Goal: Check status: Check status

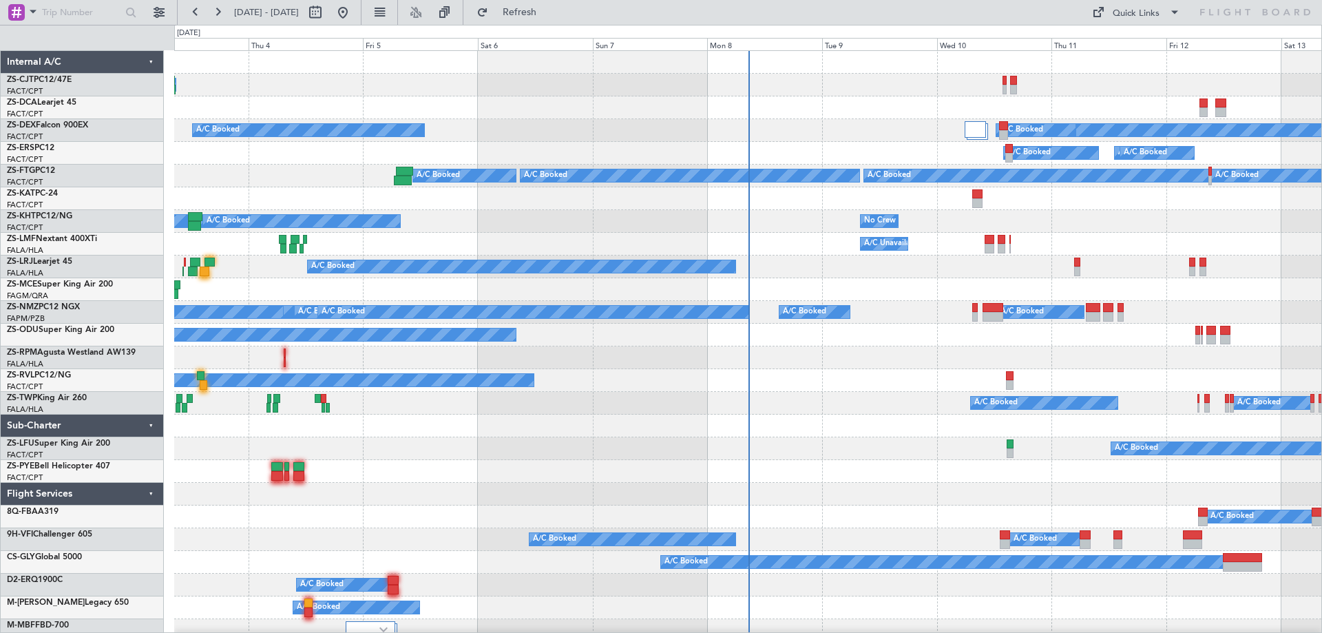
click at [734, 43] on div "Mon 8" at bounding box center [764, 44] width 115 height 12
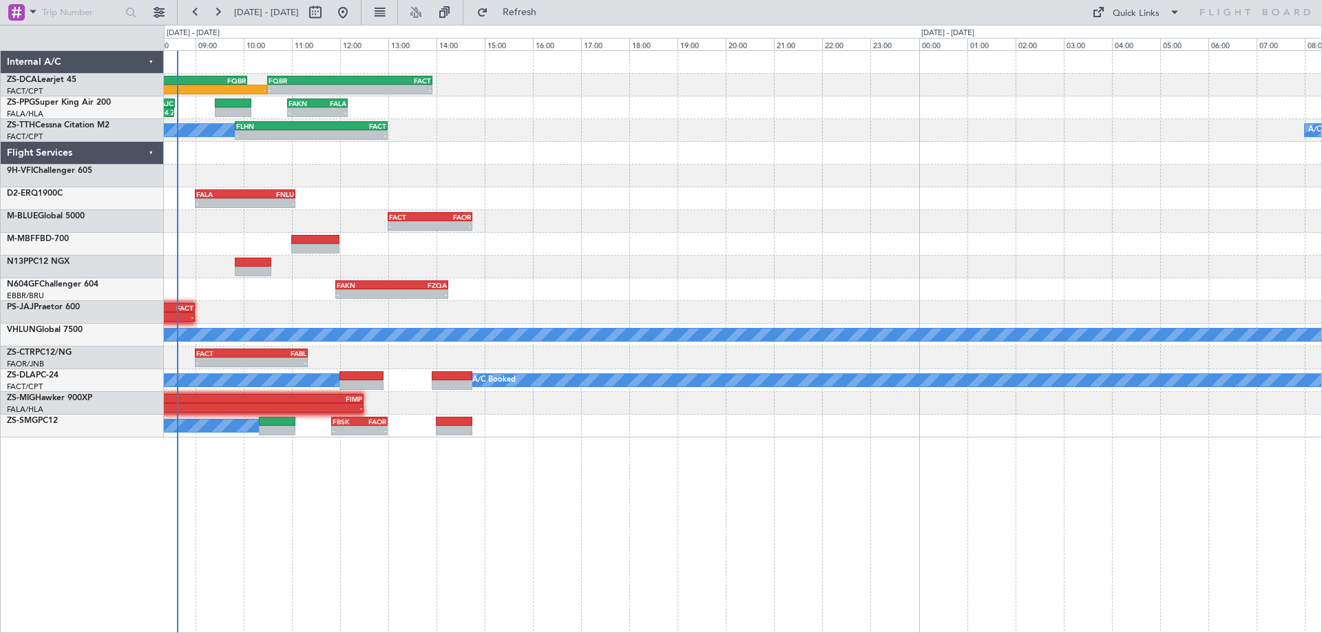
click at [556, 327] on div "06:15 Z - FSIA 05:50 Z FQBR 10:05 Z - - FQBR 10:30 Z FACT 13:55 Z 07:35 Z 08:34…" at bounding box center [743, 244] width 1158 height 386
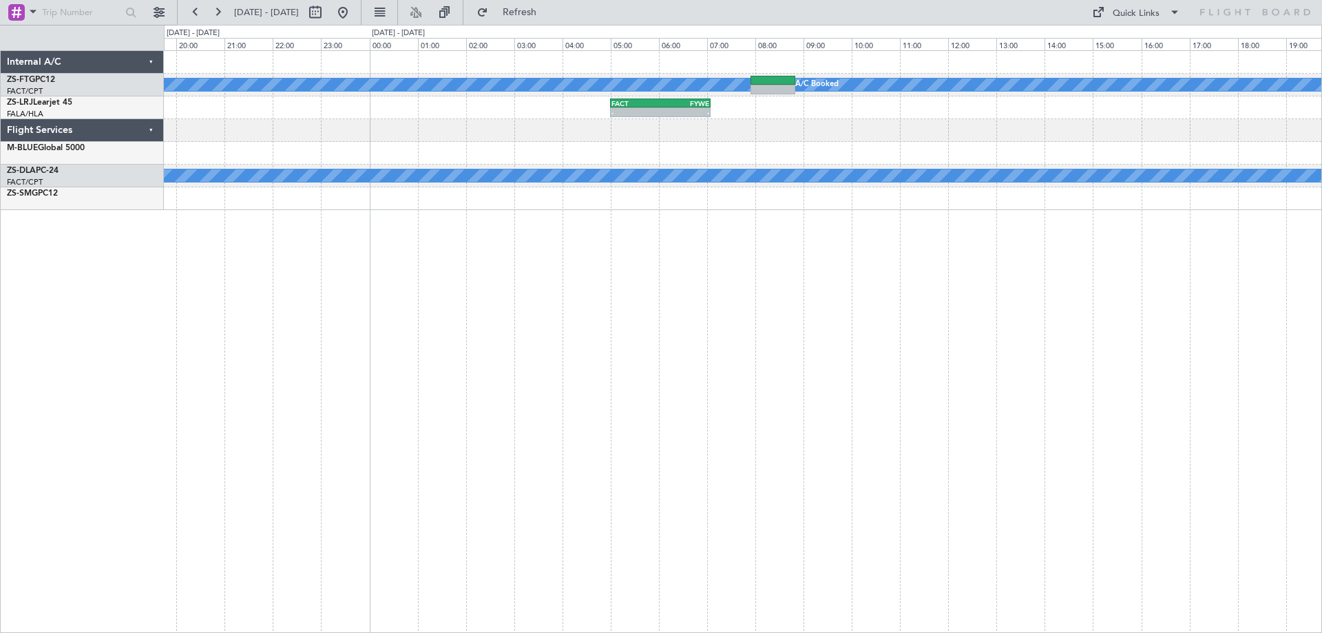
click at [761, 561] on div "A/C Booked A/C Booked - - FACT 05:00 Z FYWE 07:05 Z - - FACT 13:00 Z FAOR 14:45…" at bounding box center [743, 341] width 1158 height 583
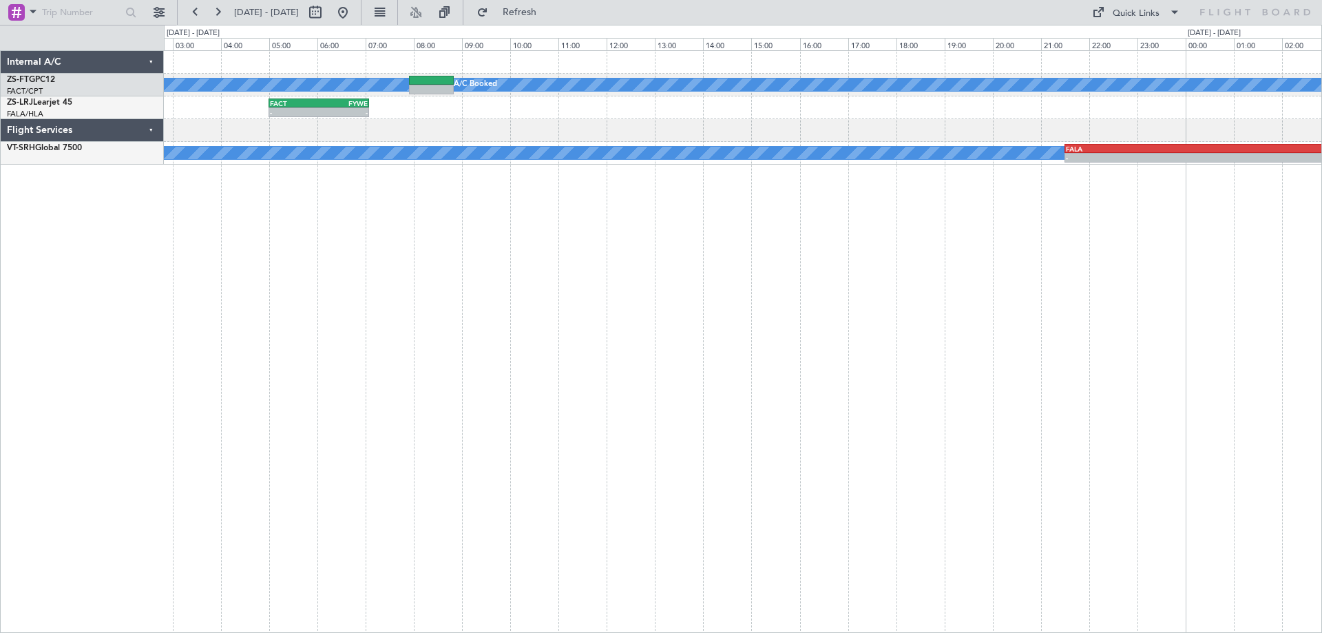
click at [342, 556] on div "A/C Booked A/C Booked - - FACT 05:00 Z FYWE 07:05 Z - - FYWE 05:00 Z FBSK 06:40…" at bounding box center [743, 341] width 1158 height 583
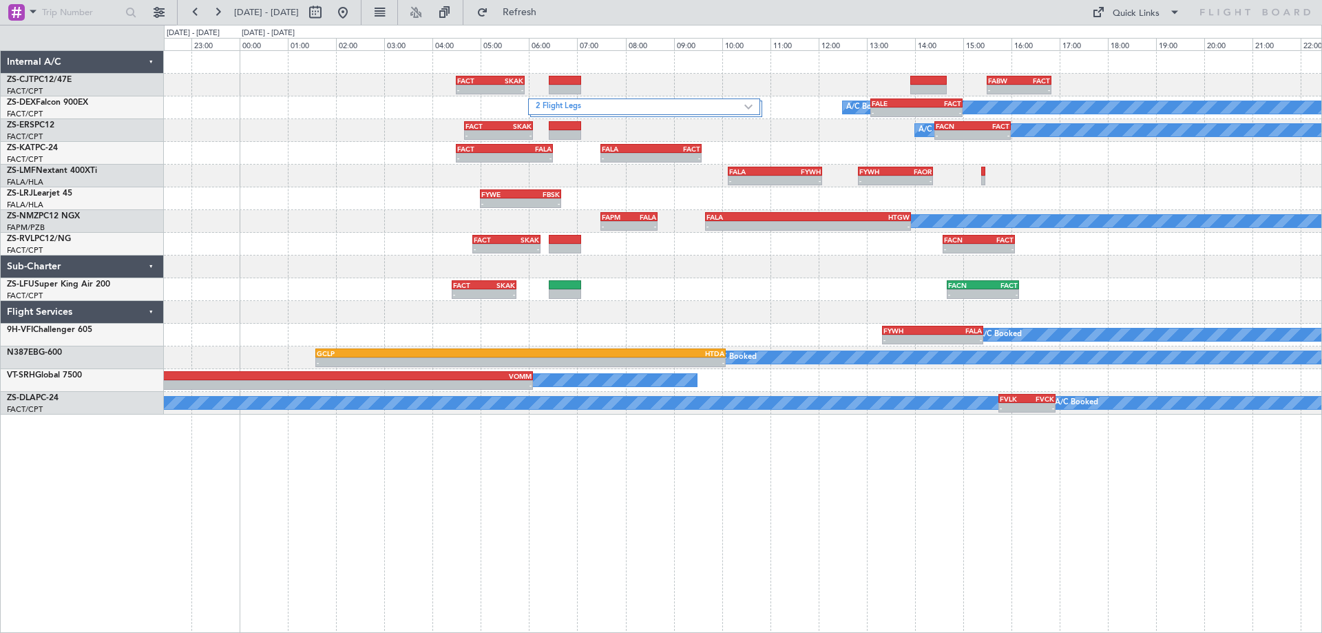
click at [740, 574] on div "- - FACT 04:30 Z SKAK 05:55 Z - - FABW 15:30 Z FACT 16:50 Z 2 Flight Legs A/C B…" at bounding box center [743, 341] width 1158 height 583
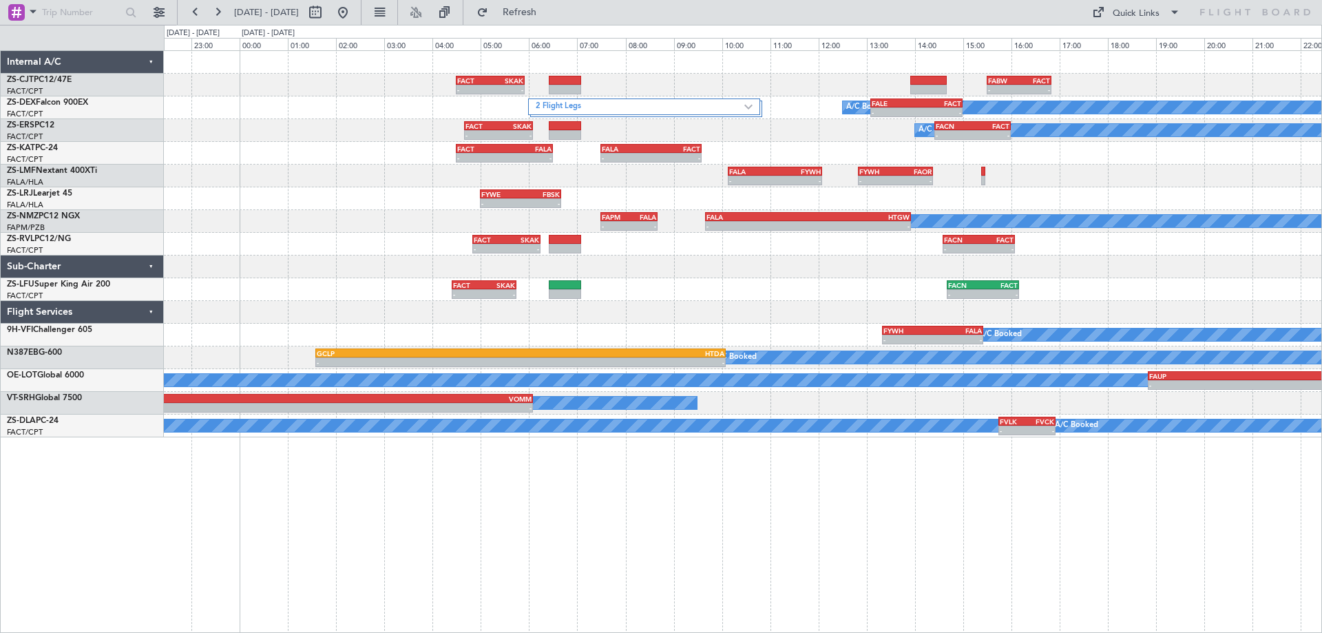
click at [391, 586] on div "- - FACT 04:30 Z SKAK 05:55 Z - - FABW 15:30 Z FACT 16:50 Z 2 Flight Legs A/C B…" at bounding box center [743, 341] width 1158 height 583
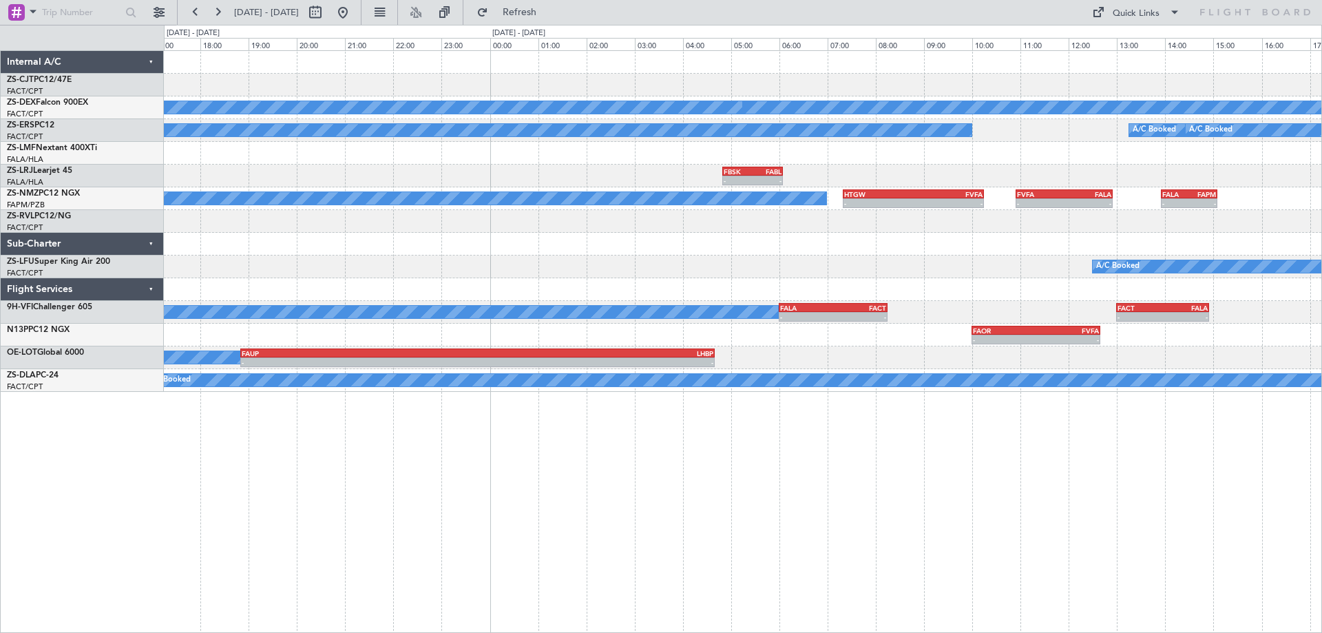
click at [733, 571] on div "- - FABW 15:30 Z FACT 16:50 Z A/C Booked A/C Booked FALE 13:05 Z FACT 15:00 Z -…" at bounding box center [743, 341] width 1158 height 583
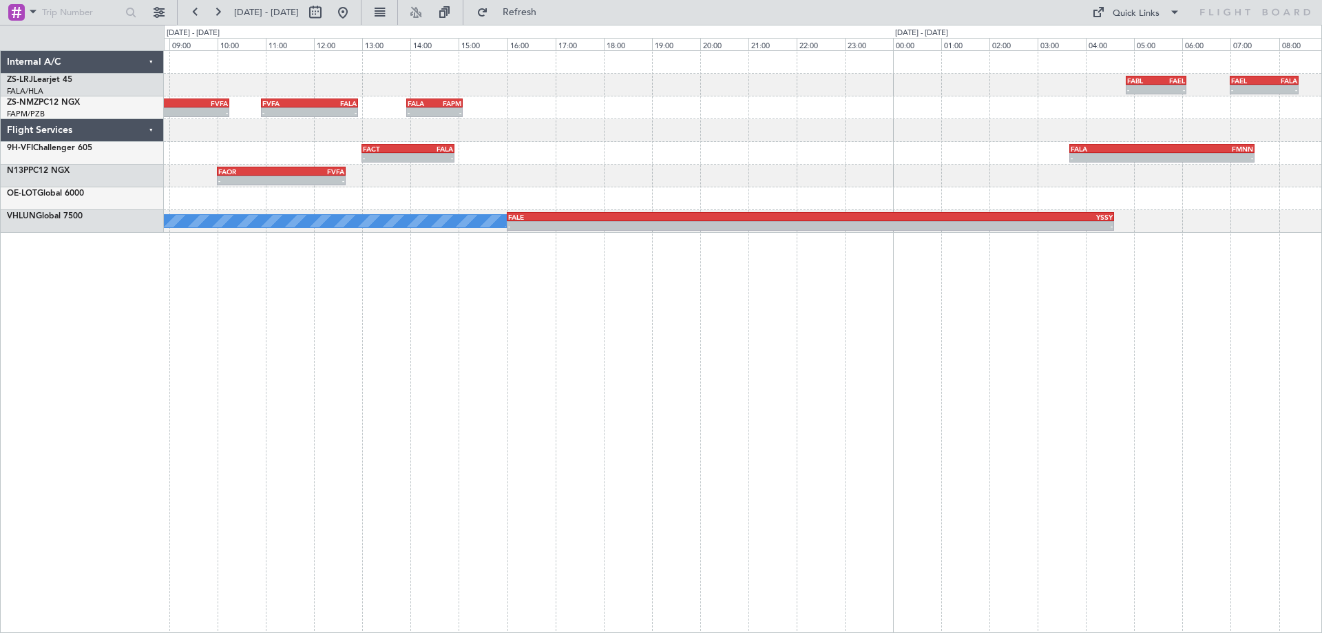
click at [436, 460] on div "FABL 04:50 Z FAEL 06:05 Z - - - - FAEL 07:00 Z FALA 08:25 Z FBSK 04:50 Z FABL 0…" at bounding box center [743, 341] width 1158 height 583
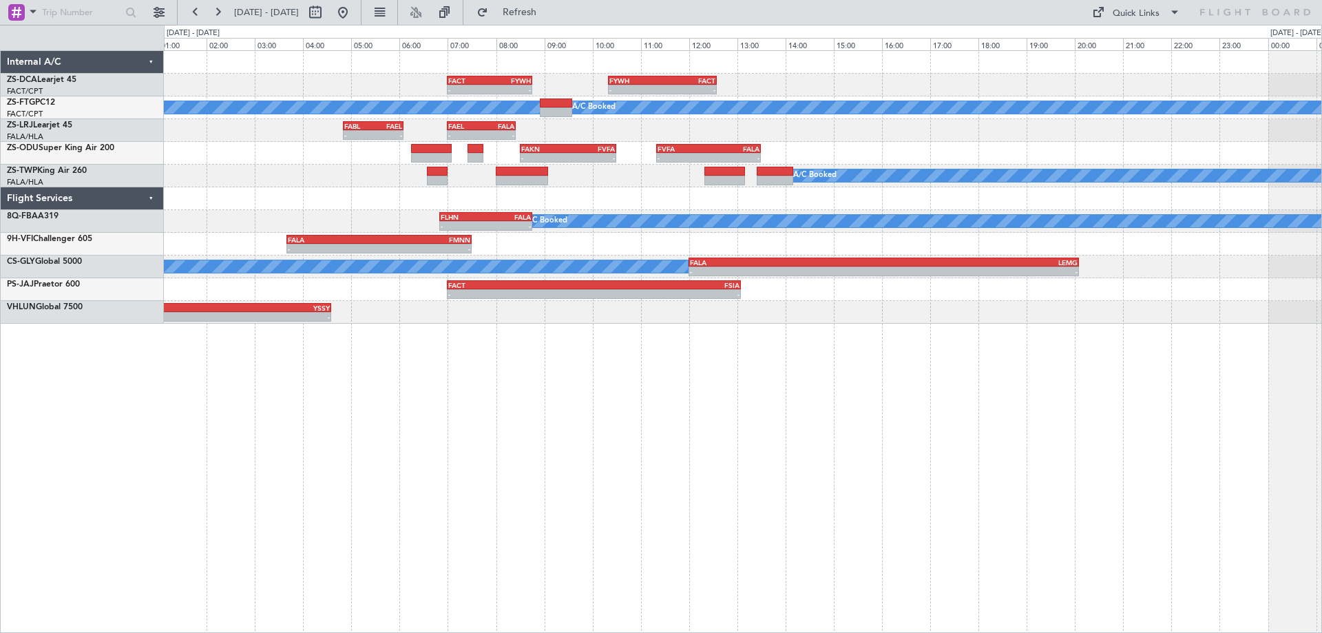
click at [721, 528] on div "- - FACT 07:00 Z FYWH 08:45 Z - - FYWH 10:20 Z FACT 12:35 Z A/C Booked A/C Book…" at bounding box center [743, 341] width 1158 height 583
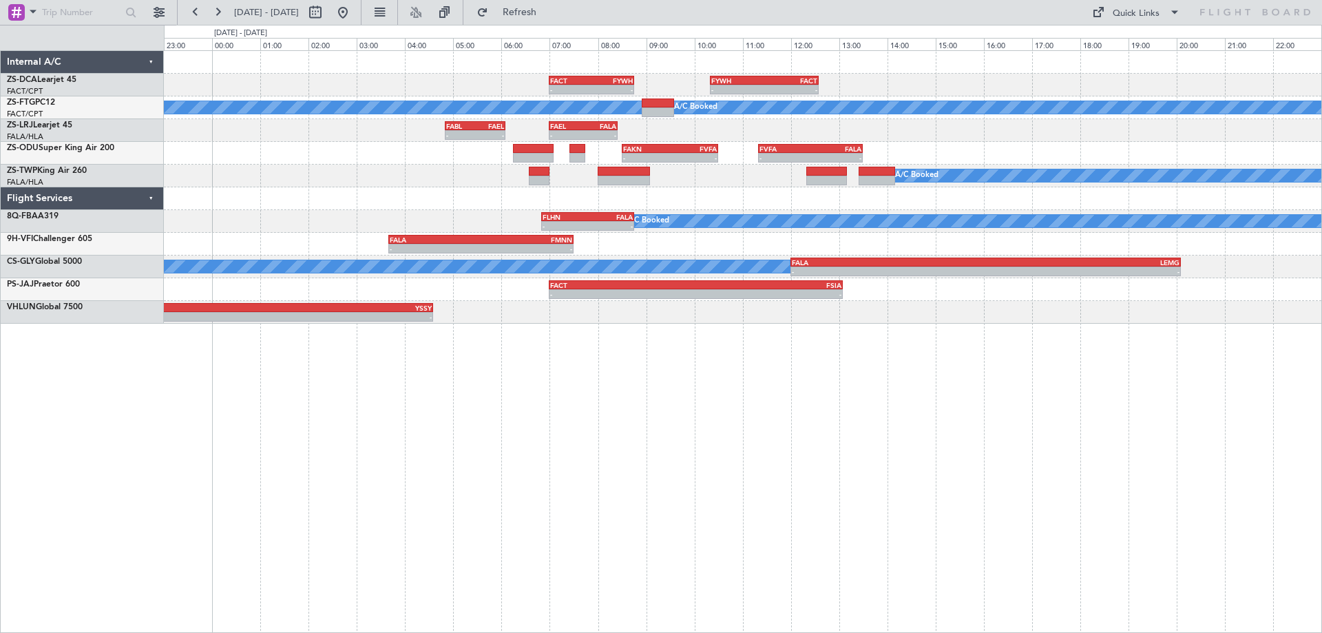
click at [647, 583] on div "- - FACT 07:00 Z FYWH 08:45 Z - - FYWH 10:20 Z FACT 12:35 Z A/C Booked A/C Book…" at bounding box center [743, 341] width 1158 height 583
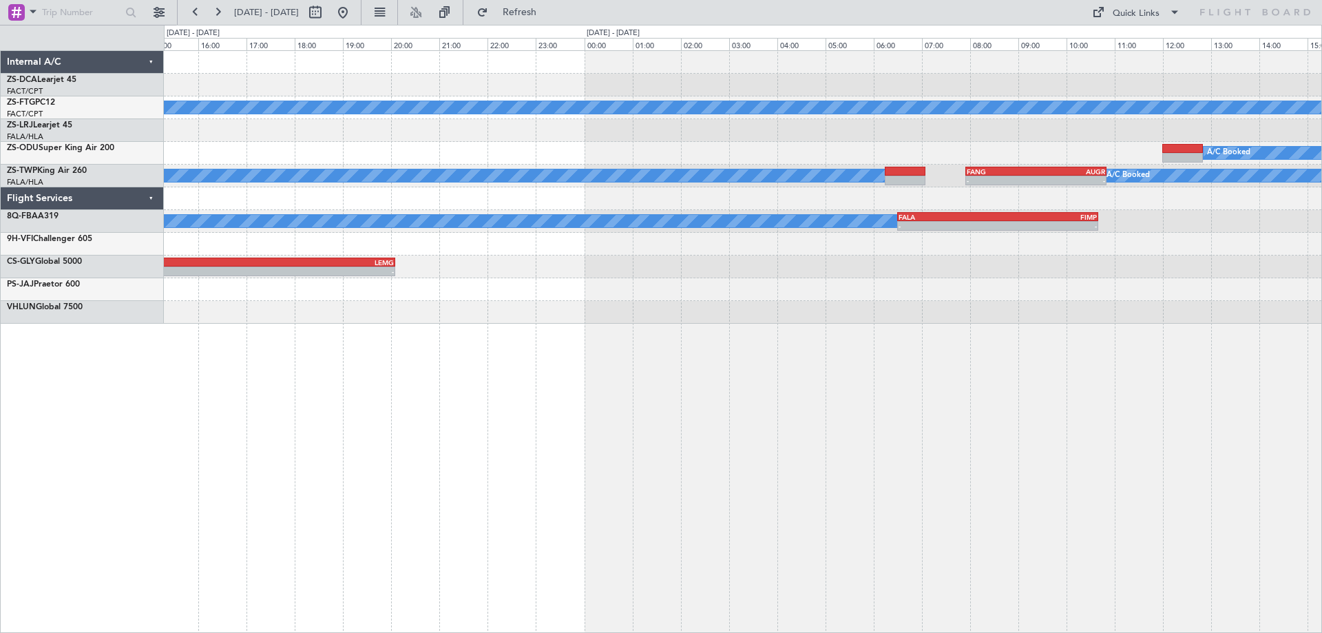
click at [386, 519] on div "- - FYWH 10:20 Z FACT 12:35 Z A/C Booked A/C Booked FVFA 11:20 Z FALA 13:30 Z -…" at bounding box center [743, 341] width 1158 height 583
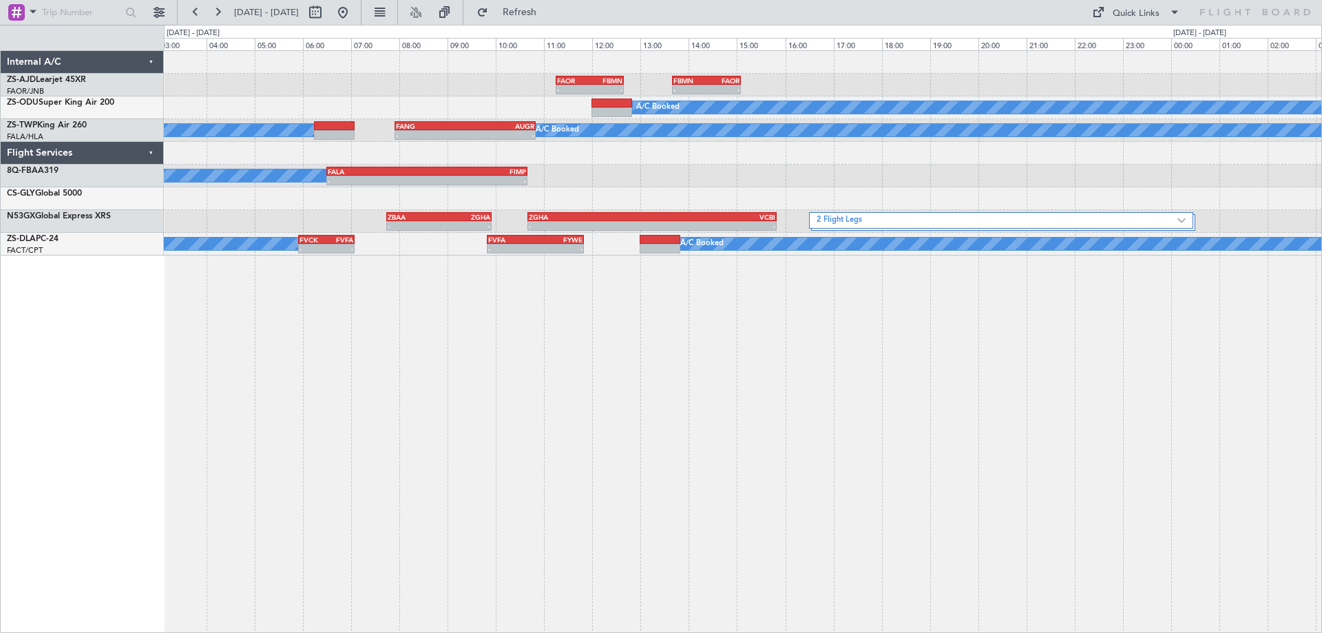
click at [689, 385] on div "- - FAOR 11:15 Z FBMN 12:40 Z - - FBMN 13:40 Z FAOR 15:05 Z A/C Booked A/C Book…" at bounding box center [743, 341] width 1158 height 583
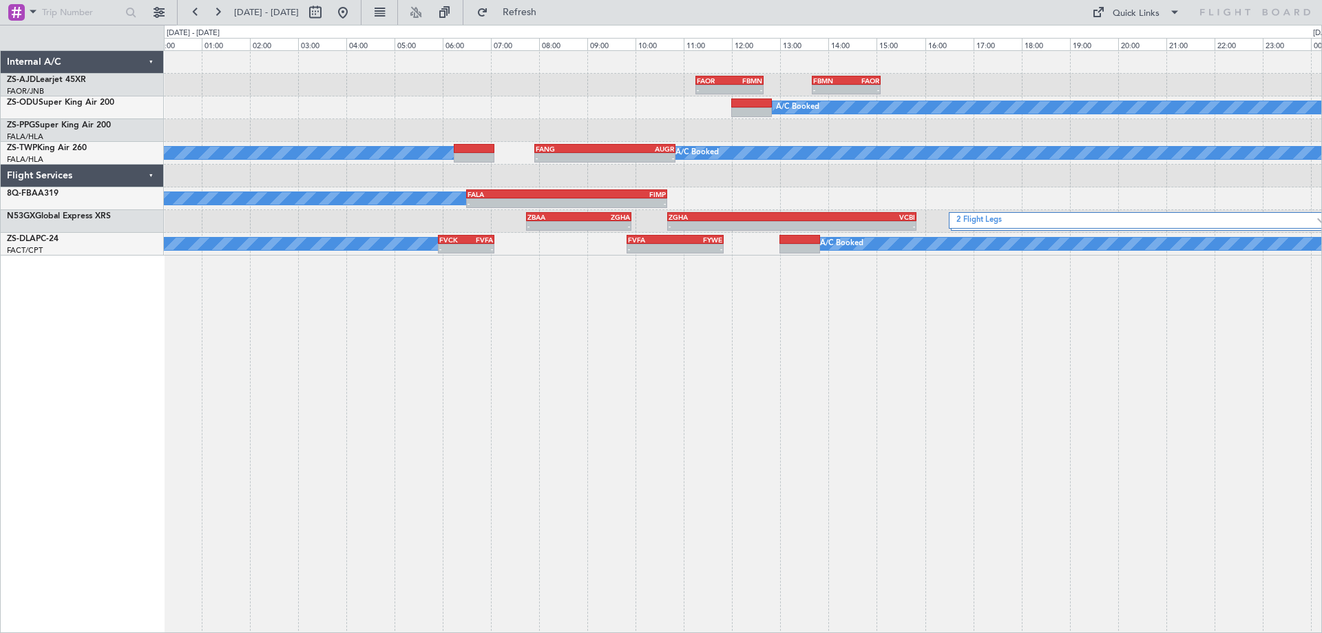
click at [671, 377] on div "- - FAOR 11:15 Z FBMN 12:40 Z - - FBMN 13:40 Z FAOR 15:05 Z A/C Booked - - FALA…" at bounding box center [743, 341] width 1158 height 583
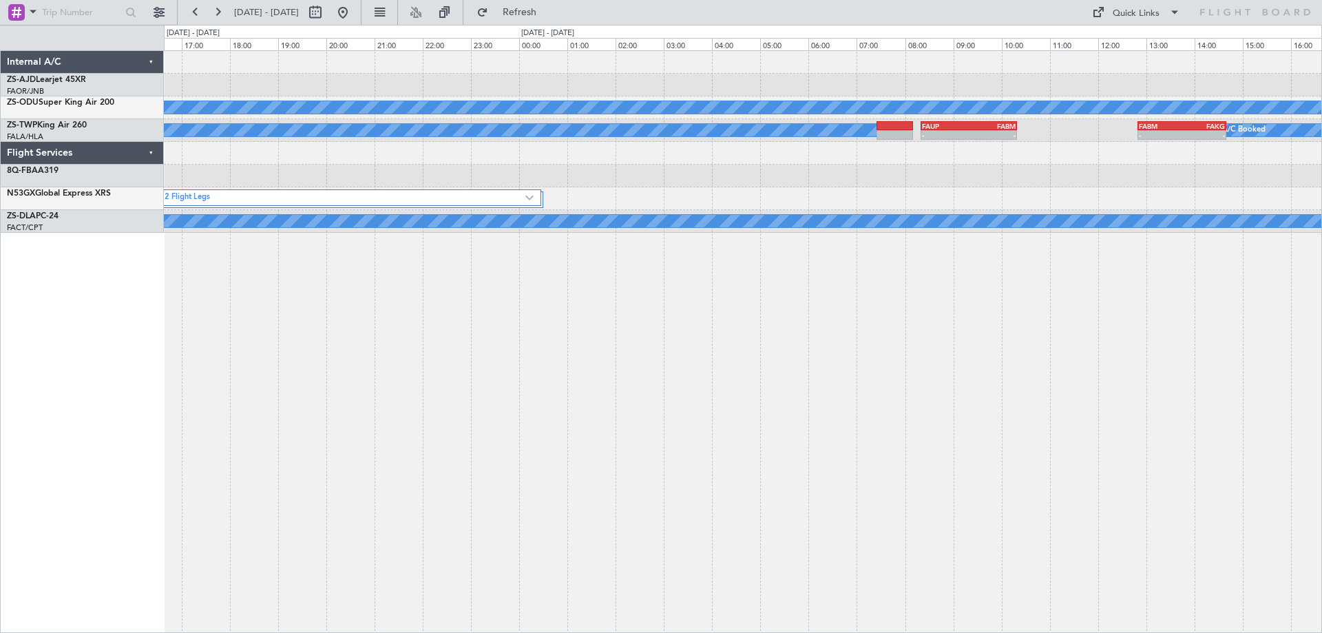
click at [275, 209] on div "- - FAOR 11:15 Z FBMN 12:40 Z - - FBMN 13:40 Z FAOR 15:05 Z A/C Booked A/C Book…" at bounding box center [743, 142] width 1158 height 182
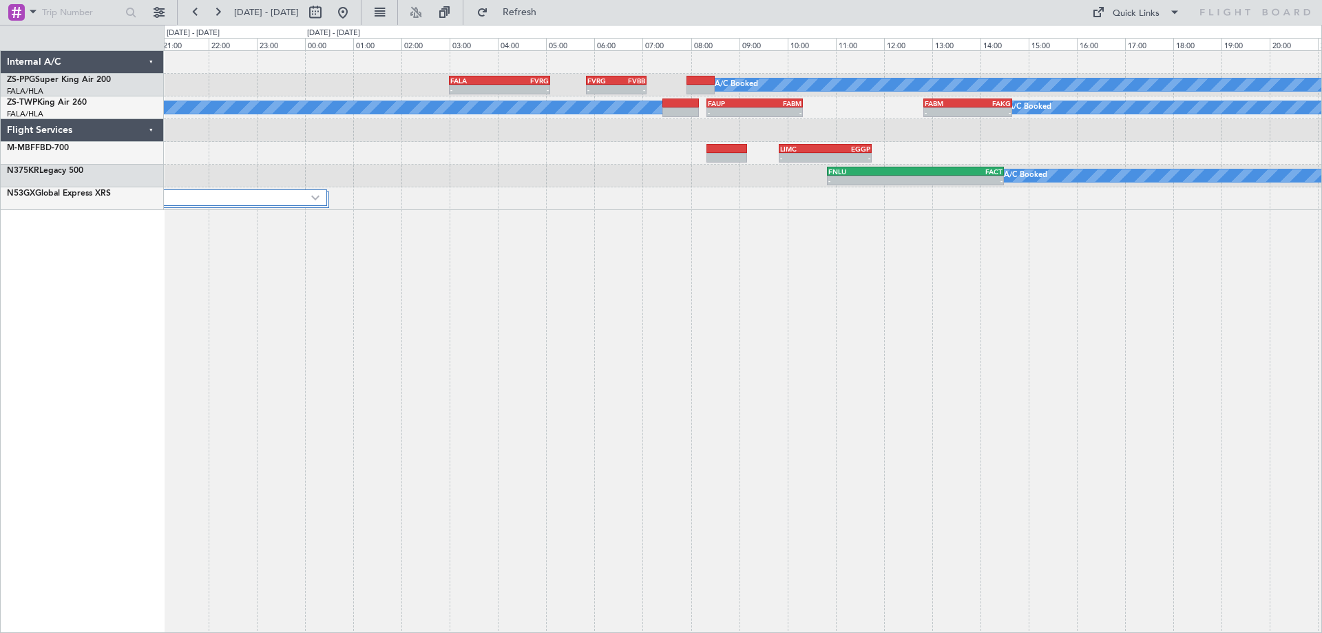
click at [1016, 428] on div "A/C Booked A/C Booked A/C Booked A/C Booked - - FALA 03:00 Z FVRG 05:05 Z - - F…" at bounding box center [743, 341] width 1158 height 583
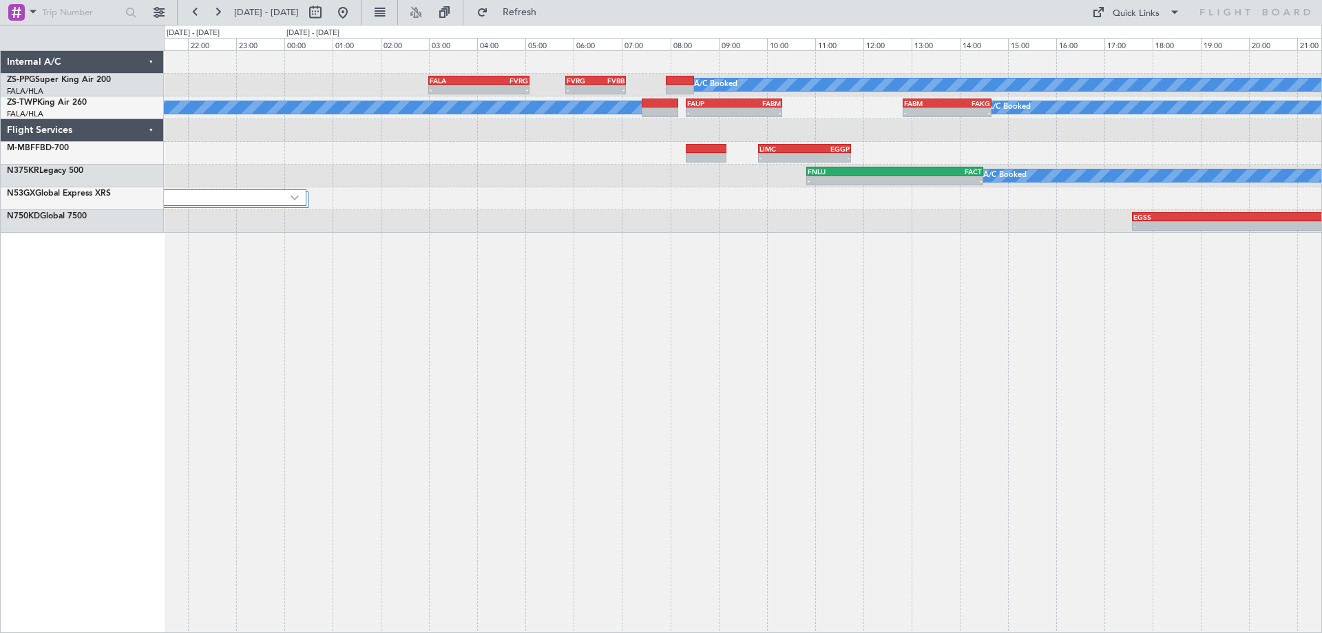
click at [848, 324] on div "A/C Booked A/C Booked A/C Booked A/C Booked - - FALA 03:00 Z FVRG 05:05 Z - - F…" at bounding box center [743, 341] width 1158 height 583
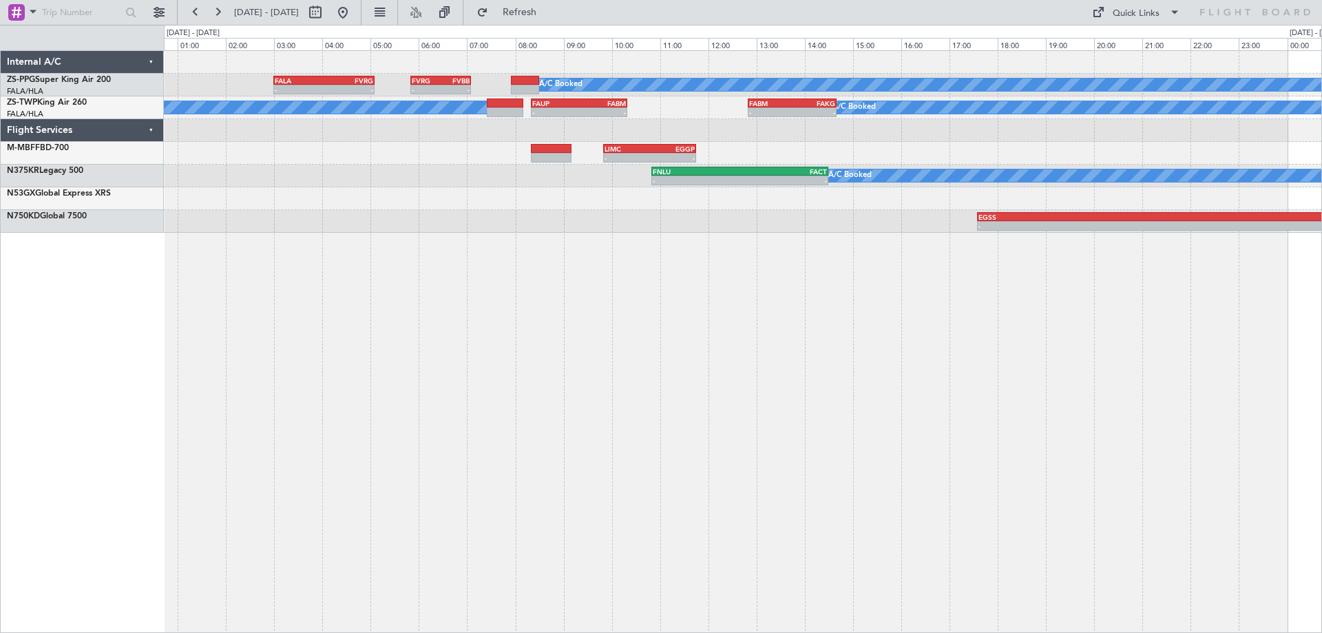
click at [393, 343] on div "A/C Booked A/C Booked A/C Booked A/C Booked - - FALA 03:00 Z FVRG 05:05 Z - - F…" at bounding box center [743, 341] width 1158 height 583
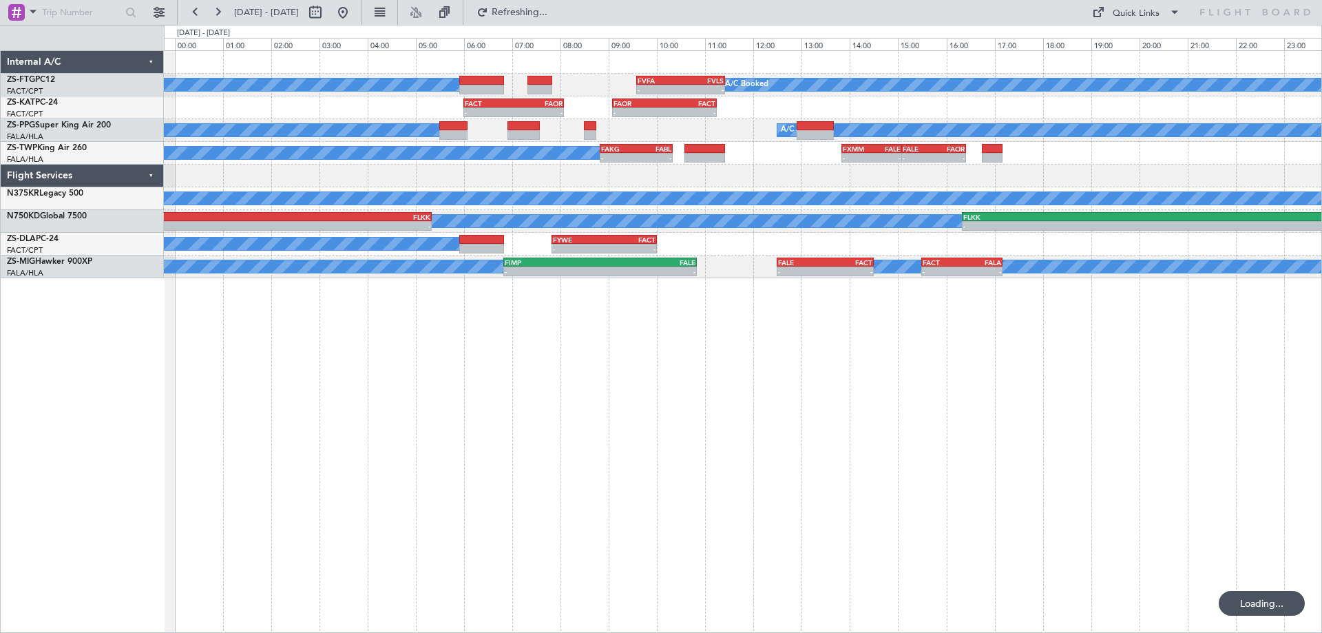
click at [586, 441] on div "A/C Booked A/C Booked - - FVFA 09:35 Z FVLS 11:25 Z - - FACT 06:00 Z FAOR 08:05…" at bounding box center [743, 341] width 1158 height 583
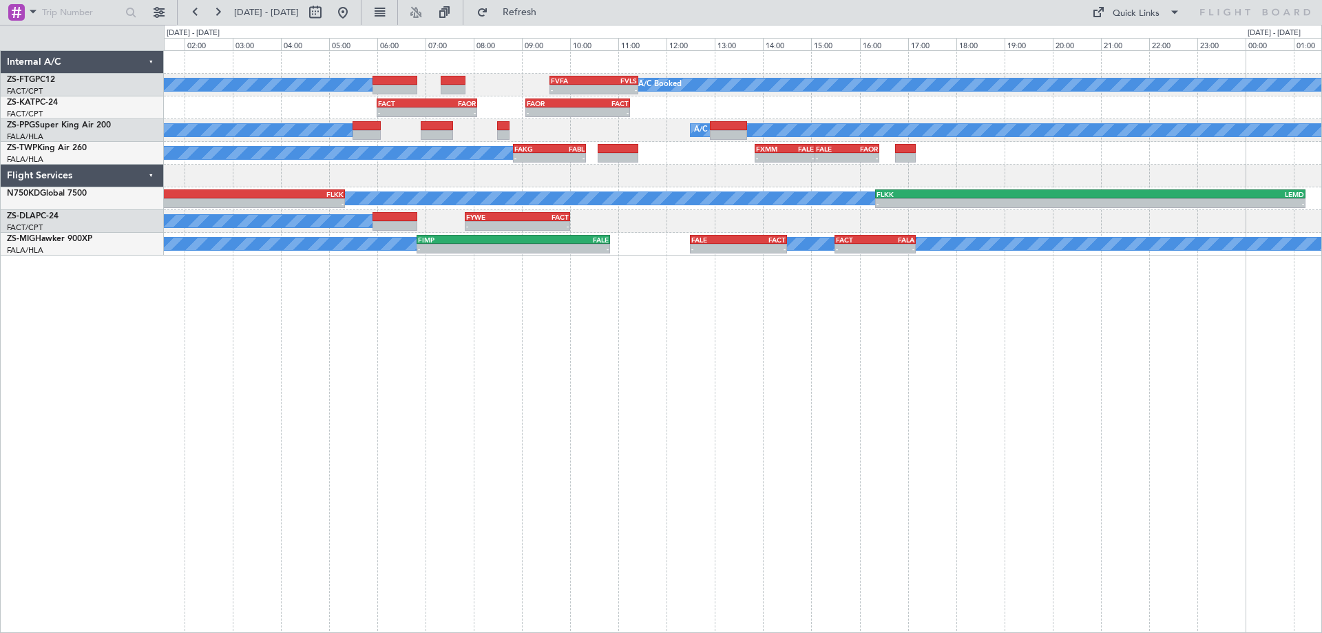
click at [183, 421] on div "A/C Booked A/C Booked - - FVFA 09:35 Z FVLS 11:25 Z - - FACT 06:00 Z FAOR 08:05…" at bounding box center [743, 341] width 1158 height 583
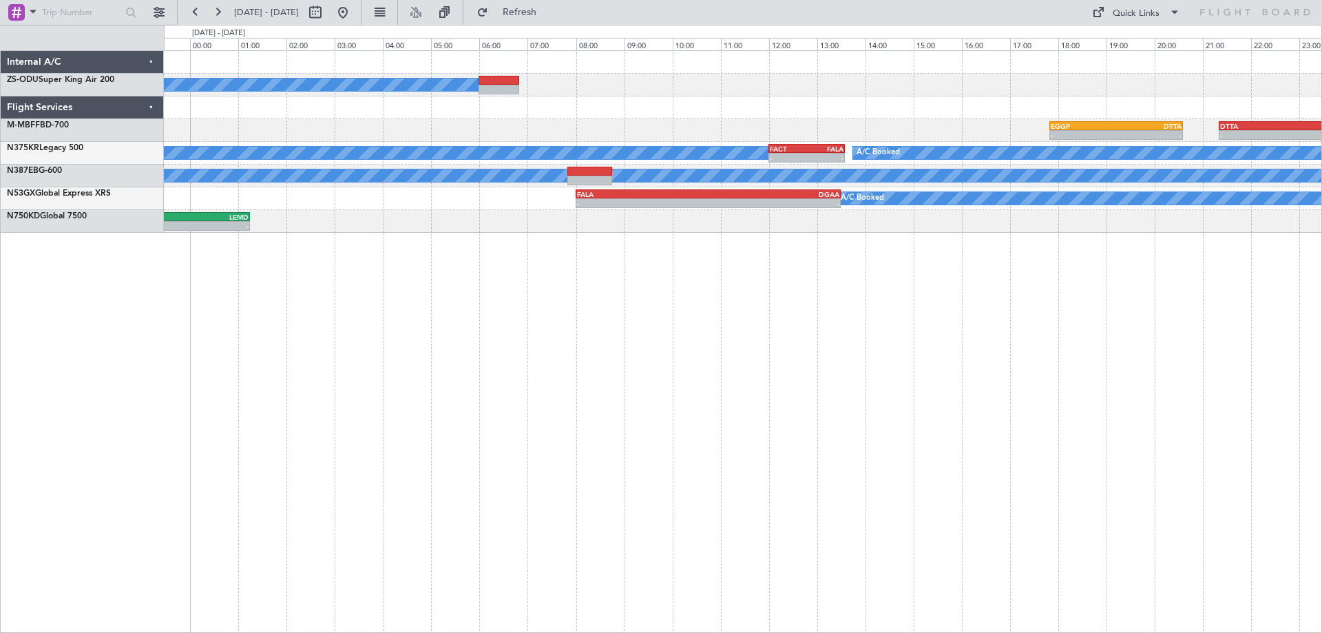
click at [707, 485] on div "A/C Booked - - EGGP 17:50 Z DTTA 20:35 Z DTTA 21:20 Z FALA 06:00 Z - - A/C Book…" at bounding box center [743, 341] width 1158 height 583
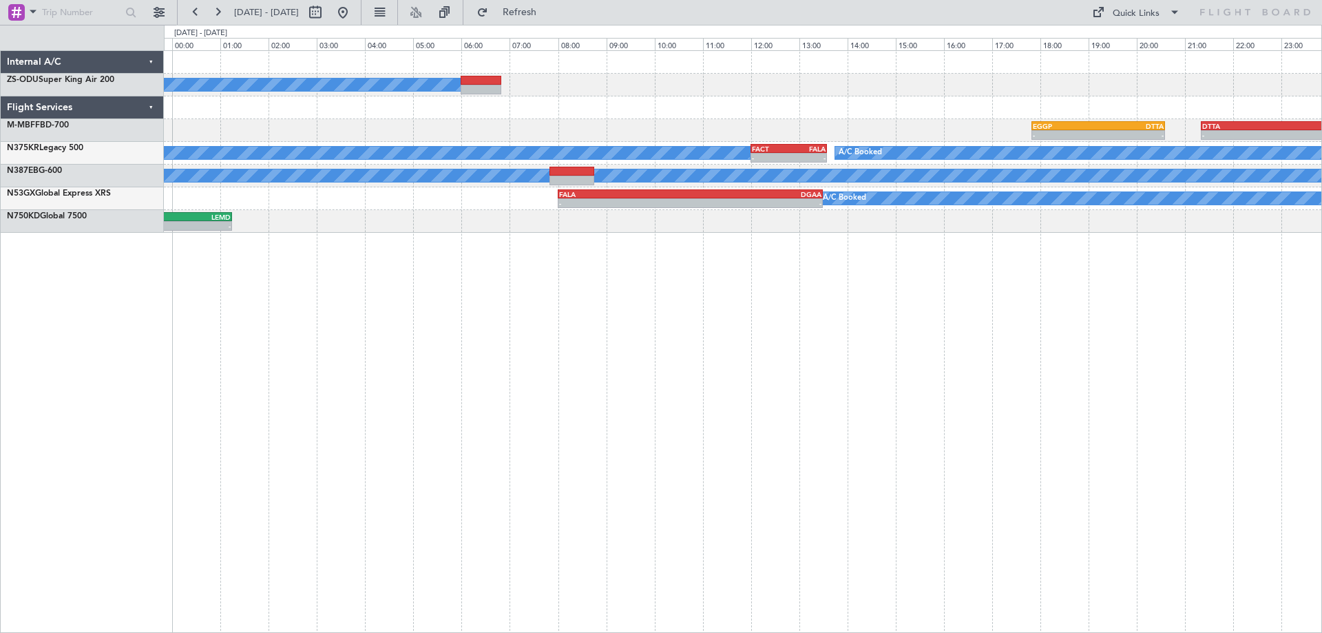
click at [984, 430] on div "A/C Booked - - EGGP 17:50 Z DTTA 20:35 Z DTTA 21:20 Z FALA 06:00 Z - - A/C Book…" at bounding box center [743, 341] width 1158 height 583
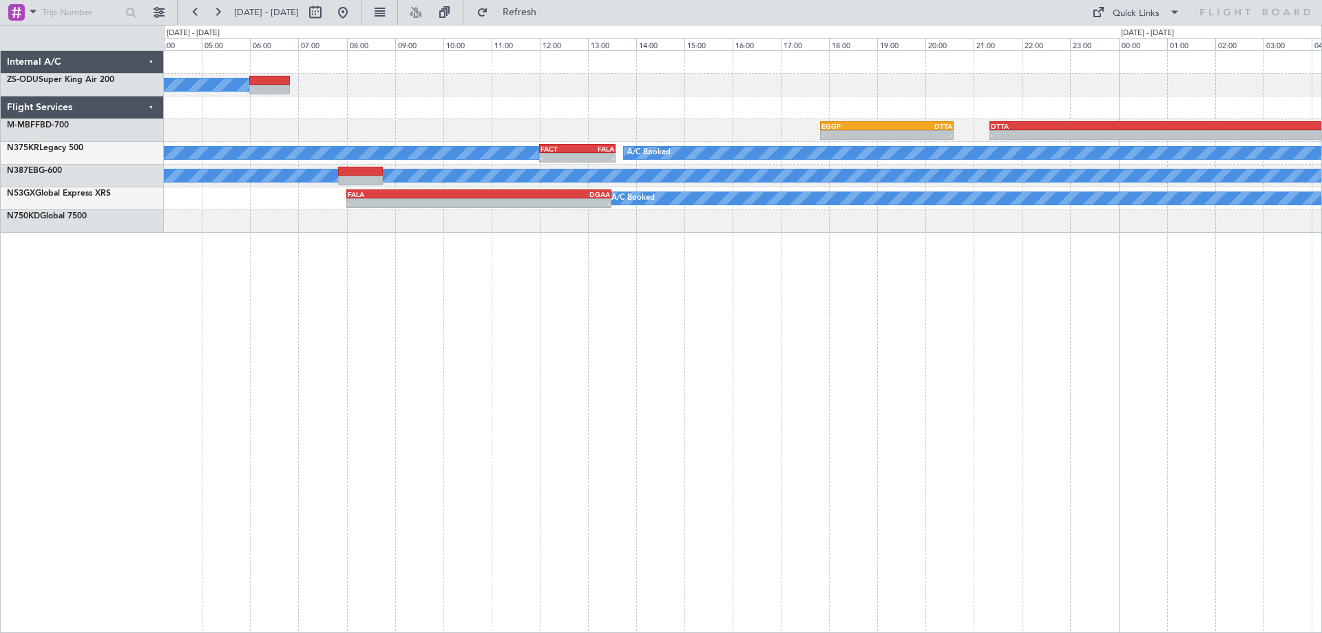
click at [222, 376] on div "A/C Booked - - EGGP 17:50 Z DTTA 20:35 Z DTTA 21:20 Z FALA 06:00 Z - - A/C Book…" at bounding box center [743, 341] width 1158 height 583
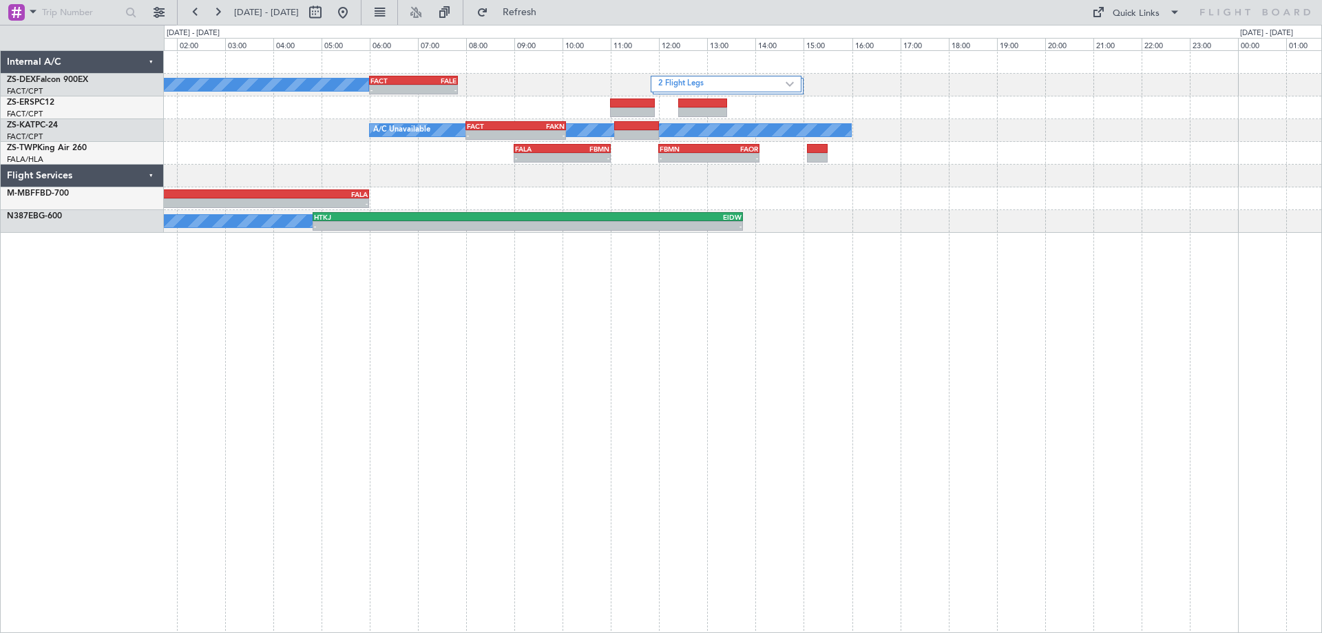
click at [822, 425] on div "2 Flight Legs A/C Booked - - FACT 06:00 Z FALE 07:50 Z A/C Unavailable - - FACT…" at bounding box center [743, 341] width 1158 height 583
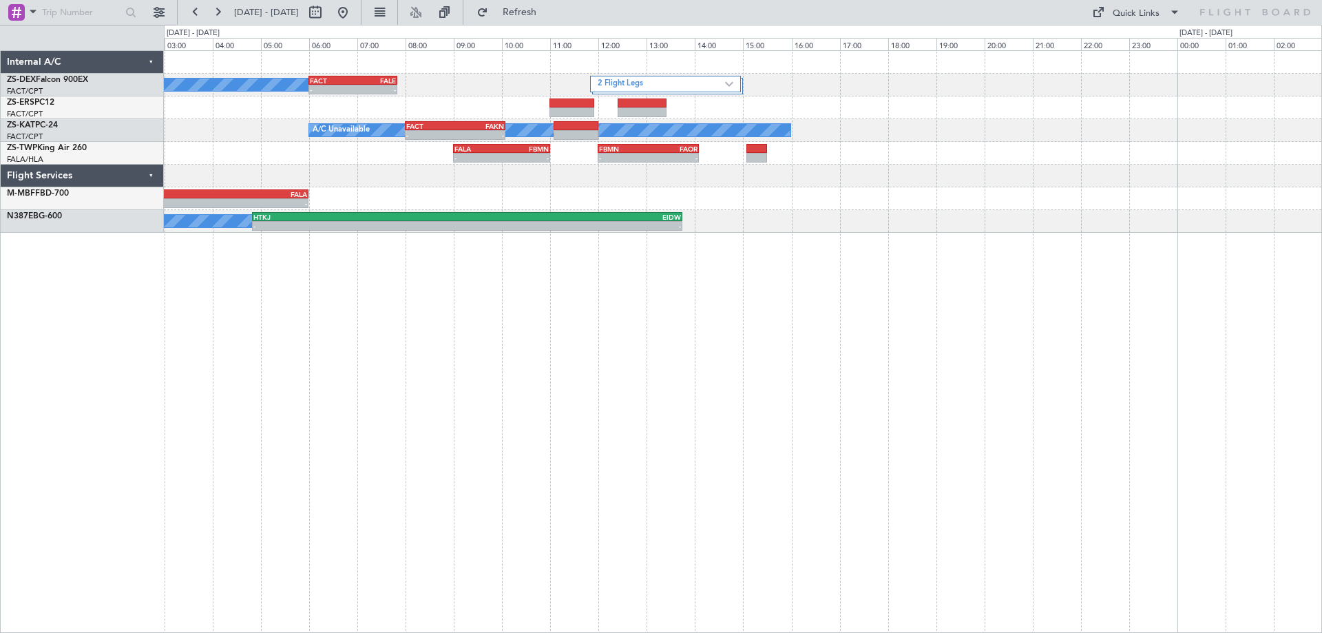
click at [982, 465] on div "2 Flight Legs A/C Booked - - FACT 06:00 Z FALE 07:50 Z A/C Unavailable - - FACT…" at bounding box center [743, 341] width 1158 height 583
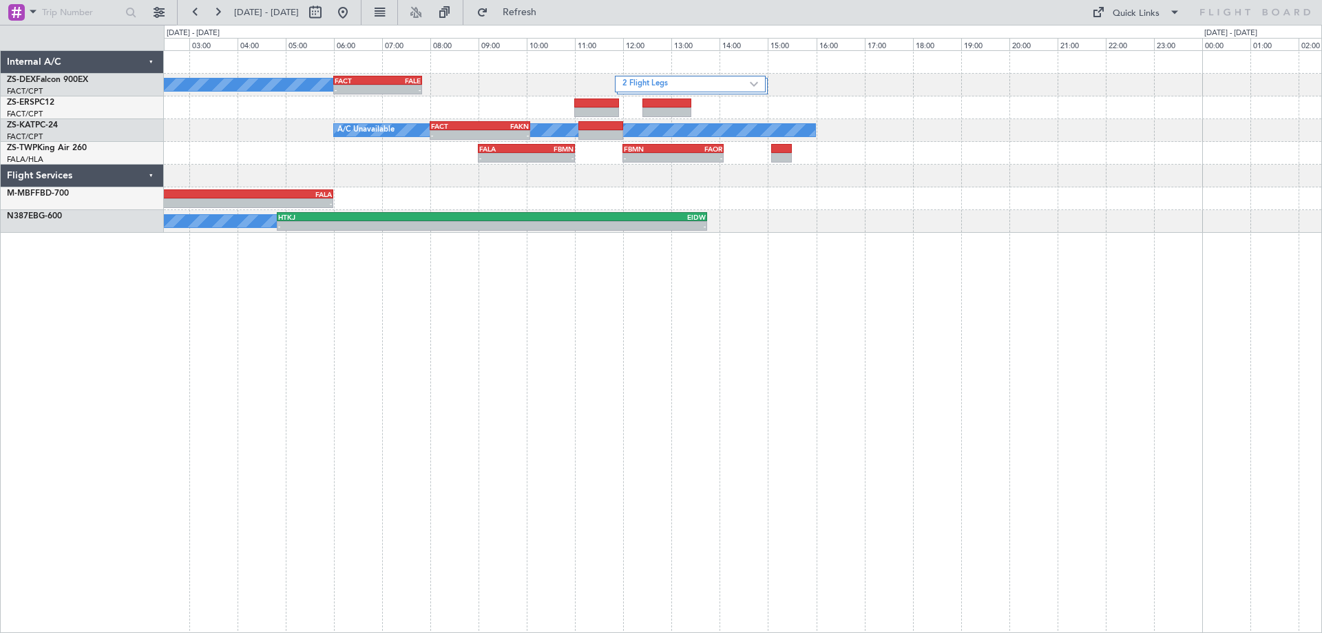
click at [638, 348] on div "2 Flight Legs A/C Booked - - FACT 06:00 Z FALE 07:50 Z A/C Unavailable - - FACT…" at bounding box center [743, 341] width 1158 height 583
click at [312, 396] on div "2 Flight Legs A/C Booked - - FACT 06:00 Z FALE 07:50 Z A/C Unavailable - - FACT…" at bounding box center [743, 341] width 1158 height 583
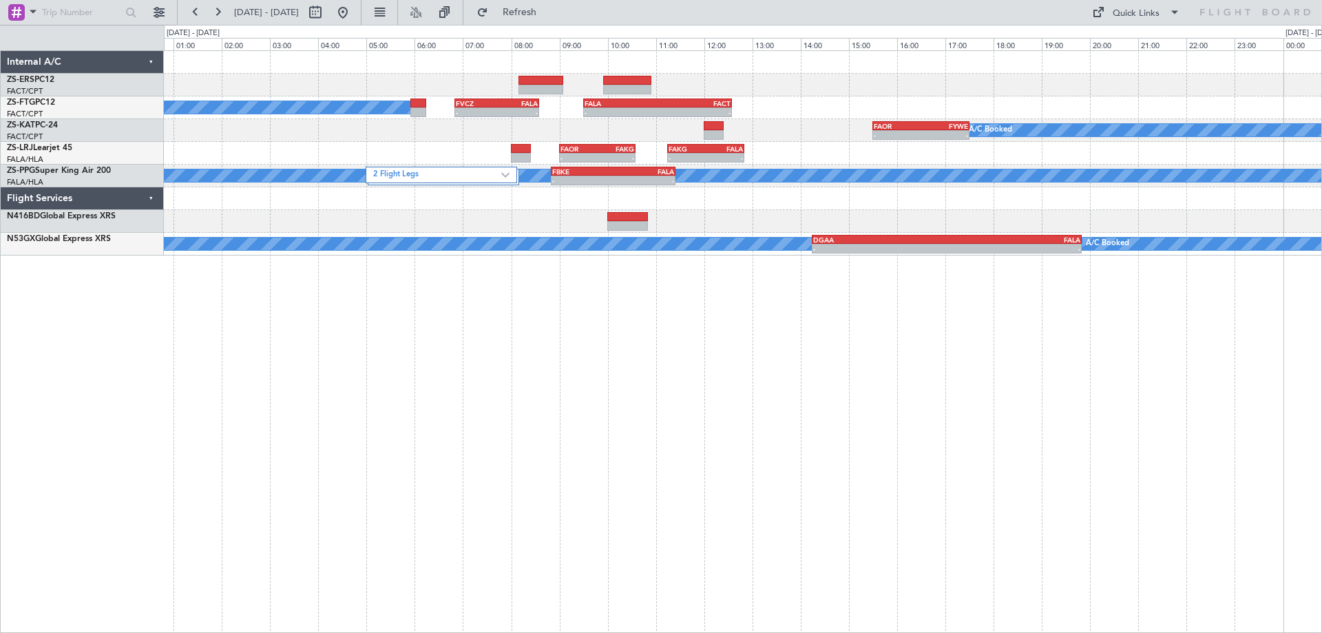
click at [709, 463] on div "A/C Booked - - FVCZ 06:50 Z FALA 08:35 Z - - FALA 09:30 Z FACT 12:35 Z - - FAOR…" at bounding box center [743, 341] width 1158 height 583
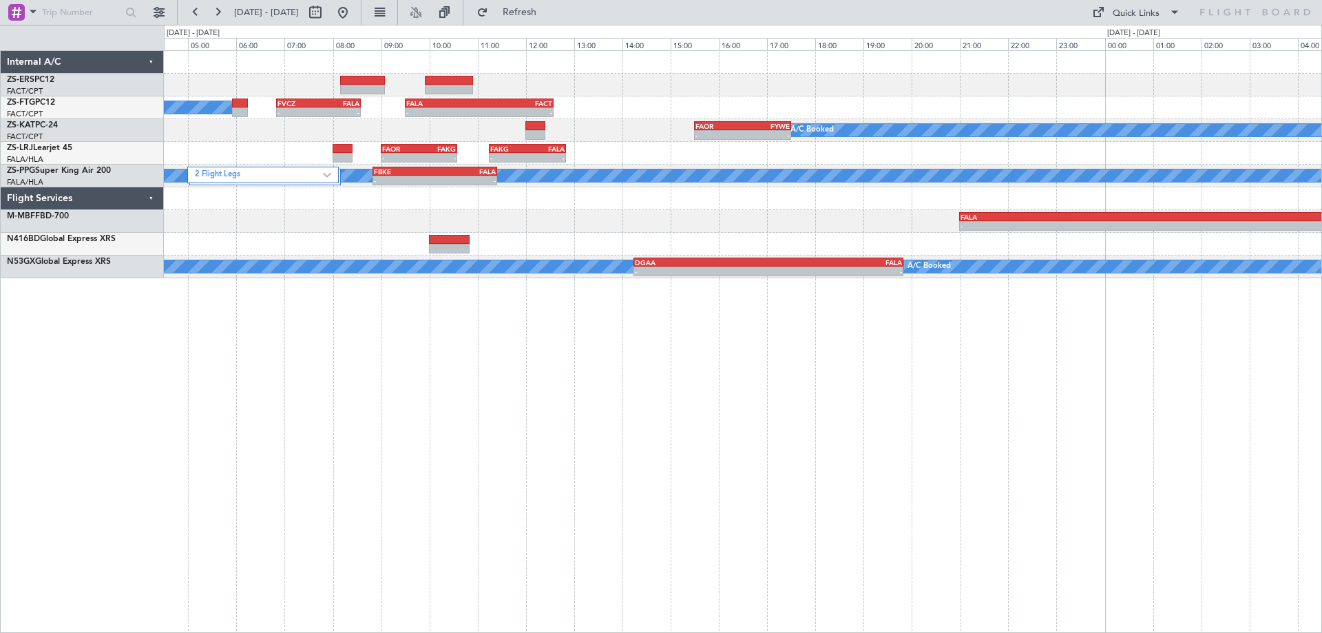
click at [724, 523] on div "A/C Booked - - FVCZ 06:50 Z FALA 08:35 Z - - FALA 09:30 Z FACT 12:35 Z - - FAOR…" at bounding box center [743, 341] width 1158 height 583
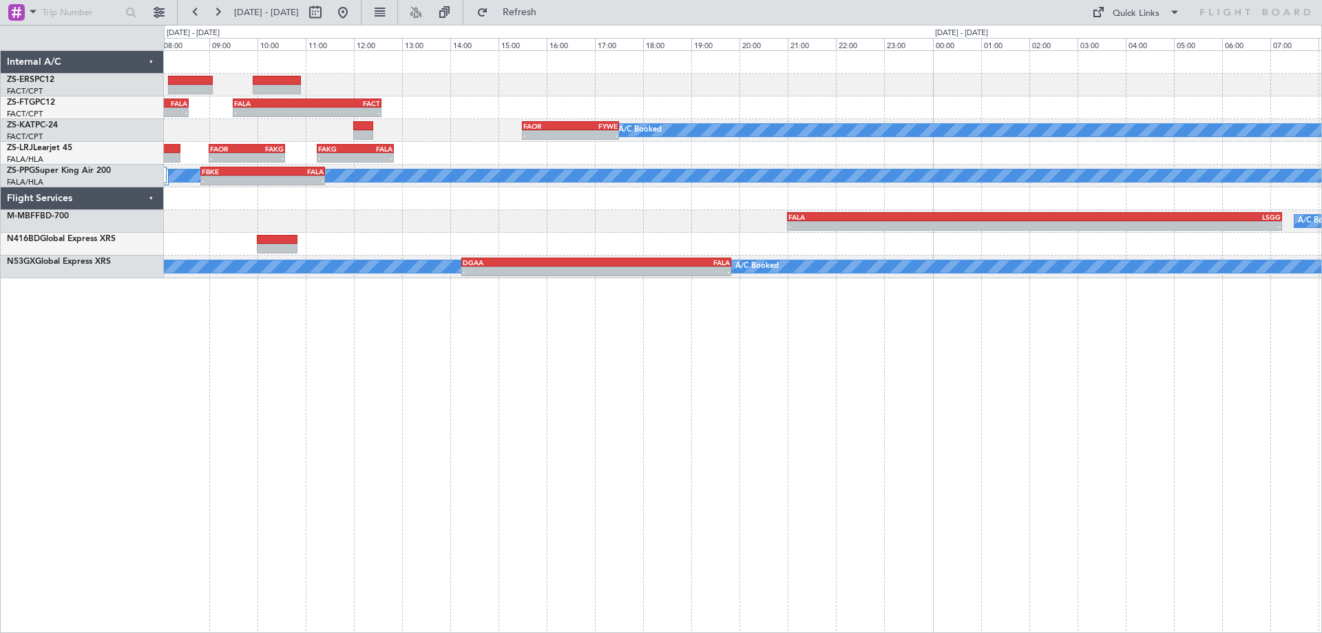
click at [553, 532] on div "- - FVCZ 06:50 Z FALA 08:35 Z - - FALA 09:30 Z FACT 12:35 Z A/C Booked - - FAOR…" at bounding box center [743, 341] width 1158 height 583
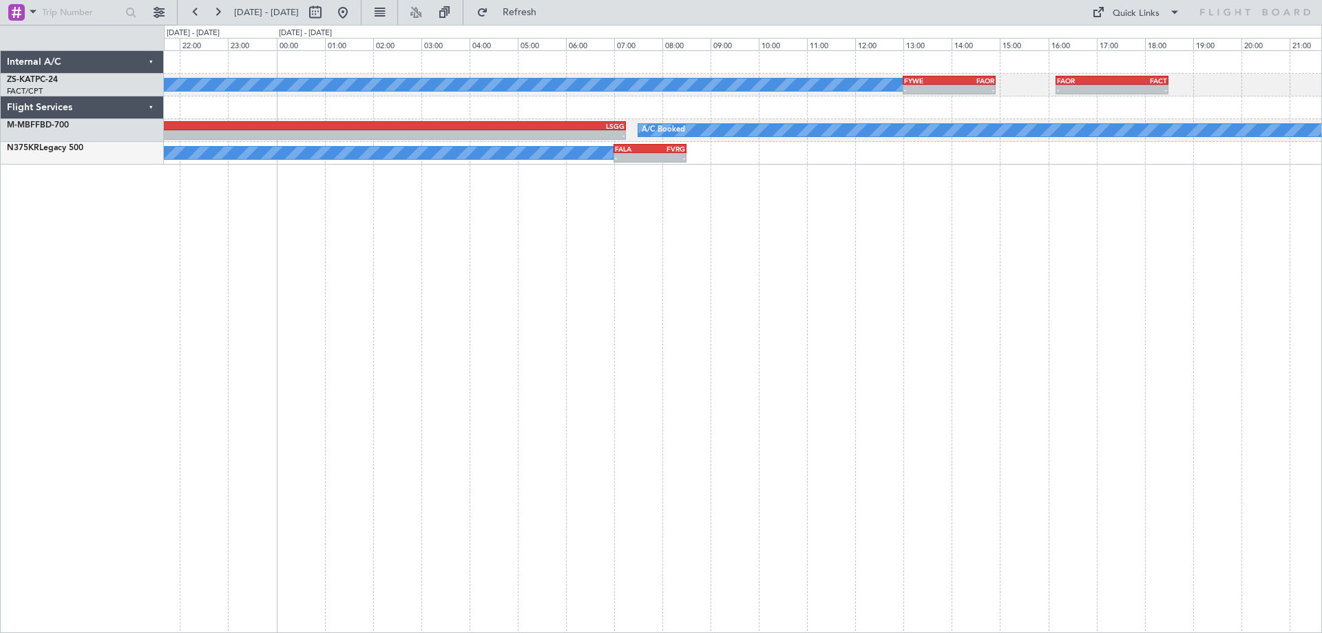
click at [1019, 500] on div "A/C Booked - - FYWE 13:00 Z FAOR 14:55 Z - - FAOR 16:10 Z FACT 18:30 Z FAOR 15:…" at bounding box center [743, 341] width 1158 height 583
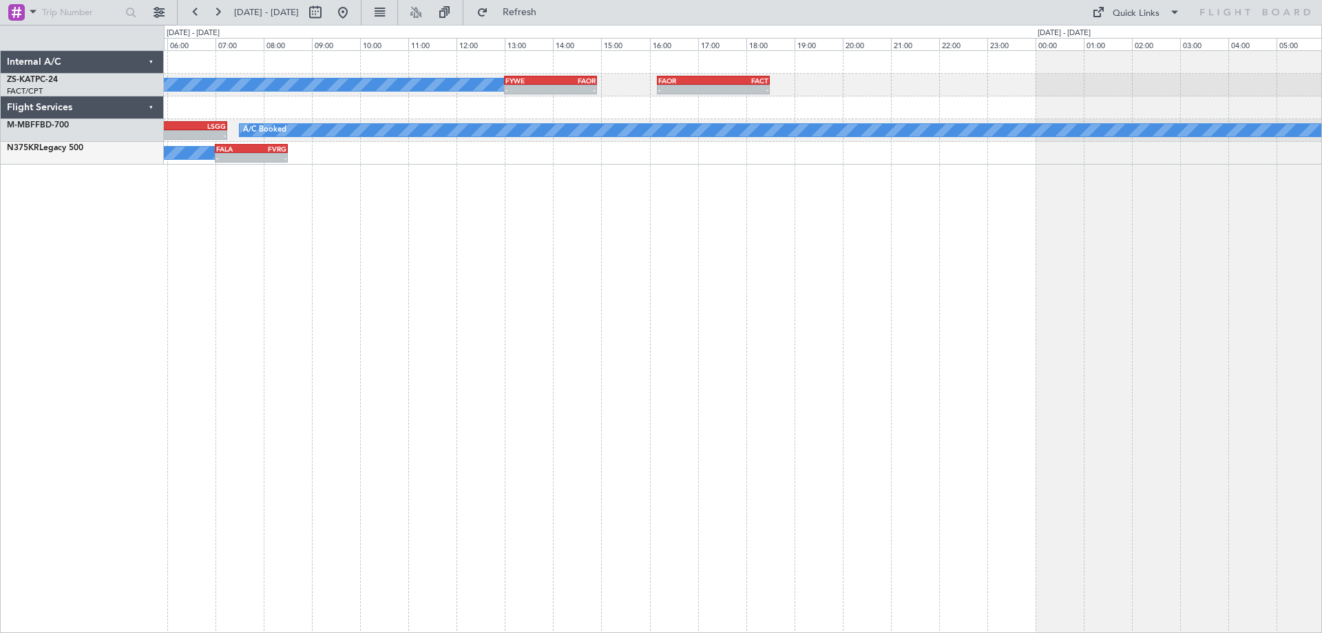
click at [451, 463] on div "A/C Booked - - FYWE 13:00 Z FAOR 14:55 Z - - FAOR 16:10 Z FACT 18:30 Z - - FALA…" at bounding box center [743, 341] width 1158 height 583
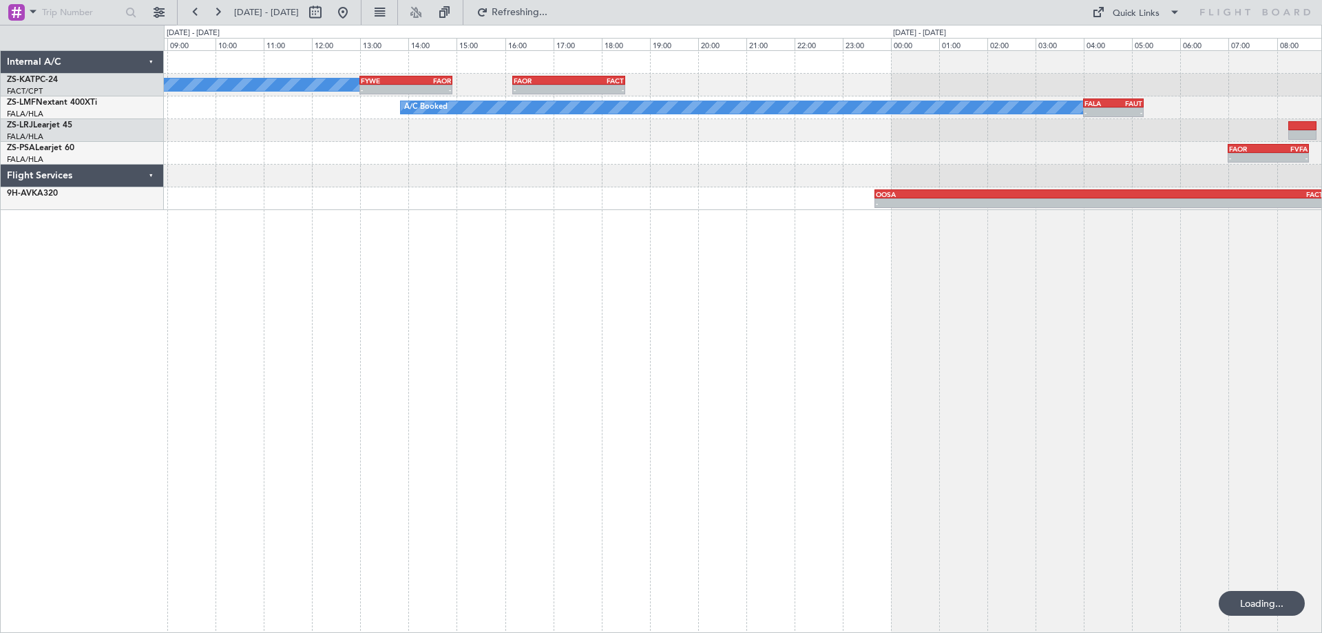
click at [330, 450] on div "A/C Booked - - FYWE 13:00 Z FAOR 14:55 Z - - FAOR 16:10 Z FACT 18:30 Z A/C Book…" at bounding box center [743, 341] width 1158 height 583
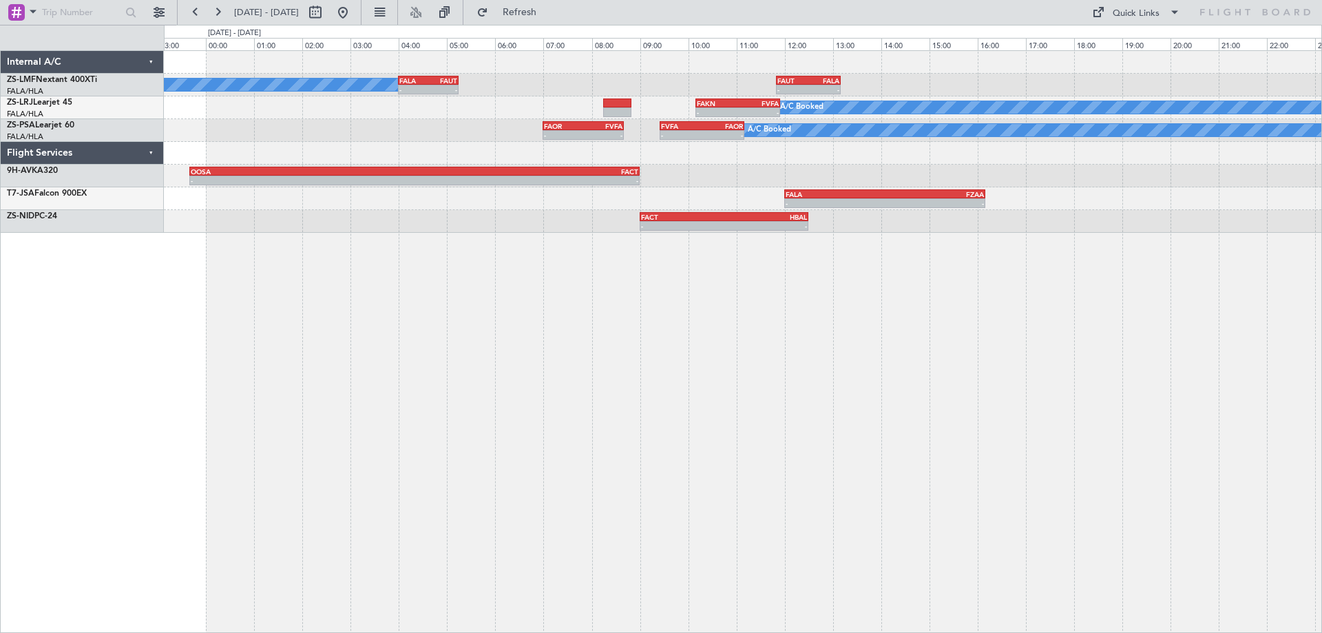
click at [451, 335] on div "A/C Booked - - FALA 04:00 Z FAUT 05:15 Z - - FAUT 11:50 Z FALA 13:10 Z A/C Book…" at bounding box center [743, 341] width 1158 height 583
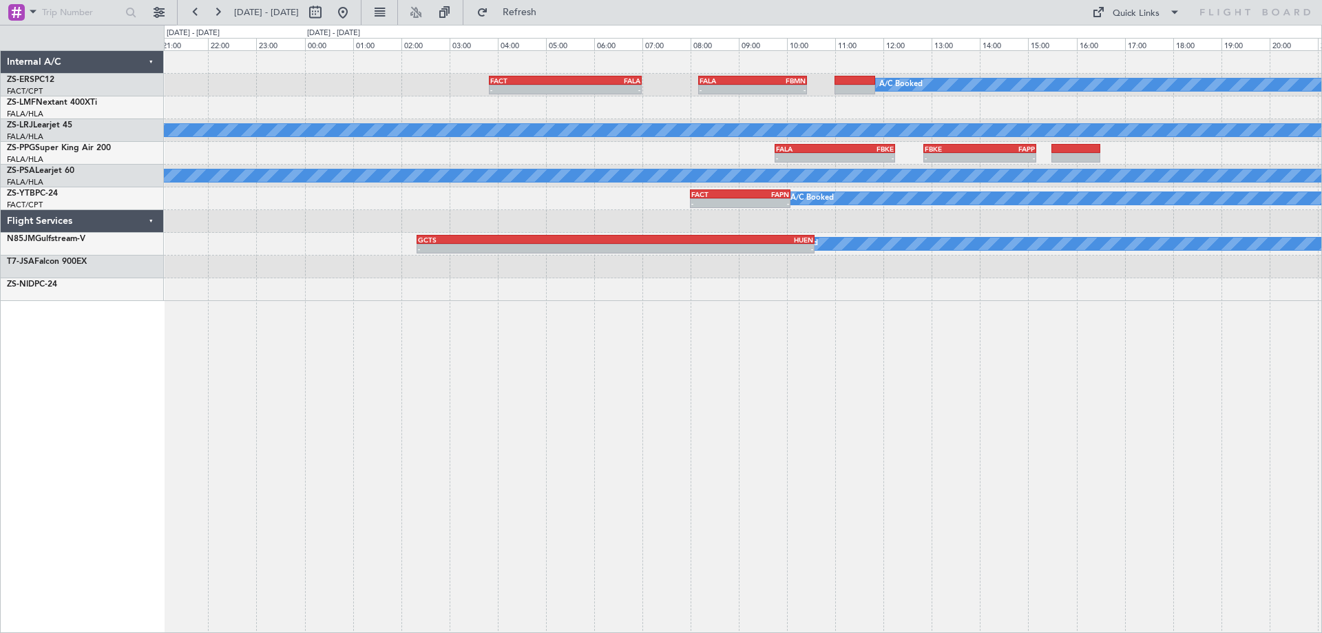
click at [756, 386] on div "A/C Booked - - FACT 03:50 Z FALA 07:00 Z - - FALA 08:10 Z FBMN 10:25 Z A/C Book…" at bounding box center [743, 341] width 1158 height 583
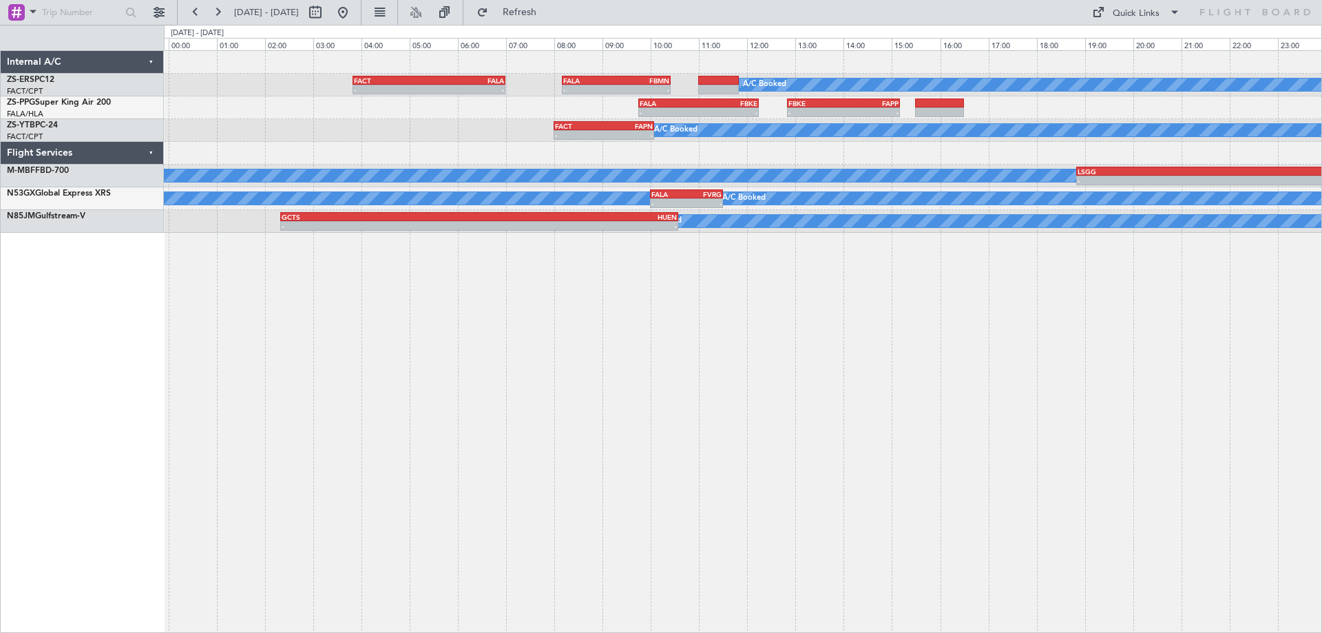
click at [351, 419] on div "A/C Booked - - FACT 03:50 Z FALA 07:00 Z - - FALA 08:10 Z FBMN 10:25 Z - - FALA…" at bounding box center [743, 341] width 1158 height 583
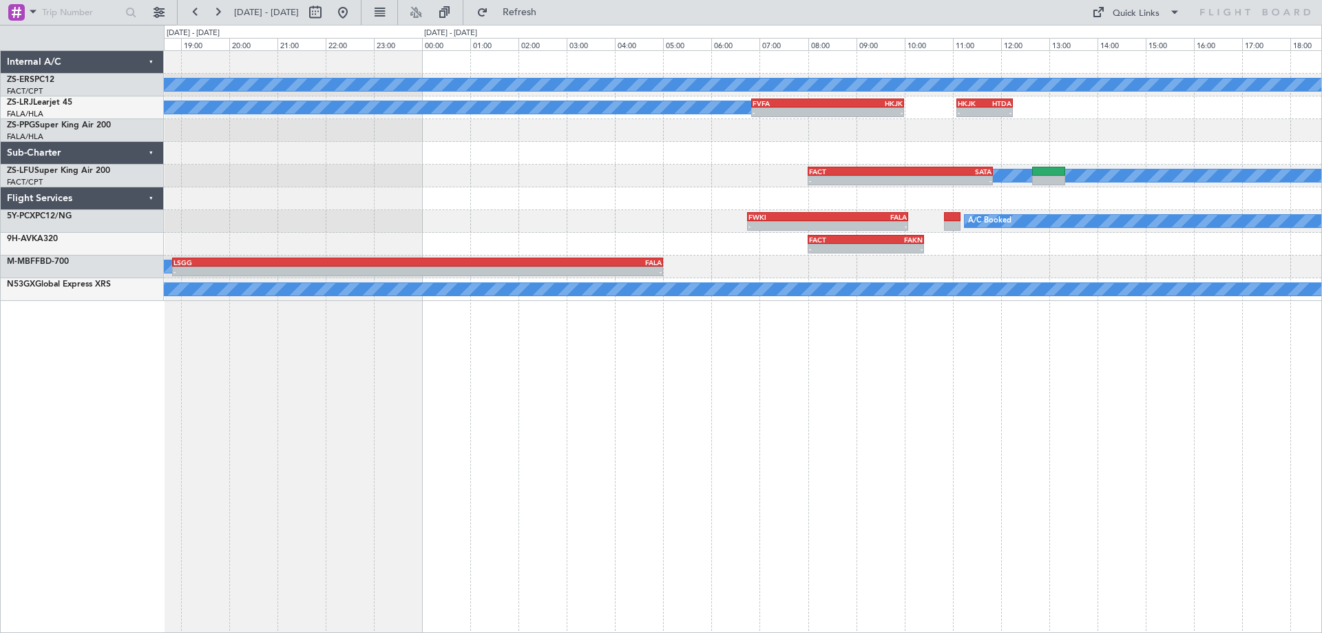
click at [722, 453] on div "A/C Booked A/C Booked - - FVFA 06:50 Z HKJK 10:00 Z - - HKJK 11:05 Z HTDA 12:15…" at bounding box center [743, 341] width 1158 height 583
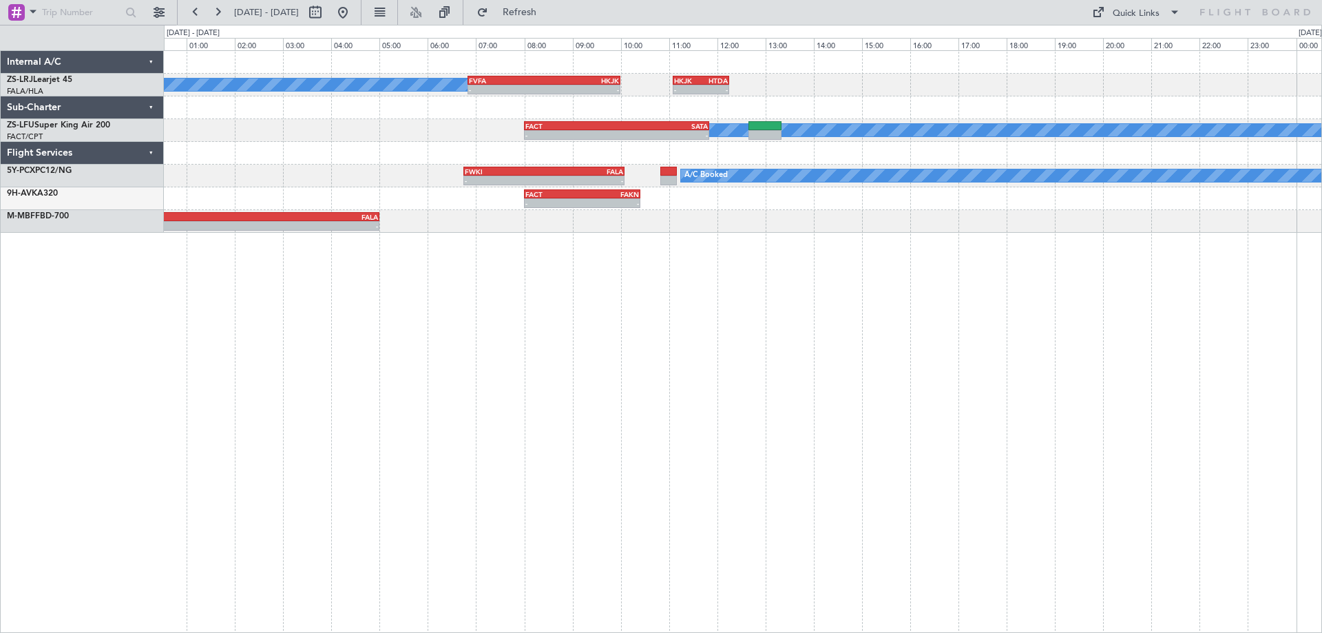
click at [846, 446] on div "A/C Booked - - FVFA 06:50 Z HKJK 10:00 Z - - HKJK 11:05 Z HTDA 12:15 Z A/C Book…" at bounding box center [743, 341] width 1158 height 583
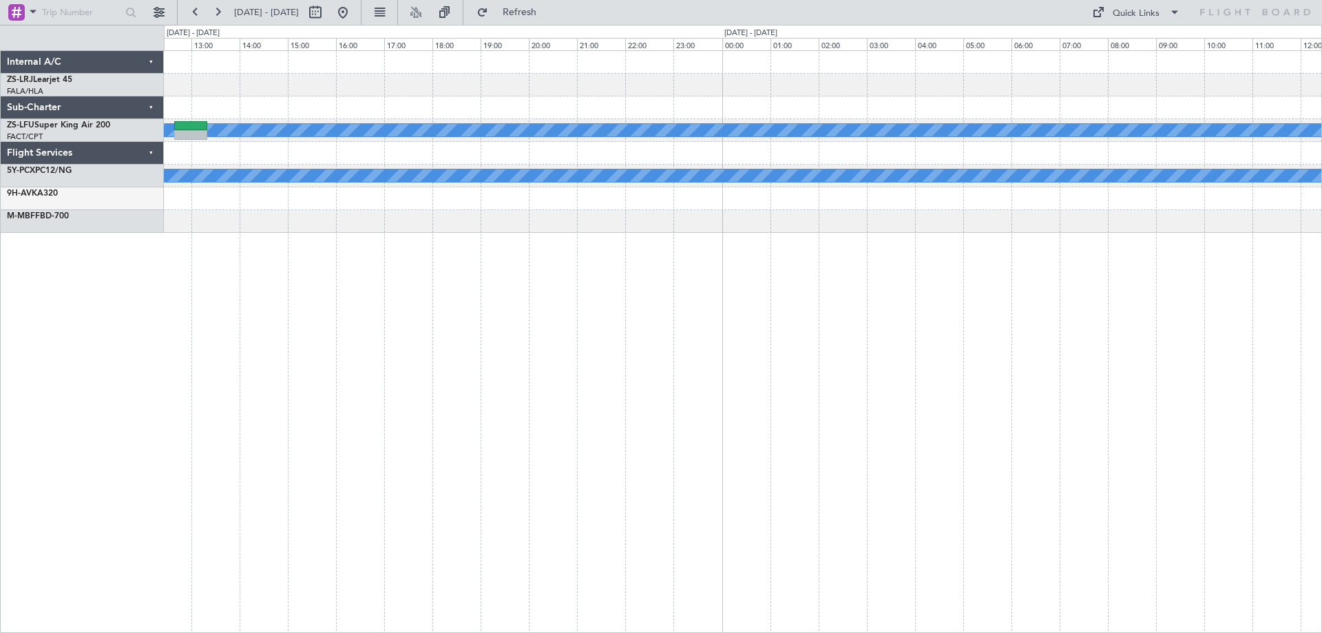
click at [466, 389] on div "HKJK 11:05 Z HTDA 12:15 Z - - FVFA 06:50 Z HKJK 10:00 Z - - A/C Booked A/C Book…" at bounding box center [743, 341] width 1158 height 583
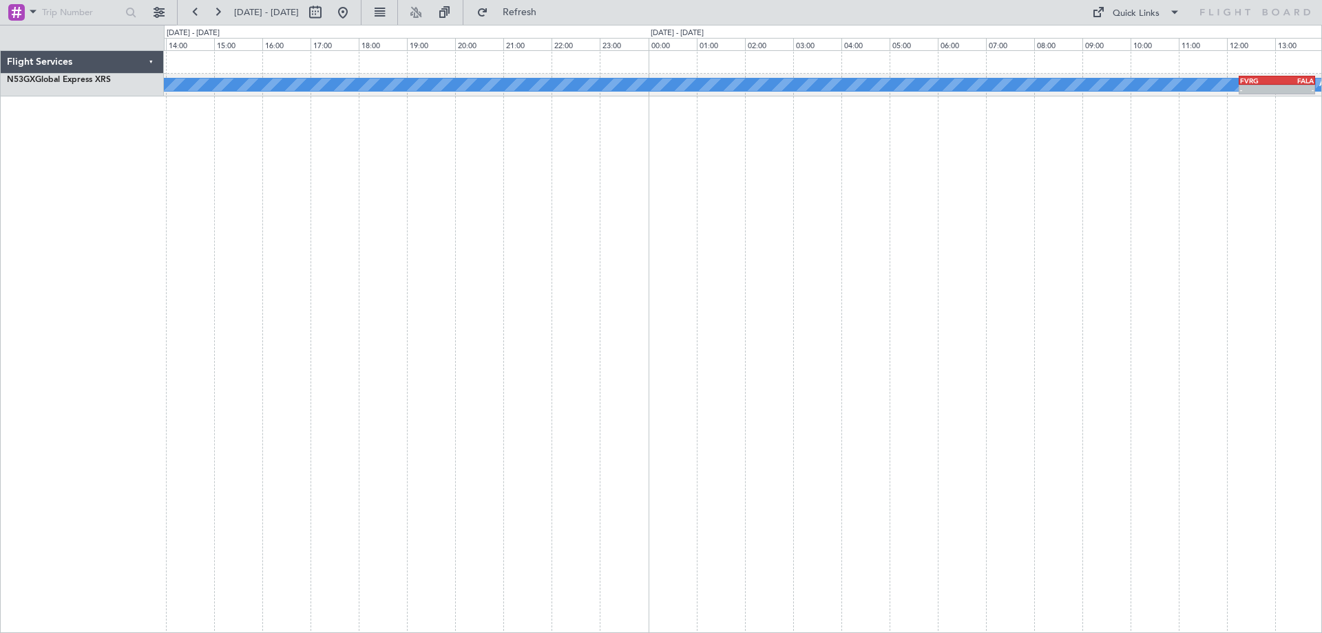
click at [457, 395] on div "A/C Booked A/C Booked - - FVRG 12:15 Z FALA 13:50 Z" at bounding box center [743, 341] width 1158 height 583
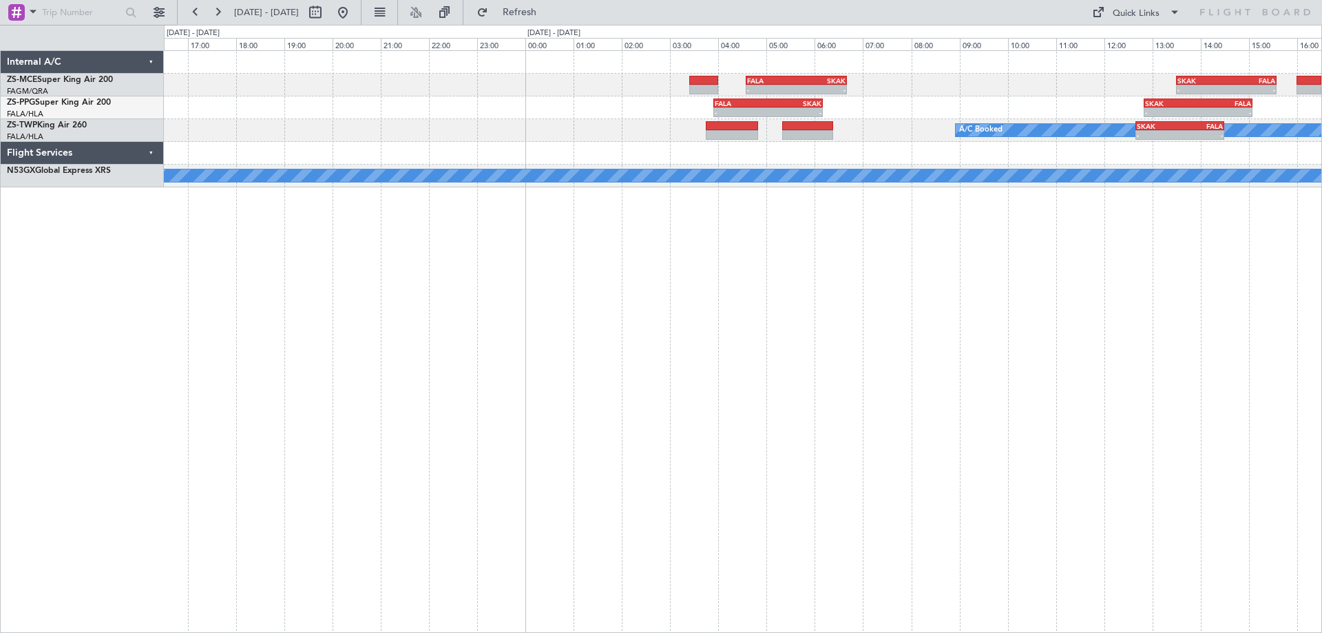
click at [554, 381] on div "- - FALA 04:35 Z SKAK 06:40 Z - - SKAK 13:30 Z FALA 15:35 Z - - FALA 03:55 Z SK…" at bounding box center [743, 341] width 1158 height 583
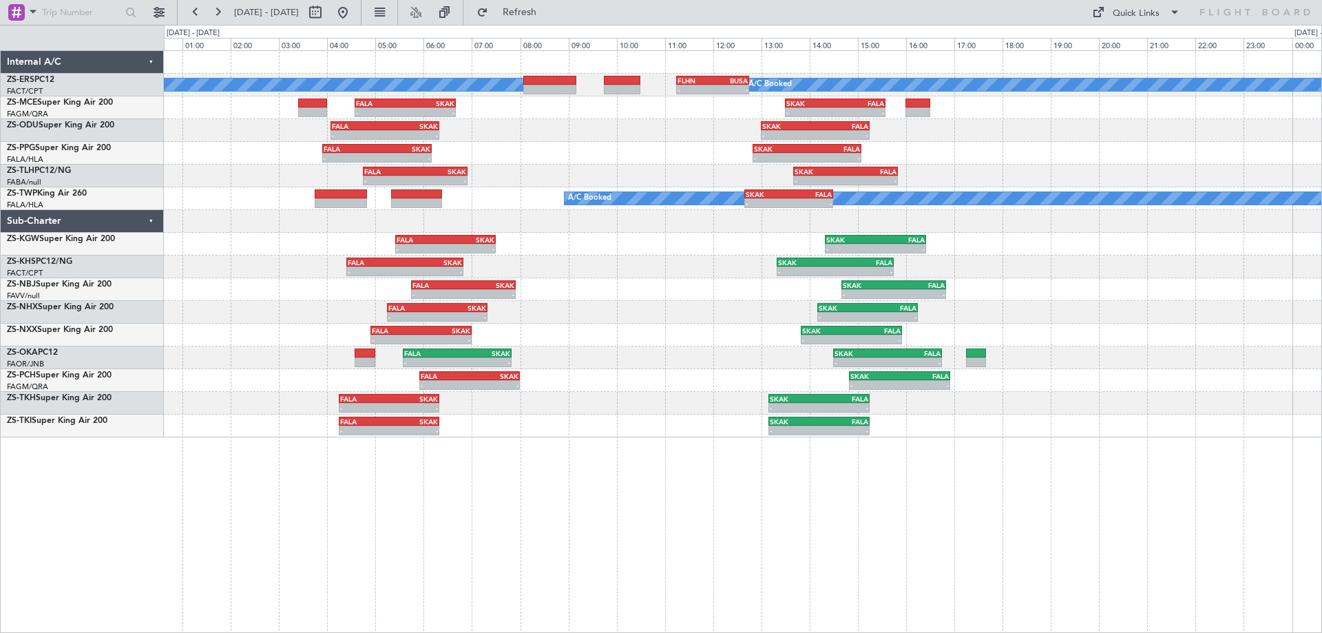
click at [1144, 472] on div "A/C Booked A/C Booked - - FLHN 11:15 Z BUSA 12:45 Z - - FALA 04:35 Z SKAK 06:40…" at bounding box center [743, 341] width 1158 height 583
click at [340, 439] on div "A/C Booked A/C Booked - - FLHN 11:15 Z BUSA 12:45 Z - - FALA 04:35 Z SKAK 06:40…" at bounding box center [743, 341] width 1158 height 583
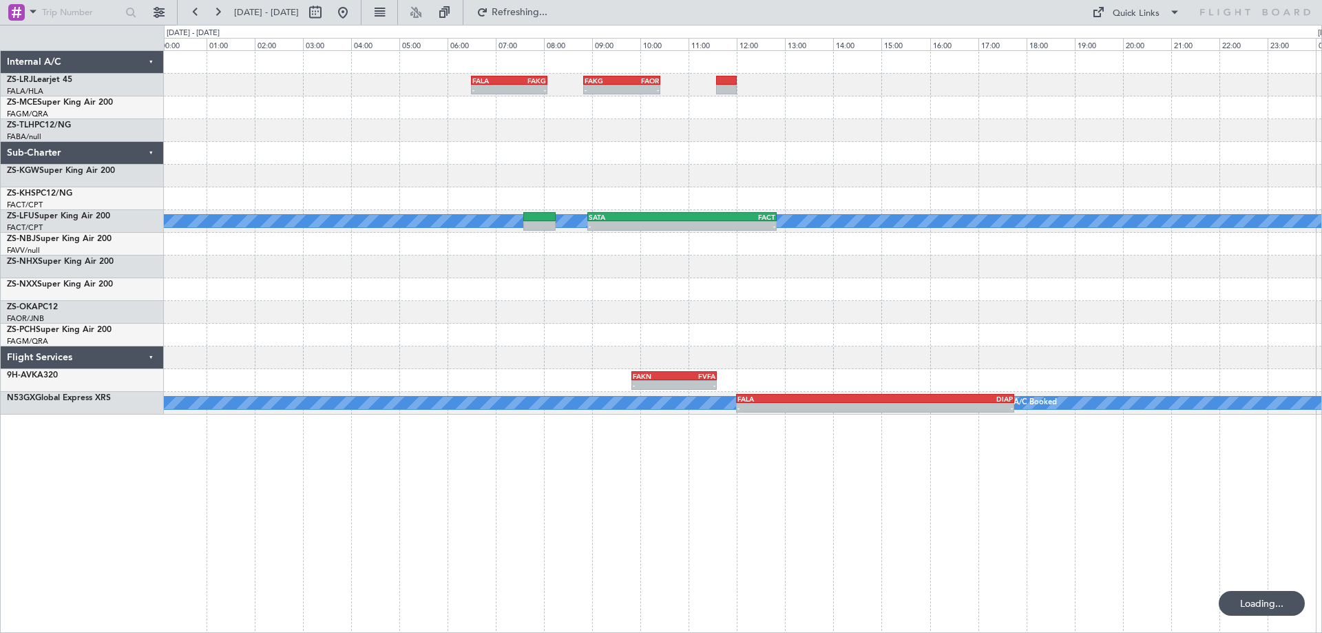
click at [772, 508] on div "- - FALA 06:30 Z FAKG 08:05 Z - - FAKG 08:50 Z FAOR 10:25 Z A/C Booked A/C Book…" at bounding box center [743, 341] width 1158 height 583
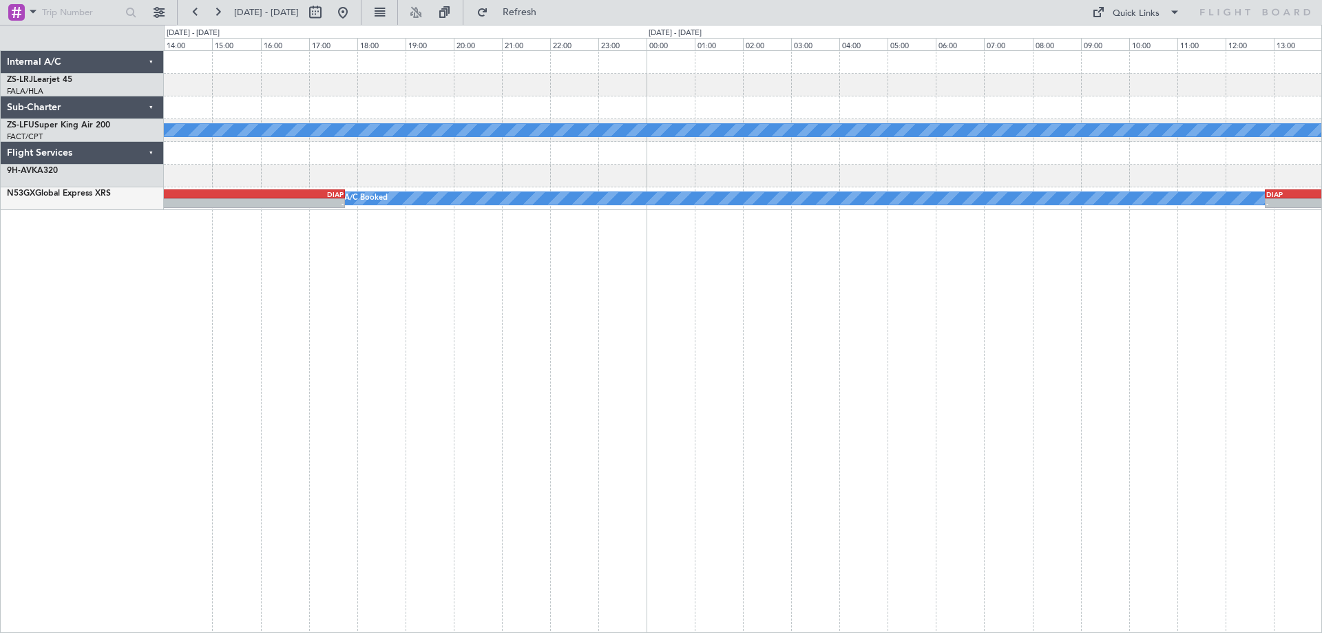
click at [504, 439] on div "FAKG 08:50 Z FAOR 10:25 Z - - FALA 06:30 Z FAKG 08:05 Z - - A/C Booked A/C Book…" at bounding box center [743, 341] width 1158 height 583
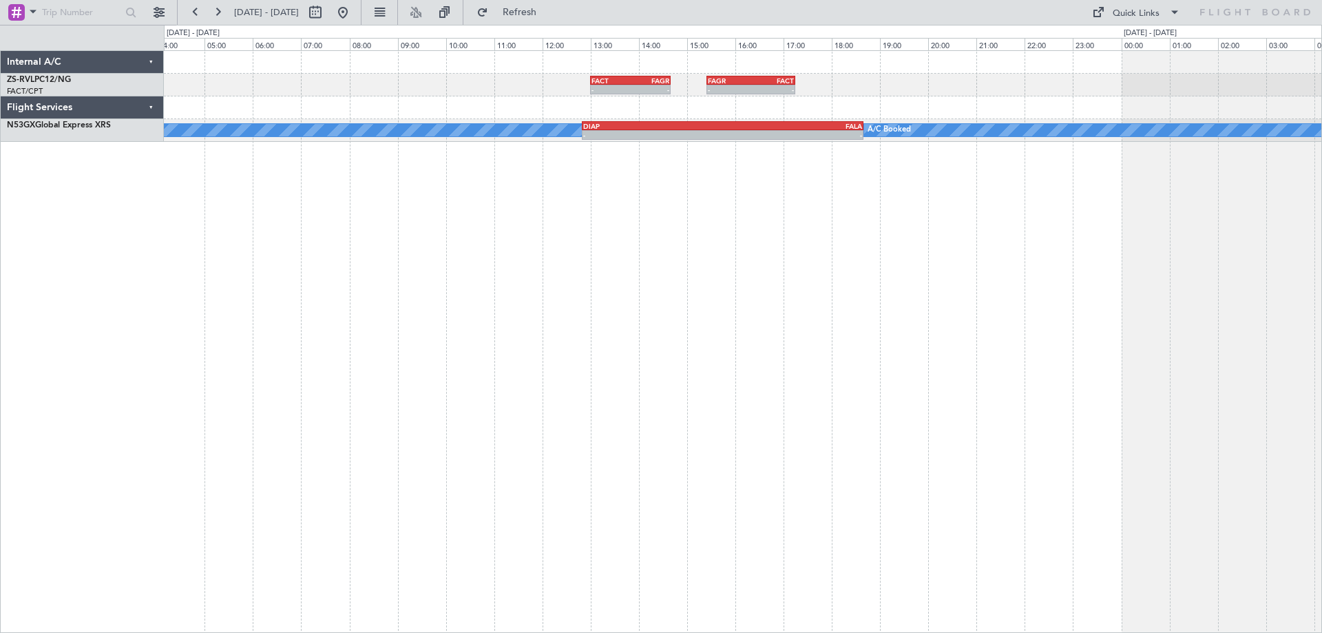
click at [410, 433] on div "- - FACT 13:00 Z FAGR 14:40 Z - - FAGR 15:25 Z FACT 17:15 Z A/C Booked DIAP 12:…" at bounding box center [743, 341] width 1158 height 583
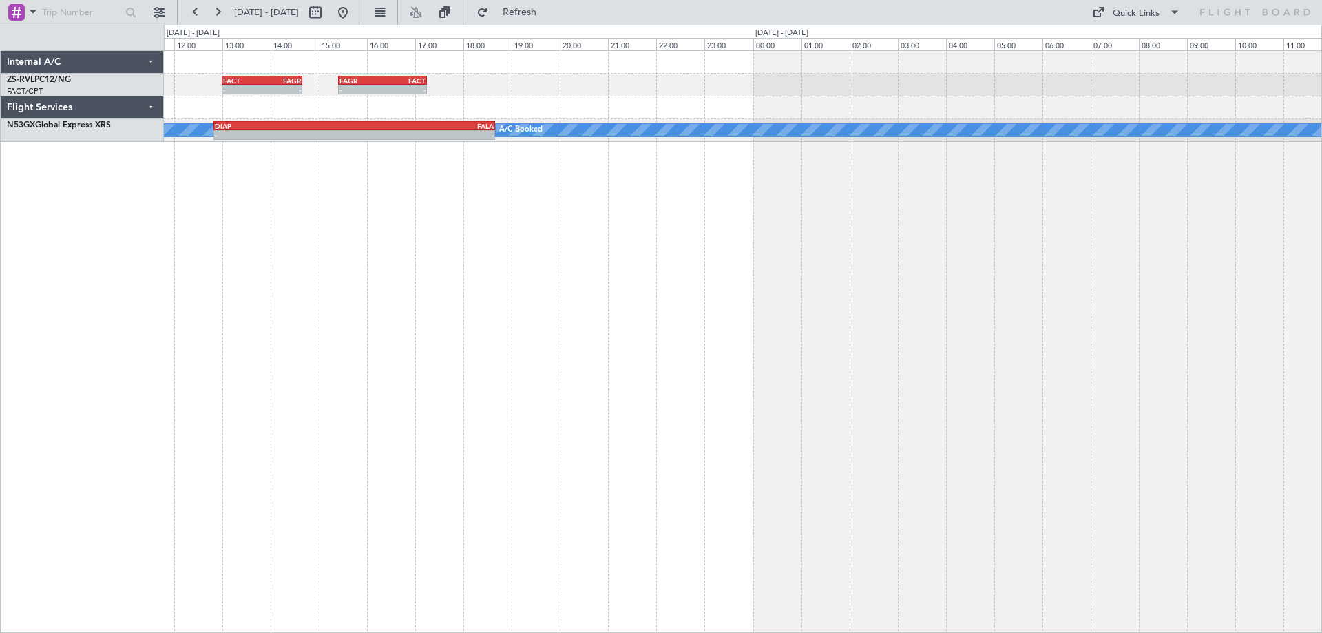
click at [165, 362] on div "- - FACT 13:00 Z FAGR 14:40 Z - - FAGR 15:25 Z FACT 17:15 Z A/C Booked DIAP 12:…" at bounding box center [743, 341] width 1158 height 583
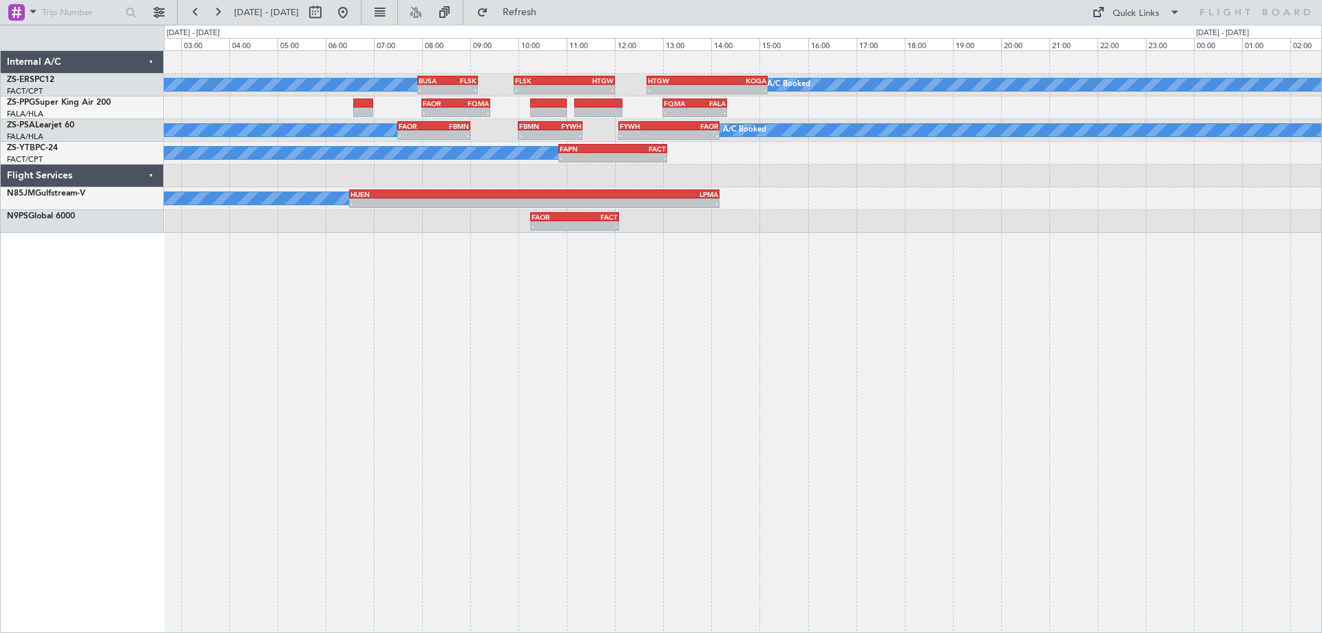
click at [857, 424] on div "A/C Booked A/C Booked - - BUSA 07:55 Z FLSK 09:10 Z - - FLSK 09:55 Z HTGW 12:00…" at bounding box center [743, 341] width 1158 height 583
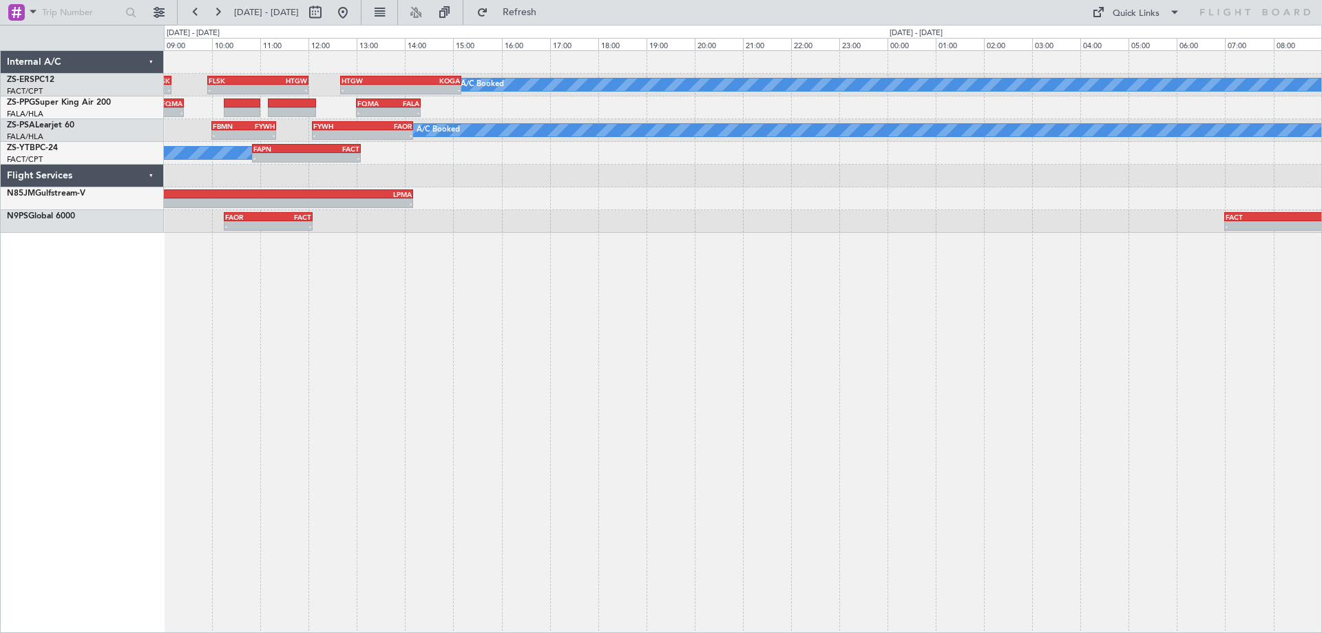
click at [653, 387] on div "A/C Booked - - BUSA 07:55 Z FLSK 09:10 Z - - FLSK 09:55 Z HTGW 12:00 Z - - HTGW…" at bounding box center [743, 341] width 1158 height 583
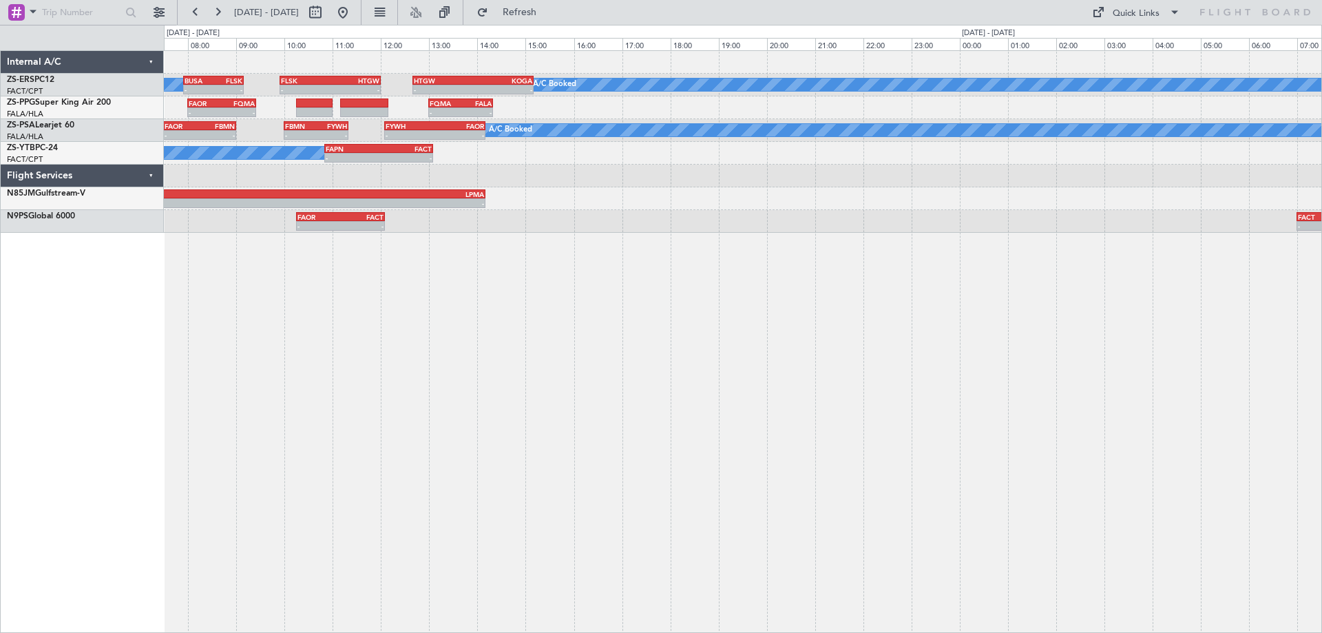
click at [558, 435] on div "A/C Booked - - BUSA 07:55 Z FLSK 09:10 Z - - FLSK 09:55 Z HTGW 12:00 Z - - HTGW…" at bounding box center [743, 341] width 1158 height 583
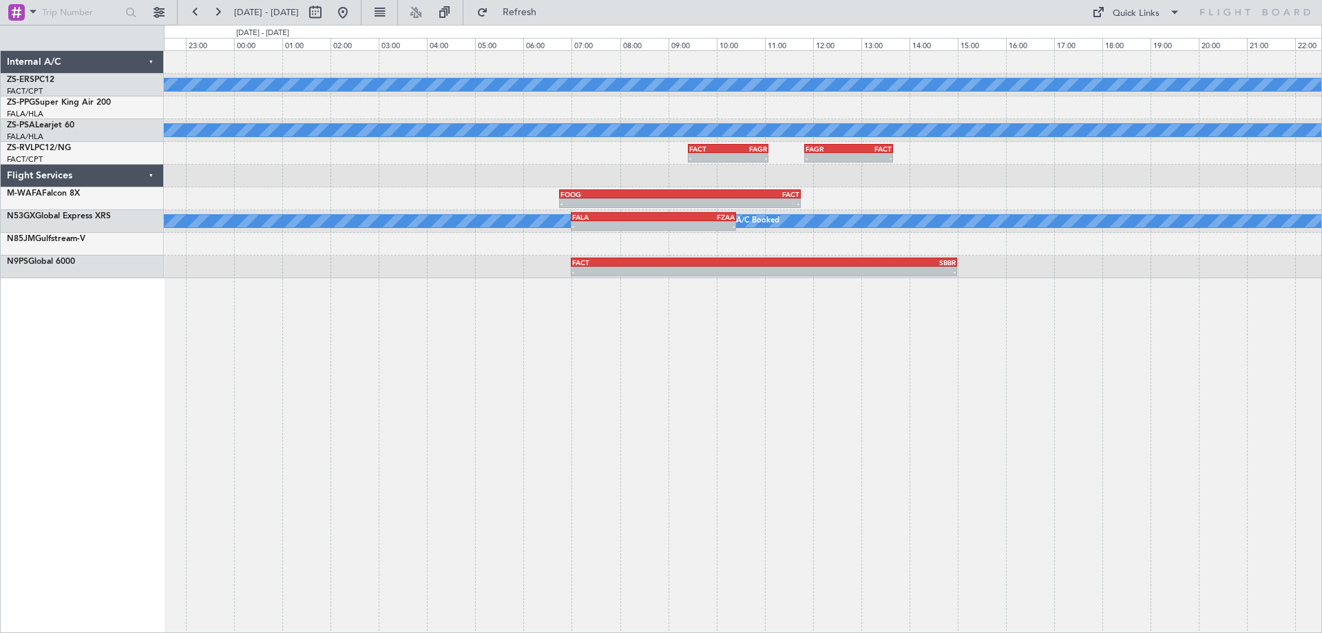
click at [676, 465] on div "A/C Booked A/C Booked - - FACT 09:25 Z FAGR 11:05 Z - - FAGR 11:50 Z FACT 13:40…" at bounding box center [743, 341] width 1158 height 583
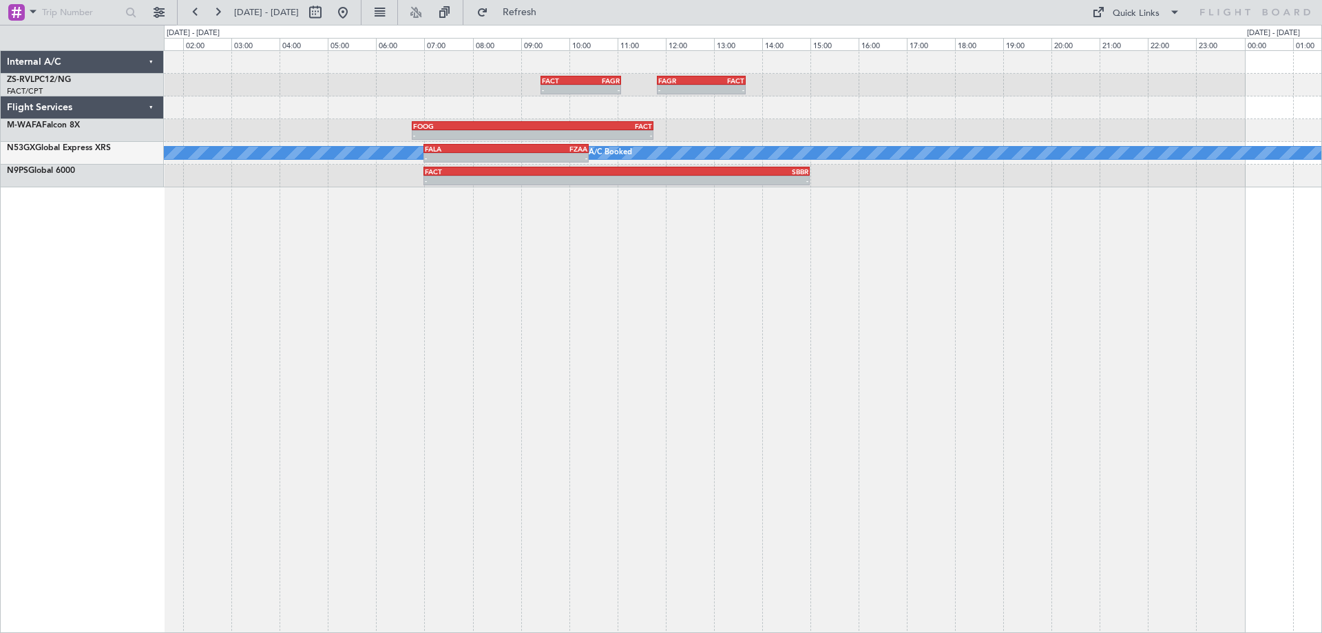
click at [415, 422] on div "- - FACT 09:25 Z FAGR 11:05 Z - - FAGR 11:50 Z FACT 13:40 Z - - FOOG 06:45 Z FA…" at bounding box center [743, 341] width 1158 height 583
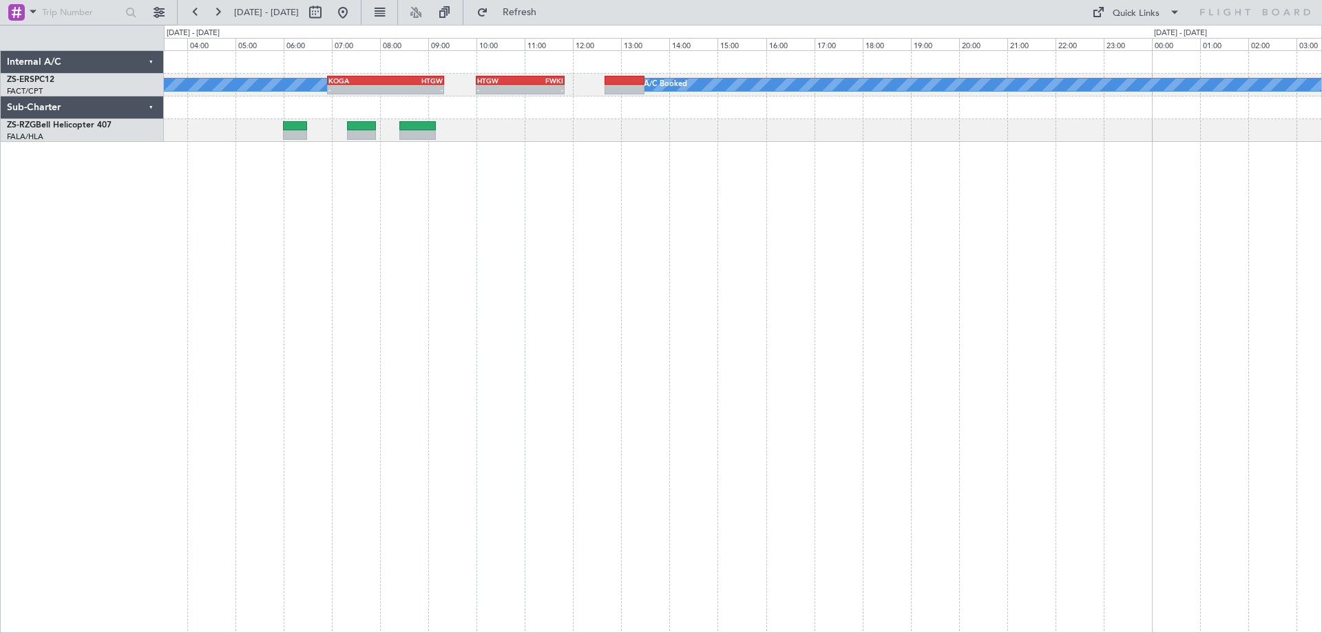
click at [382, 470] on div "A/C Booked A/C Booked - - KOGA 06:55 Z HTGW 09:20 Z - - HTGW 10:00 Z FWKI 11:50…" at bounding box center [743, 341] width 1158 height 583
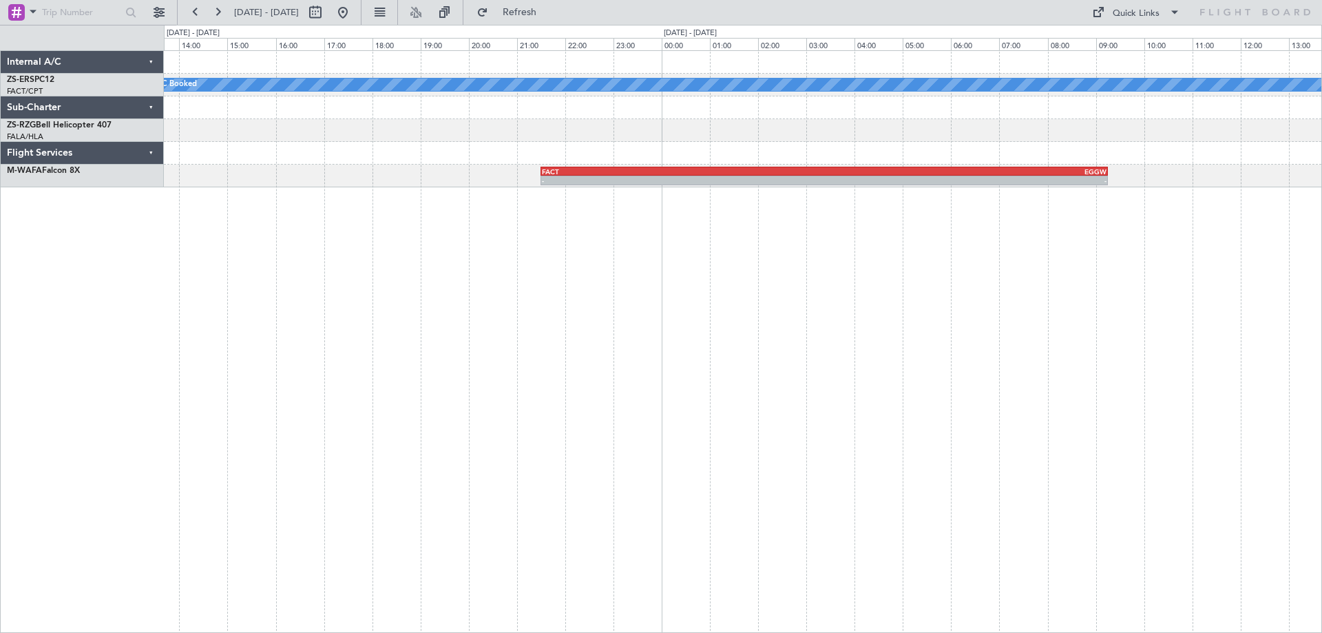
click at [536, 443] on div "A/C Booked HTGW 10:00 Z FWKI 11:50 Z - - - - KOGA 06:55 Z HTGW 09:20 Z - - FACT…" at bounding box center [743, 341] width 1158 height 583
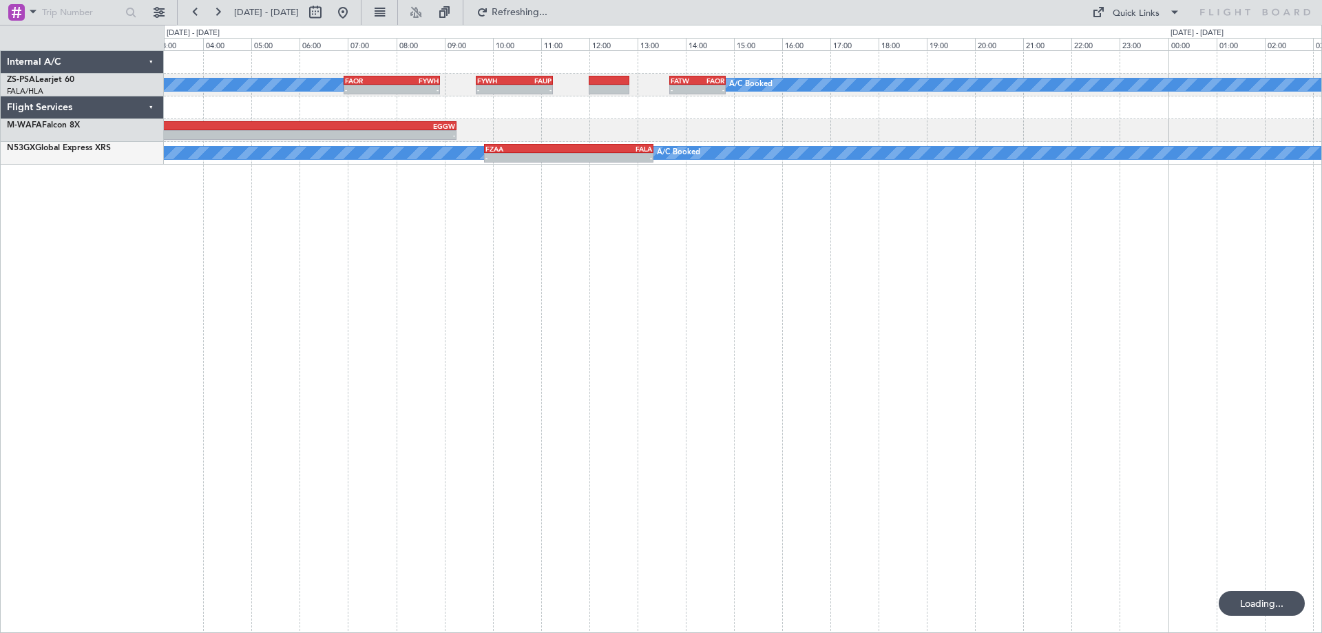
click at [579, 496] on div "A/C Booked A/C Booked - - FAOR 06:55 Z FYWH 08:55 Z - - FYWH 09:40 Z FAUP 11:15…" at bounding box center [743, 341] width 1158 height 583
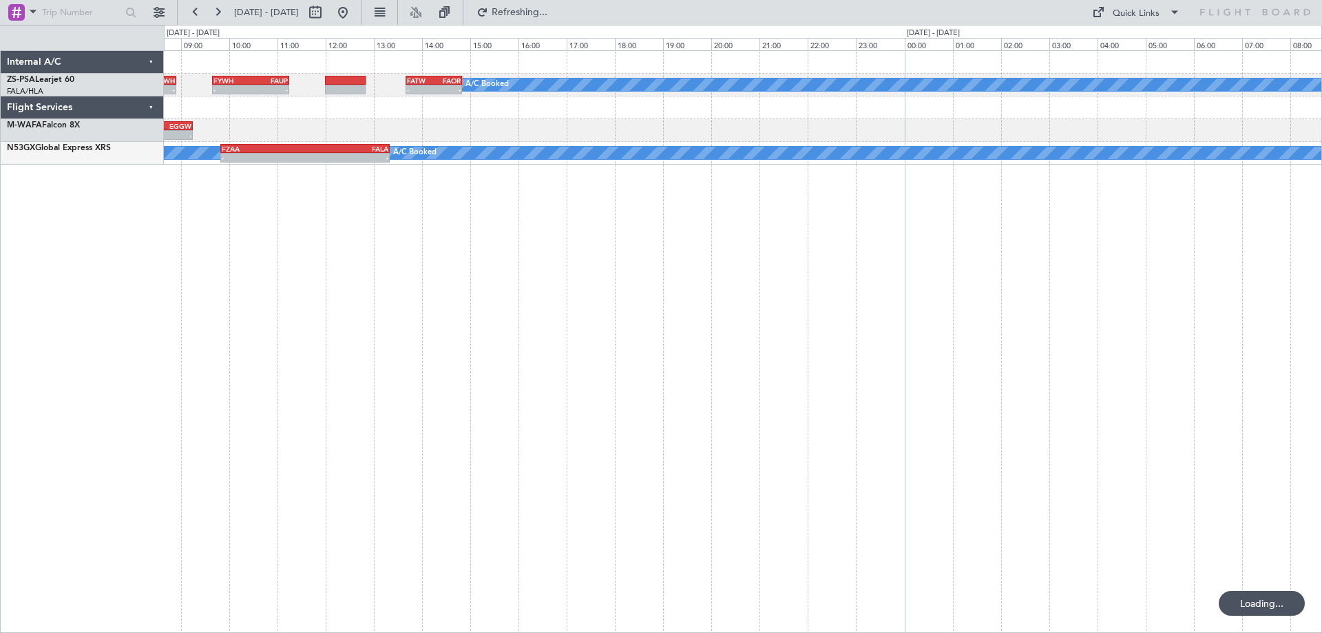
click at [620, 481] on div "A/C Booked - - FAOR 06:55 Z FYWH 08:55 Z - - FYWH 09:40 Z FAUP 11:15 Z - - FATW…" at bounding box center [743, 341] width 1158 height 583
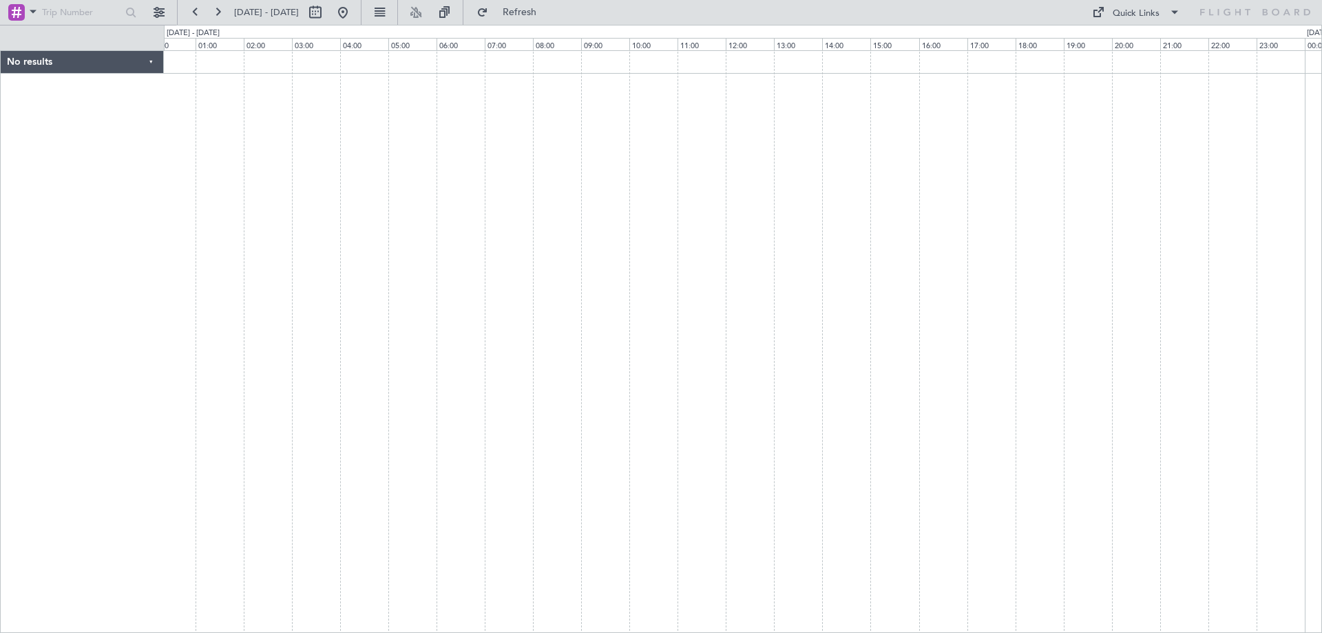
click at [603, 464] on div at bounding box center [743, 341] width 1158 height 583
click at [585, 479] on div at bounding box center [743, 341] width 1158 height 583
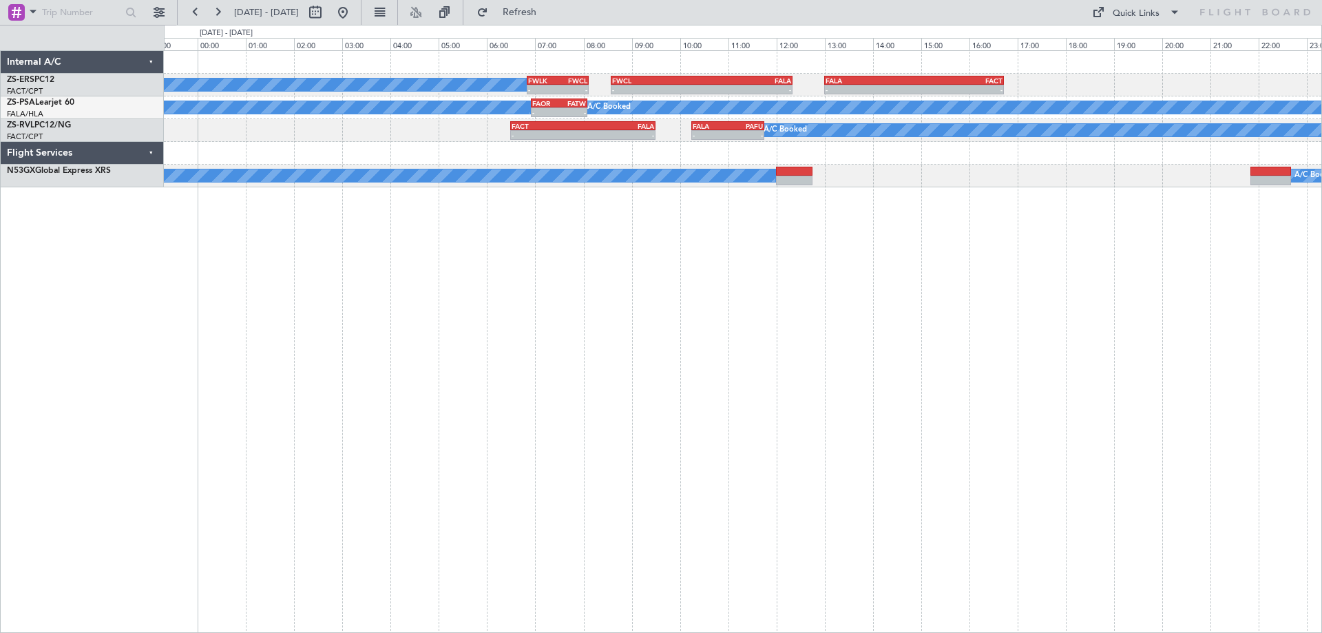
click at [499, 419] on div "A/C Booked - - FWLK 06:50 Z FWCL 08:07 Z - - FWCL 08:35 Z FALA 12:20 Z - - FALA…" at bounding box center [743, 341] width 1158 height 583
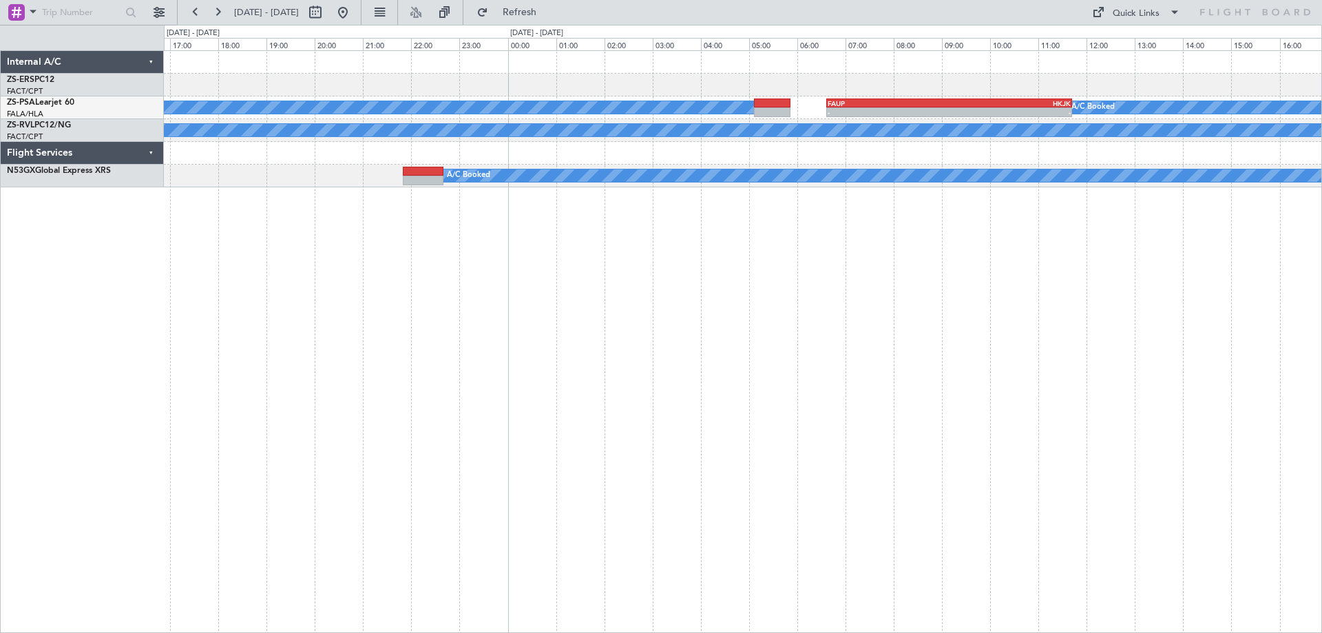
click at [378, 404] on div "- - FALA 13:00 Z FACT 16:43 Z - - FWCL 08:35 Z FALA 12:20 Z A/C Booked A/C Book…" at bounding box center [743, 341] width 1158 height 583
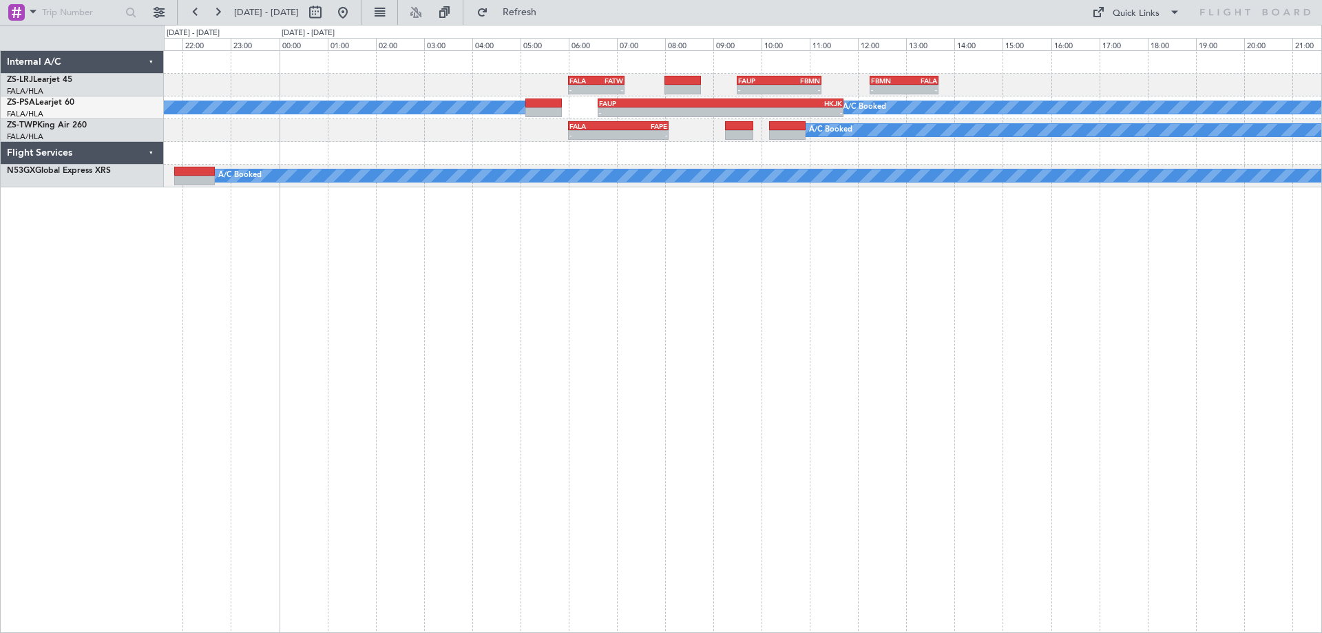
click at [1034, 426] on div "- - FALA 06:00 Z FATW 07:10 Z - - FAUP 09:30 Z FBMN 11:15 Z - - FBMN 12:15 Z FA…" at bounding box center [743, 341] width 1158 height 583
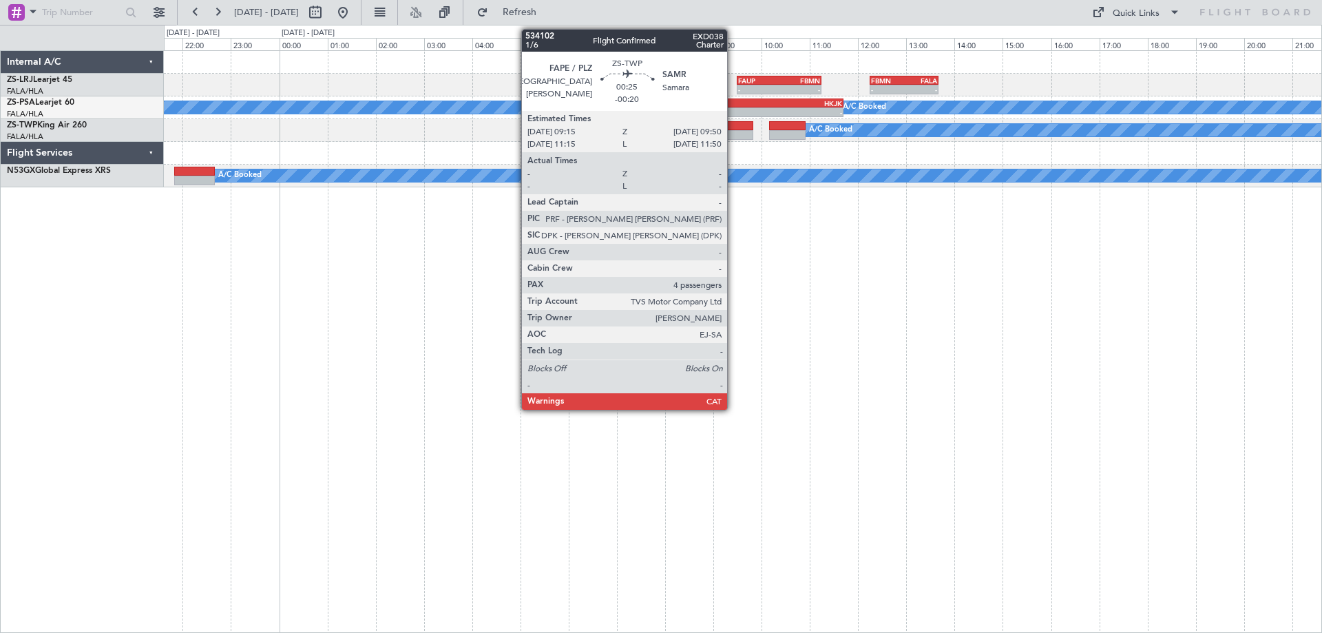
click at [733, 129] on div at bounding box center [739, 126] width 28 height 10
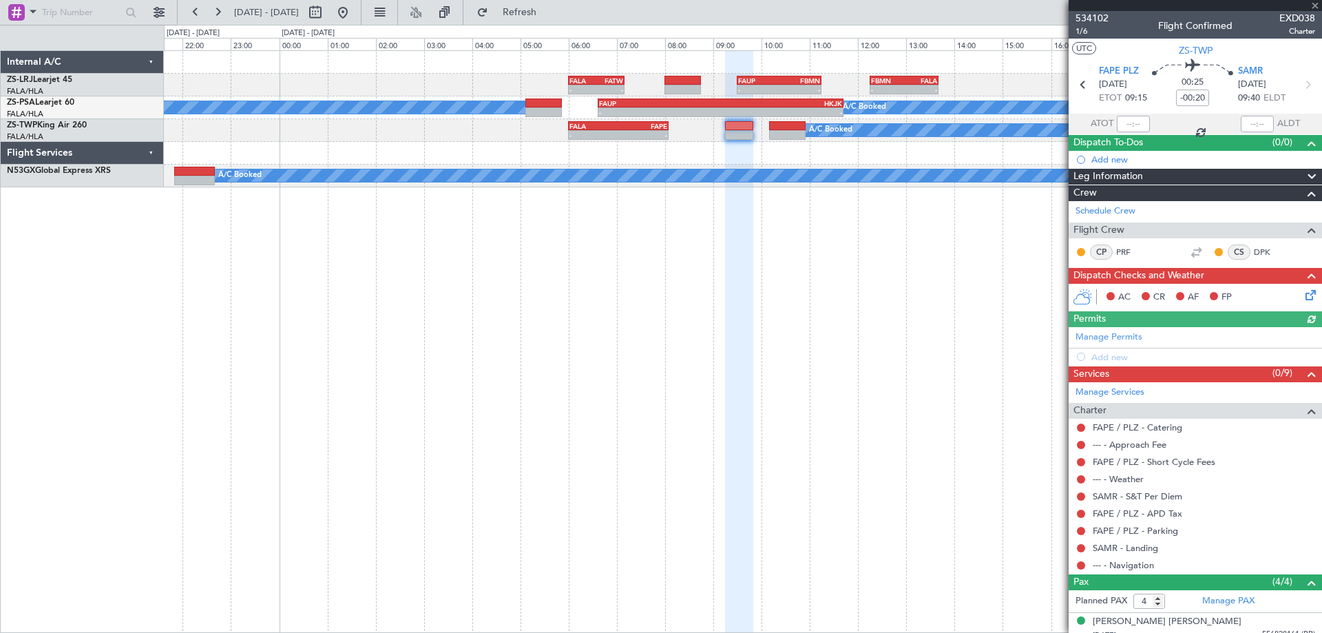
scroll to position [103, 0]
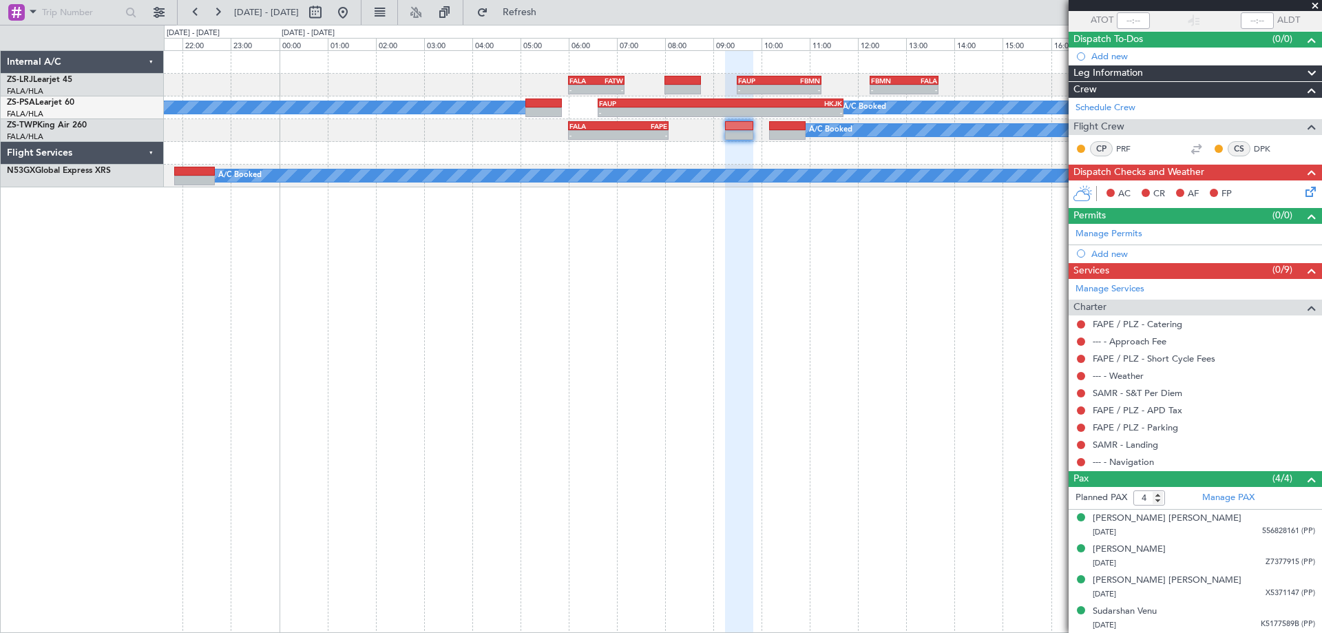
click at [1318, 6] on span at bounding box center [1315, 6] width 14 height 12
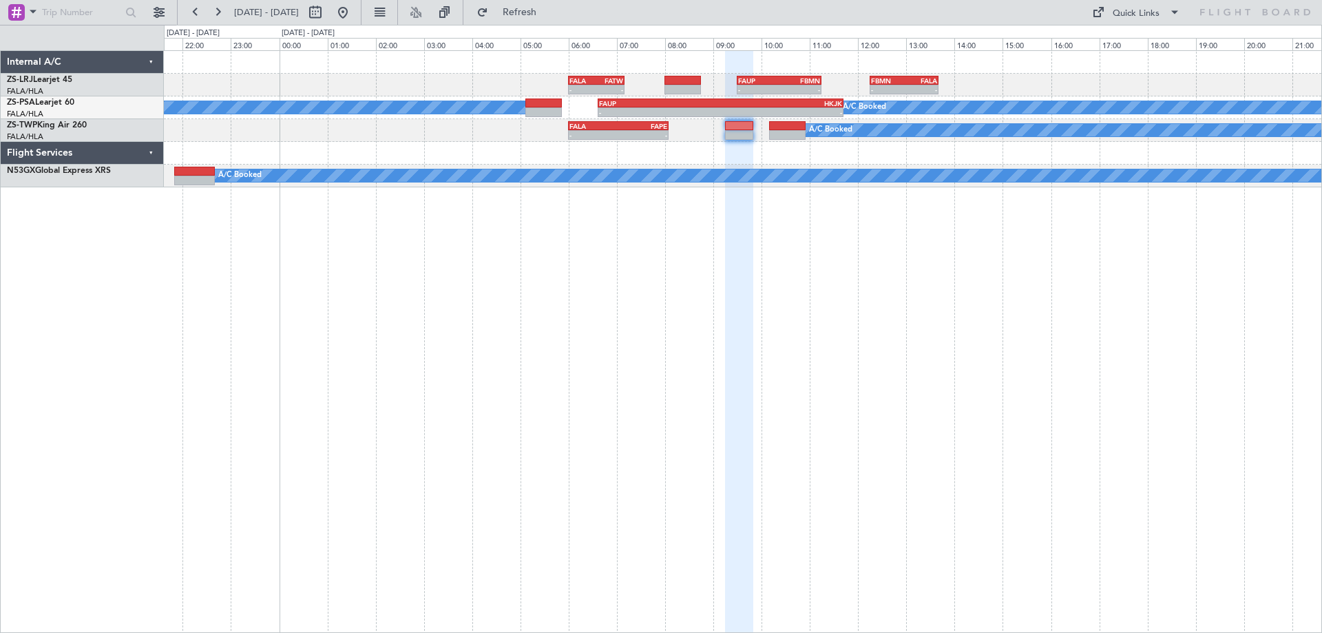
type input "0"
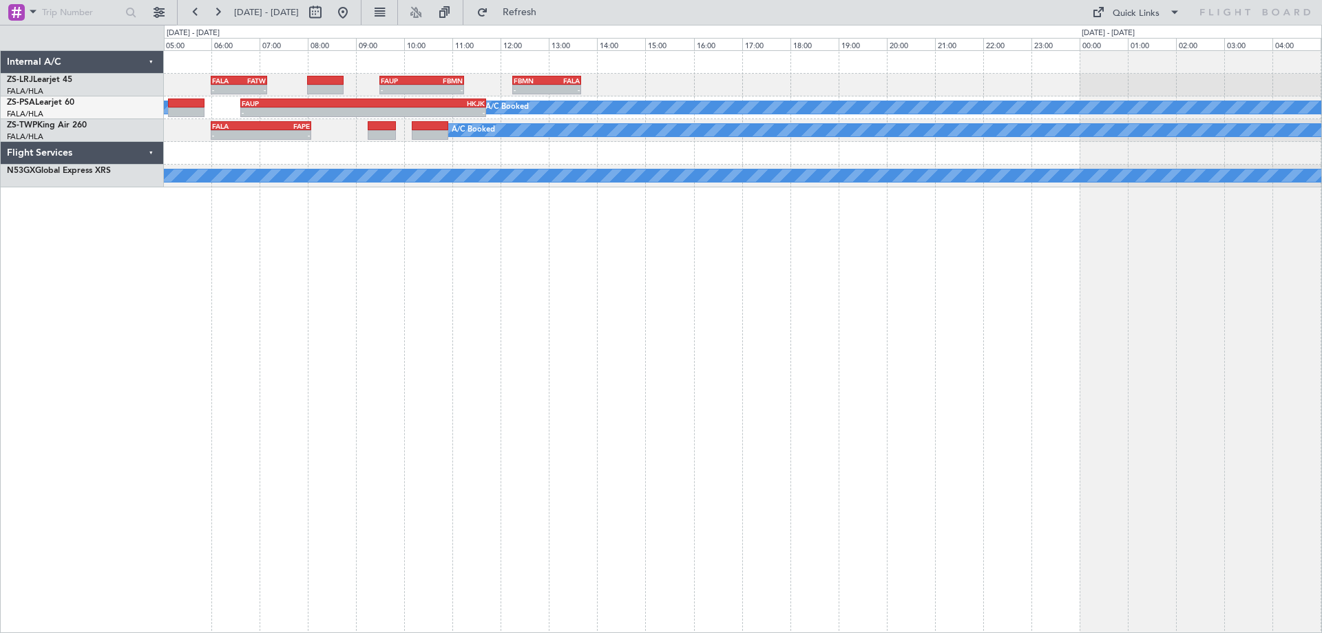
click at [621, 439] on div "- - FALA 06:00 Z FATW 07:10 Z - - FAUP 09:30 Z FBMN 11:15 Z - - FBMN 12:15 Z FA…" at bounding box center [743, 341] width 1158 height 583
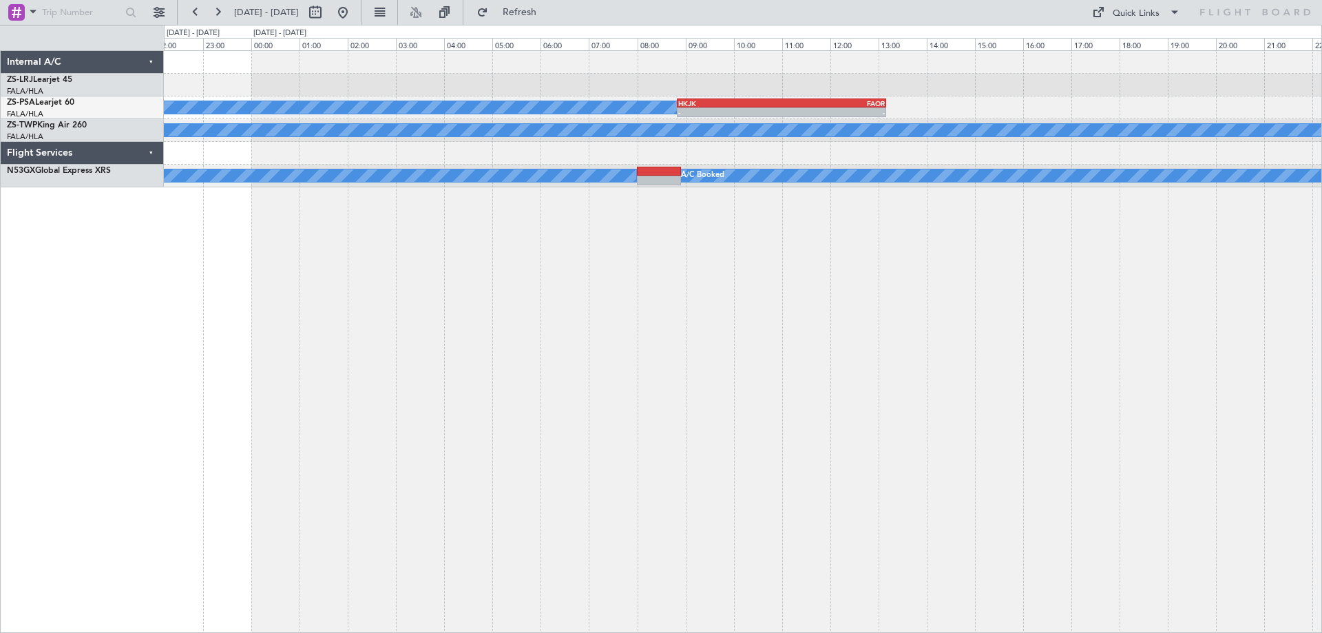
click at [633, 416] on div "A/C Booked A/C Booked - - HKJK 08:50 Z FAOR 13:10 Z A/C Booked A/C Booked A/C B…" at bounding box center [743, 341] width 1158 height 583
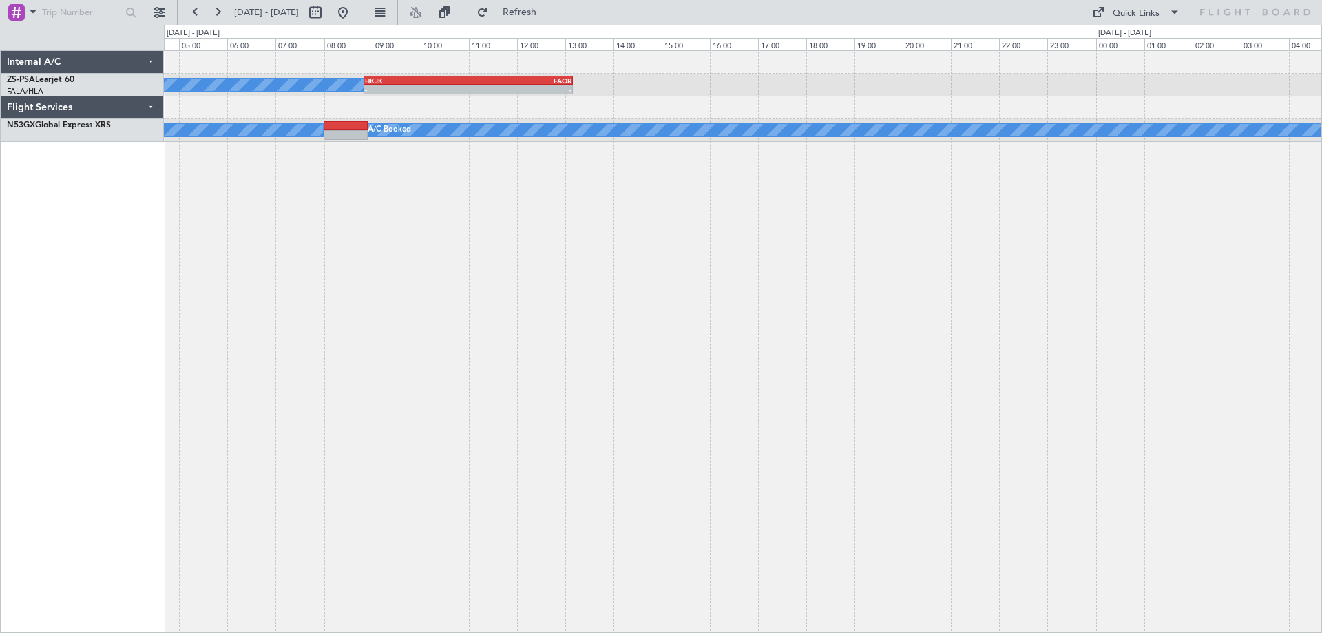
click at [638, 359] on div "A/C Booked A/C Booked - - HKJK 08:50 Z FAOR 13:10 Z A/C Booked A/C Booked" at bounding box center [743, 341] width 1158 height 583
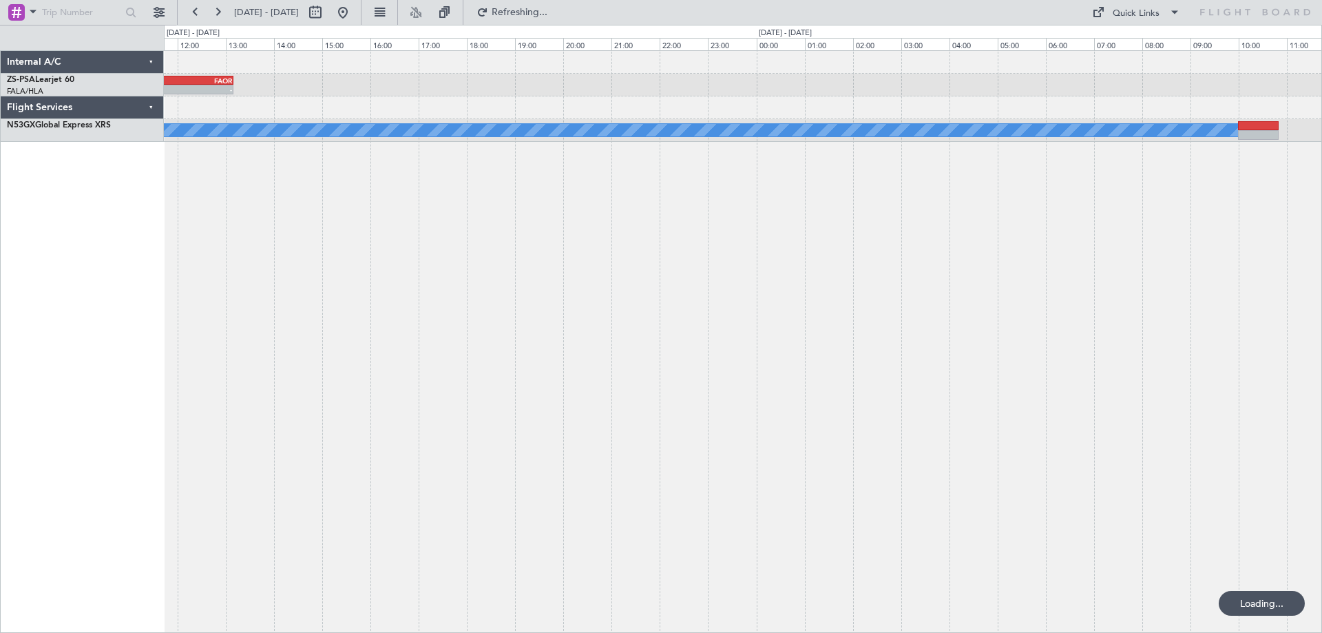
click at [443, 385] on div "- - HKJK 08:50 Z FAOR 13:10 Z A/C Booked A/C Booked A/C Booked A/C Booked" at bounding box center [743, 341] width 1158 height 583
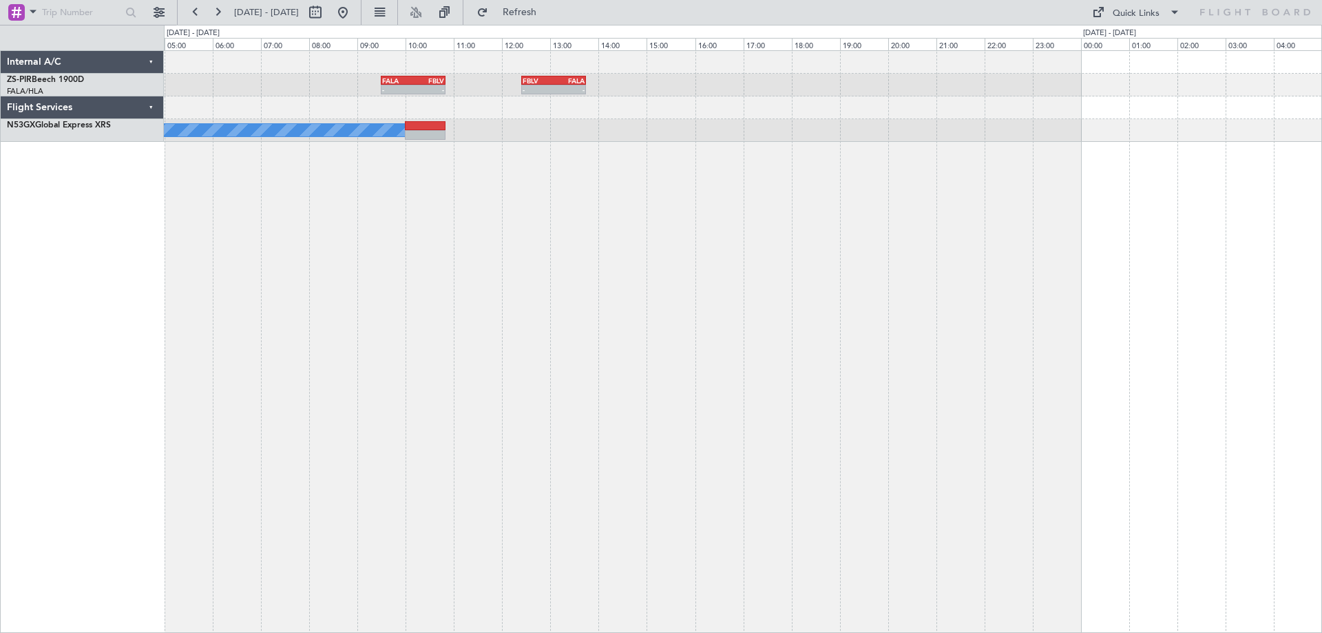
click at [437, 436] on div "- - FALA 09:30 Z FBLV 10:50 Z - - FBLV 12:25 Z FALA 13:45 Z A/C Booked" at bounding box center [743, 341] width 1158 height 583
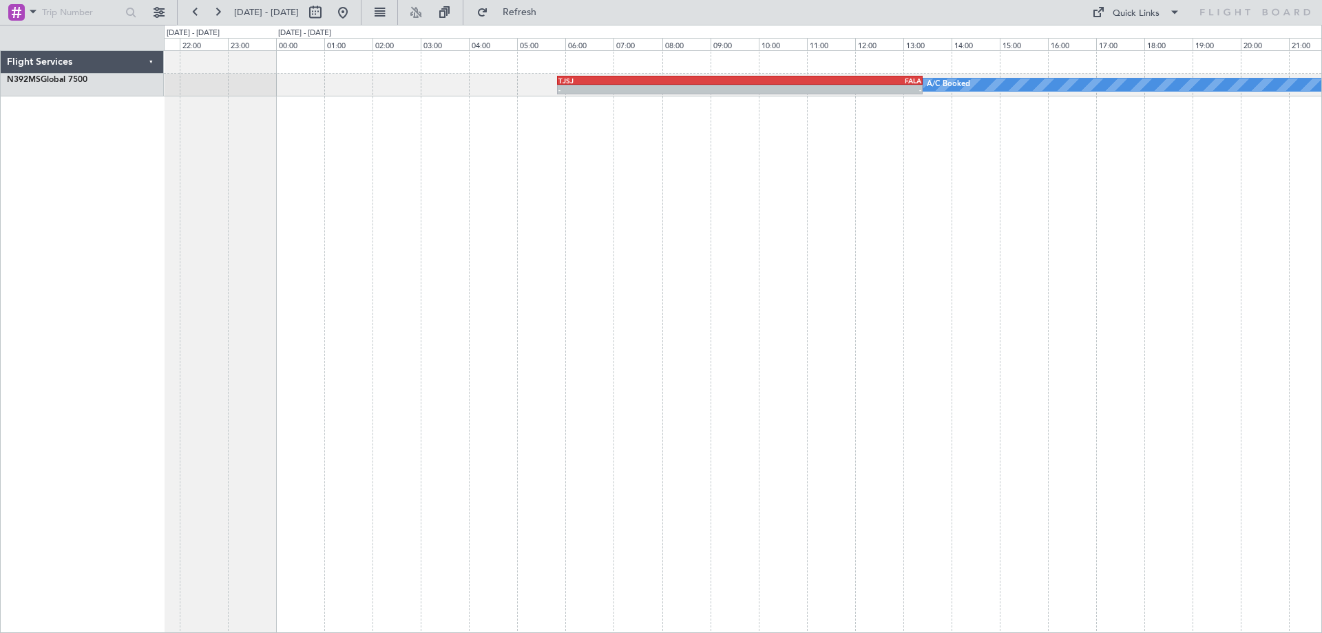
click at [448, 458] on div "A/C Booked - - TJSJ 05:50 Z FALA 13:25 Z" at bounding box center [743, 341] width 1158 height 583
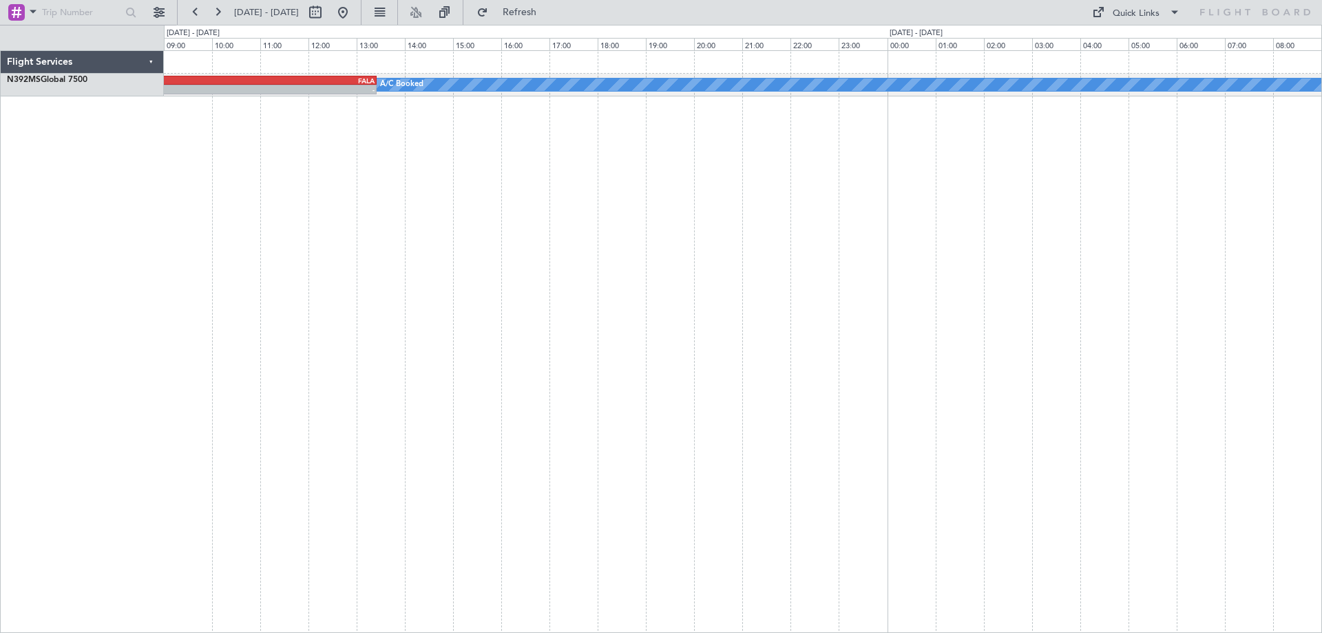
click at [642, 335] on div "A/C Booked - - TJSJ 05:50 Z FALA 13:25 Z" at bounding box center [743, 341] width 1158 height 583
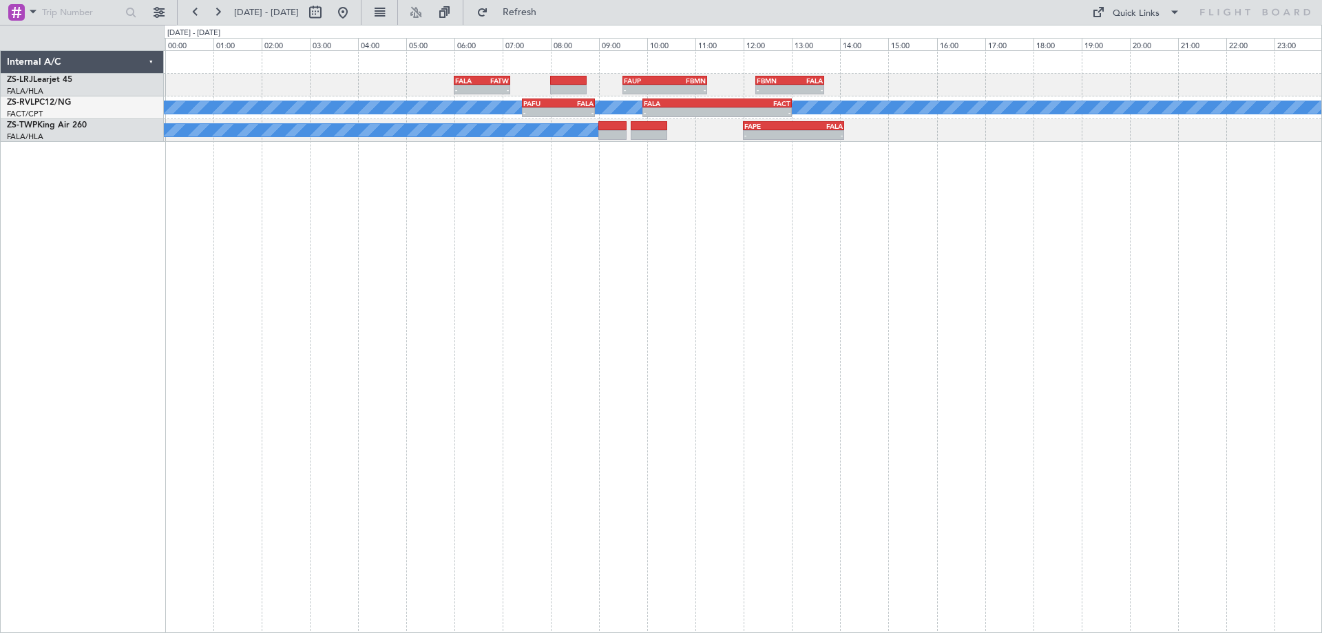
click at [751, 349] on div "- - FALA 06:00 Z FATW 07:10 Z - - FAUP 09:30 Z FBMN 11:15 Z - - FBMN 12:15 Z FA…" at bounding box center [743, 341] width 1158 height 583
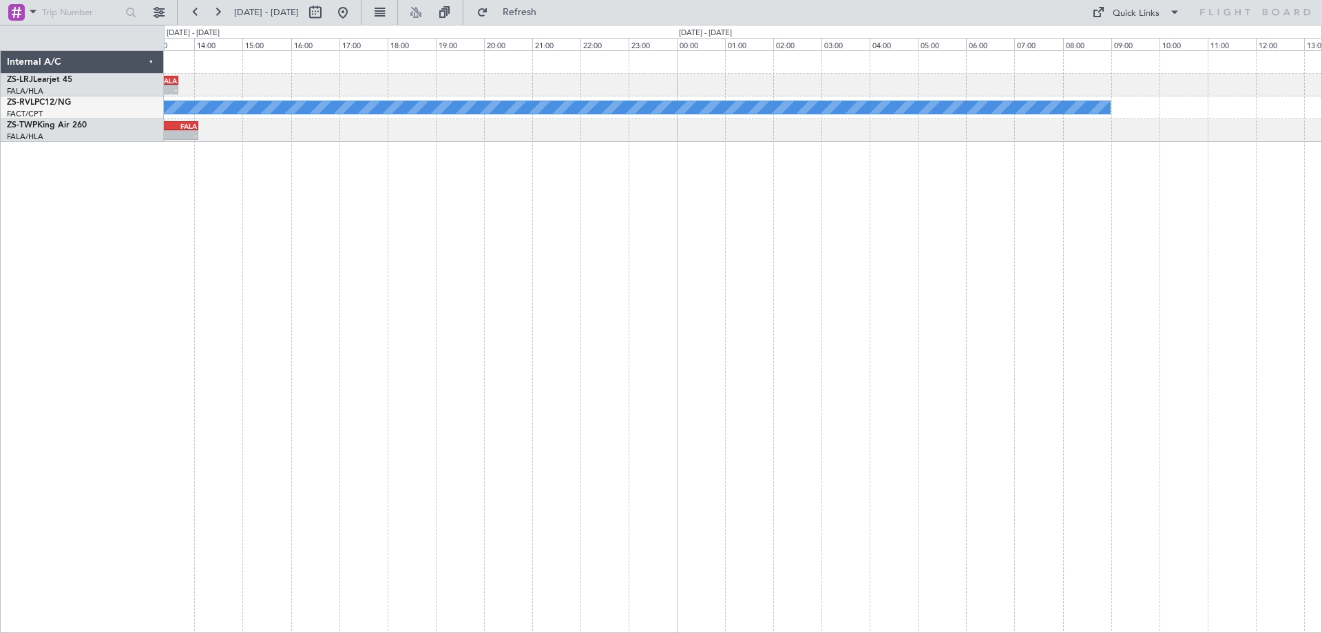
click at [347, 406] on div "- - FBMN 12:15 Z FALA 13:40 Z - - FAUP 09:30 Z FBMN 11:15 Z A/C Booked PAFU 07:…" at bounding box center [743, 341] width 1158 height 583
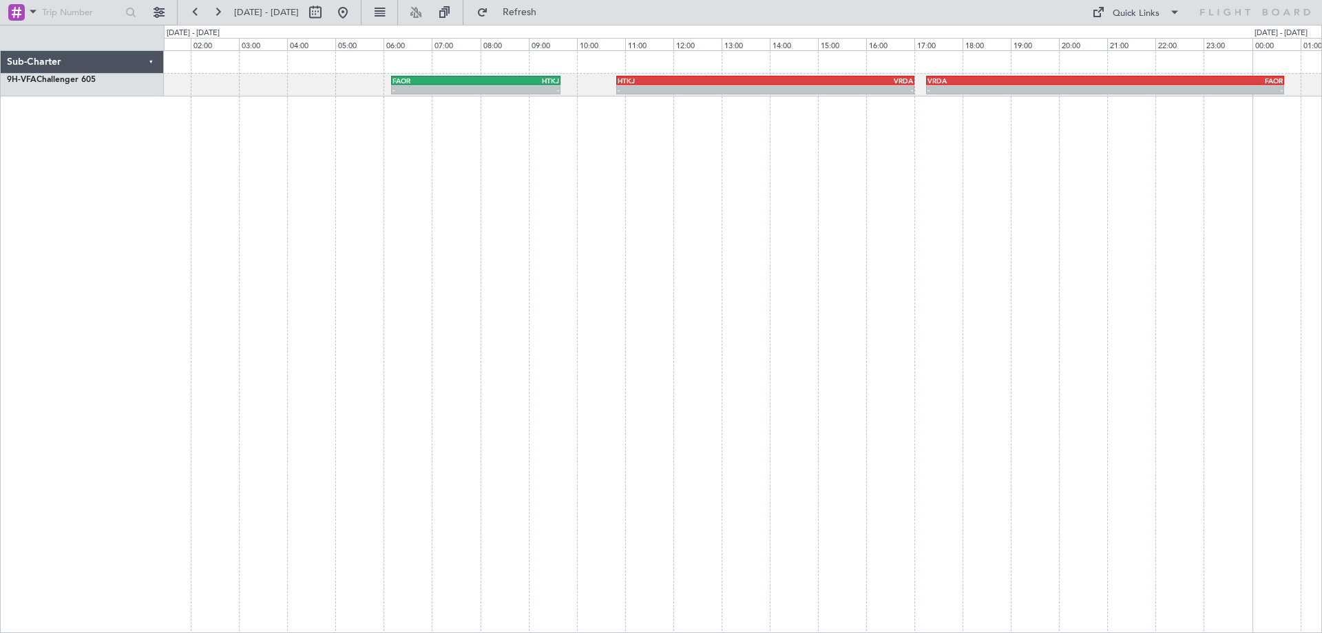
click at [708, 377] on div "- - FAOR 06:10 Z HTKJ 09:40 Z - - HTKJ 10:50 Z VRDA 17:00 Z - - VRDA 17:15 Z FA…" at bounding box center [743, 341] width 1158 height 583
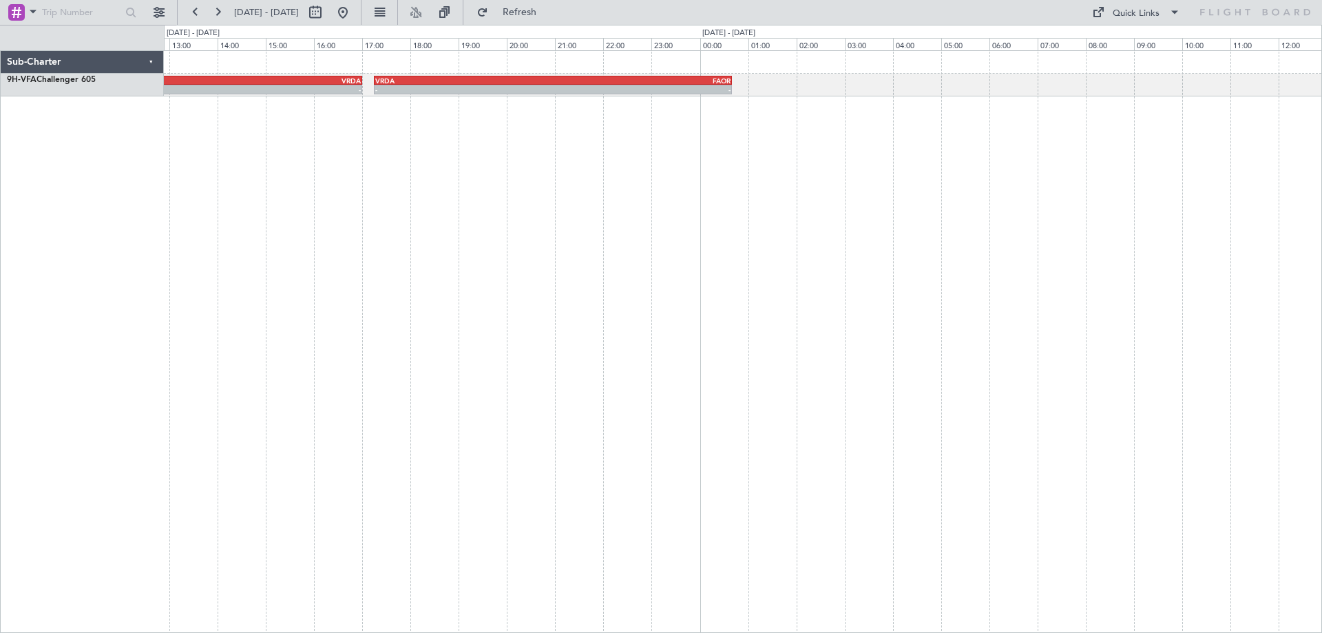
click at [227, 416] on div "- - HTKJ 10:50 Z VRDA 17:00 Z - - VRDA 17:15 Z FAOR 00:40 Z FAOR 06:10 Z HTKJ 0…" at bounding box center [743, 341] width 1158 height 583
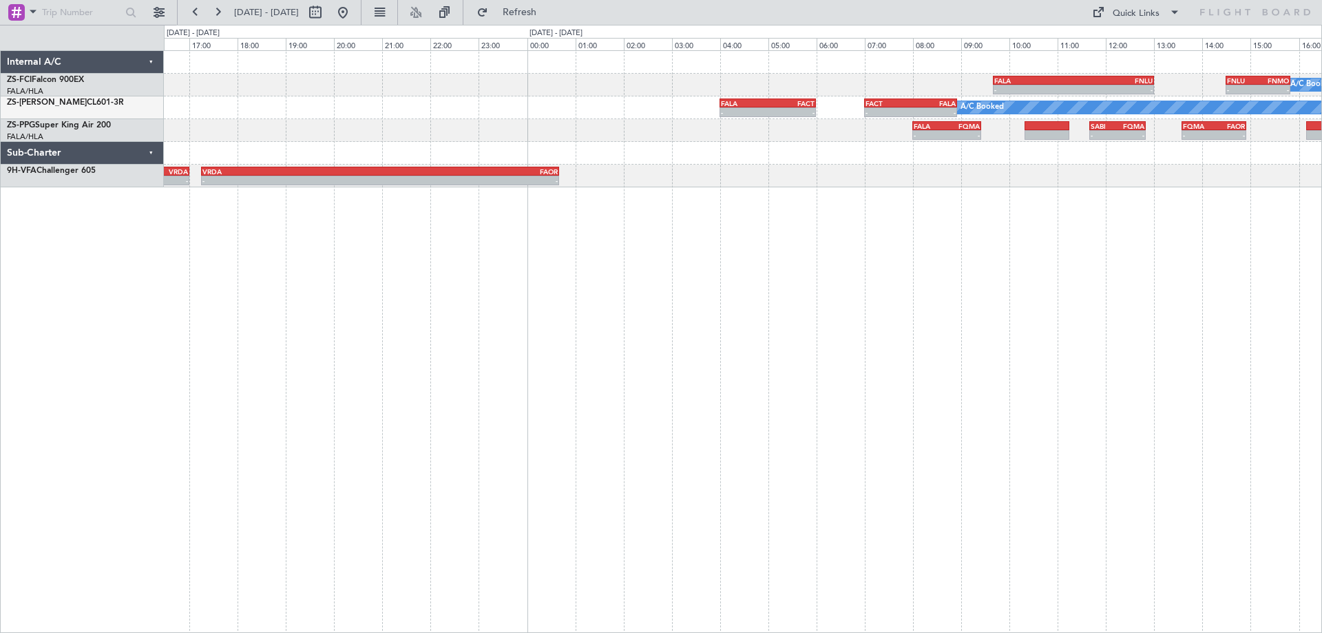
click at [619, 387] on div "A/C Booked A/C Booked - - FALA 09:40 Z FNLU 13:00 Z - - FNLU 14:30 Z FNMO 15:50…" at bounding box center [743, 341] width 1158 height 583
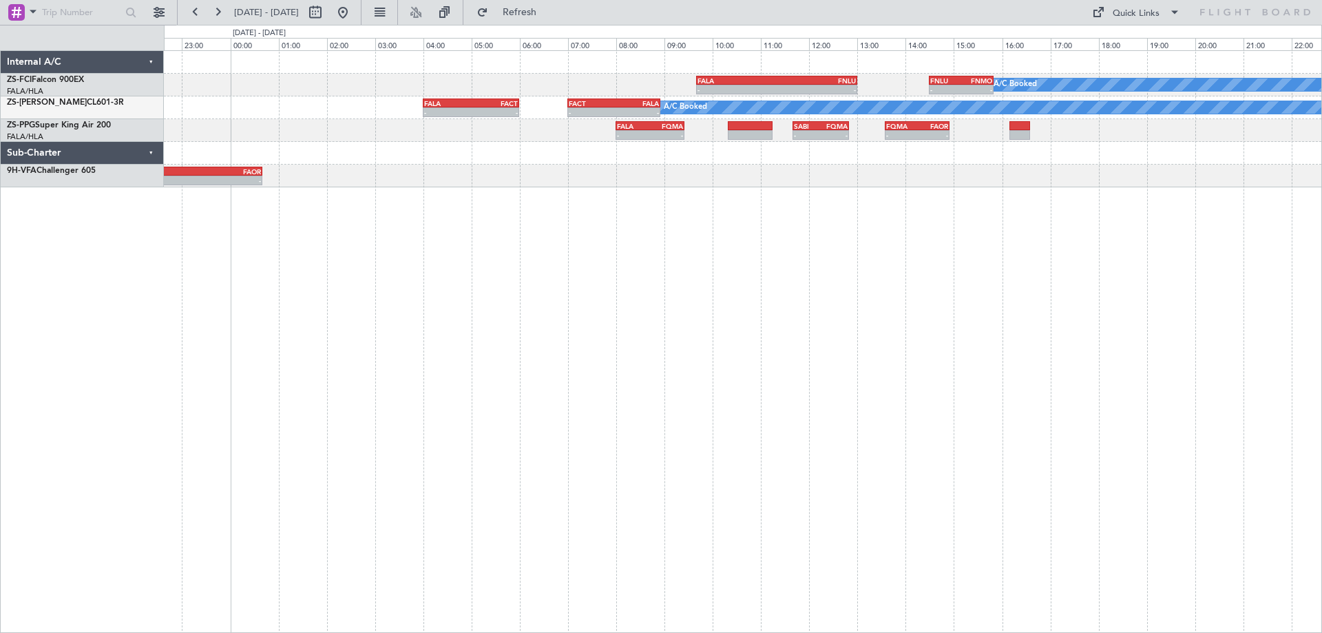
click at [874, 362] on div "A/C Booked A/C Booked - - FALA 09:40 Z FNLU 13:00 Z - - FNLU 14:30 Z FNMO 15:50…" at bounding box center [743, 341] width 1158 height 583
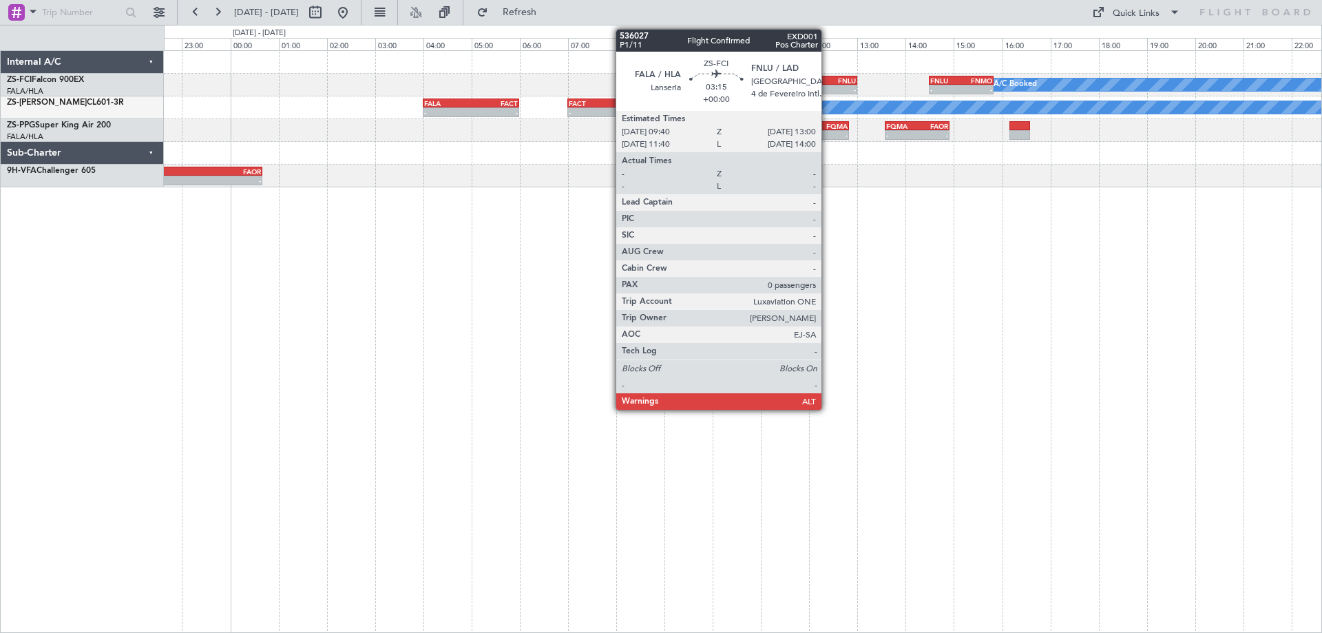
click at [828, 79] on div "FNLU" at bounding box center [816, 80] width 79 height 8
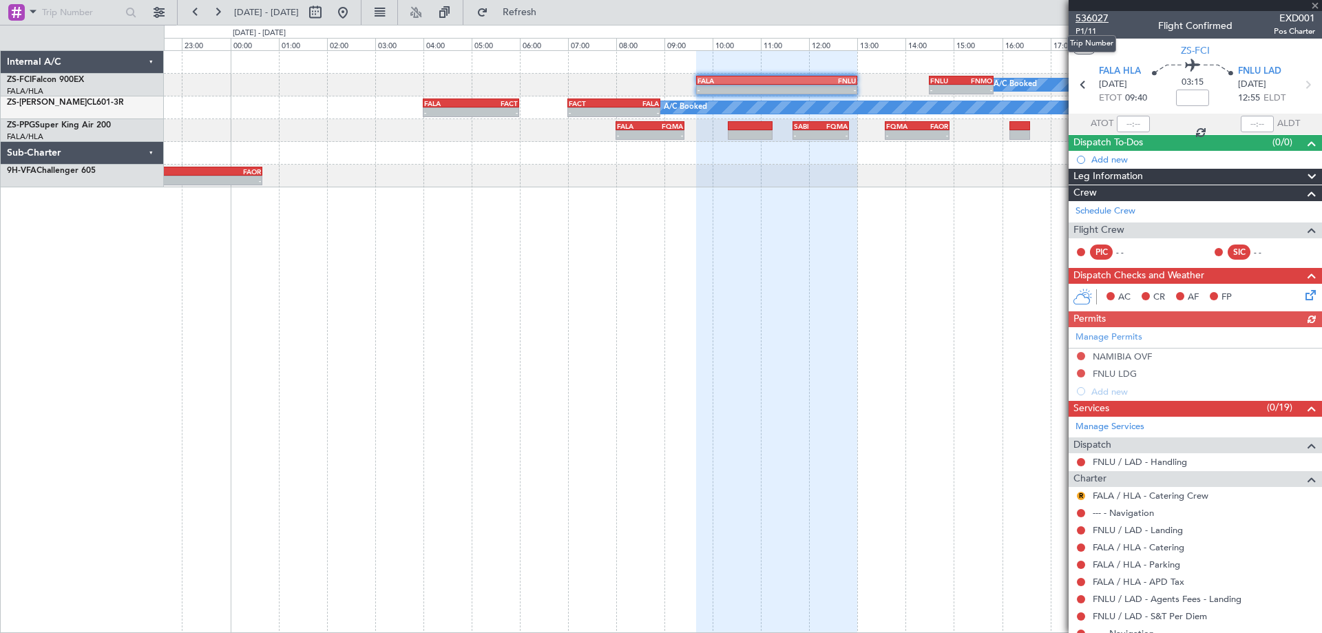
click at [1091, 21] on span "536027" at bounding box center [1092, 18] width 33 height 14
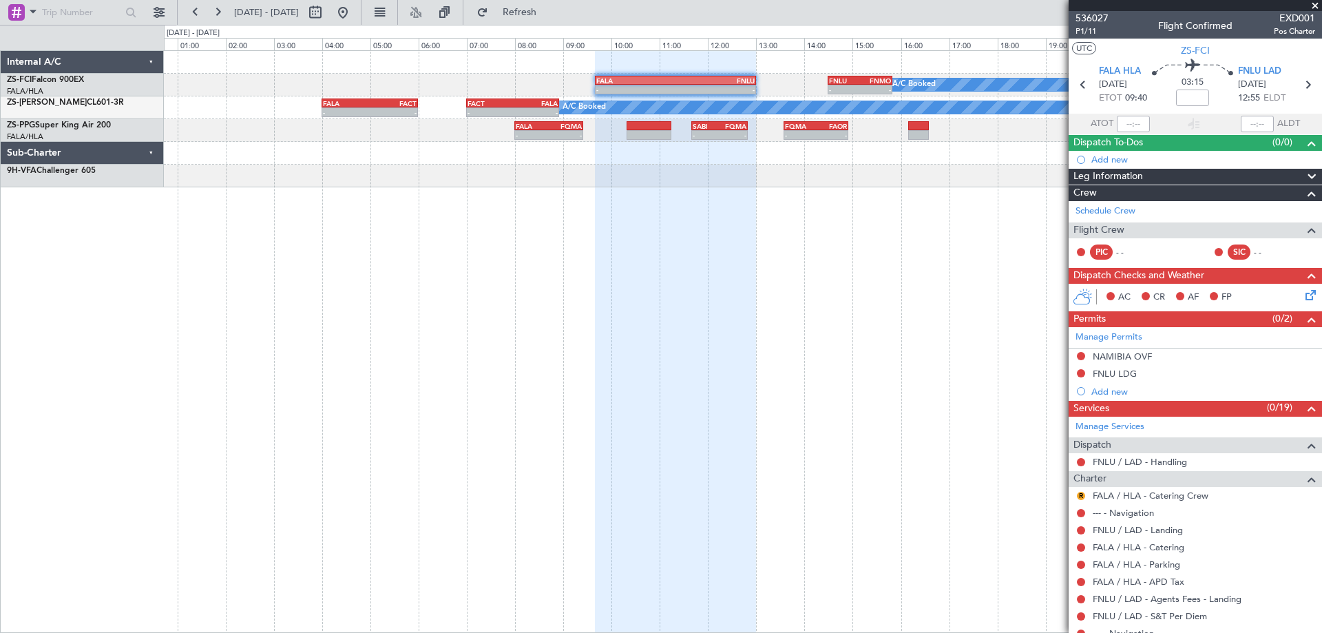
click at [392, 412] on div "A/C Booked A/C Booked - - FALA 09:40 Z FNLU 13:00 Z - - FNLU 14:30 Z FNMO 15:50…" at bounding box center [743, 341] width 1158 height 583
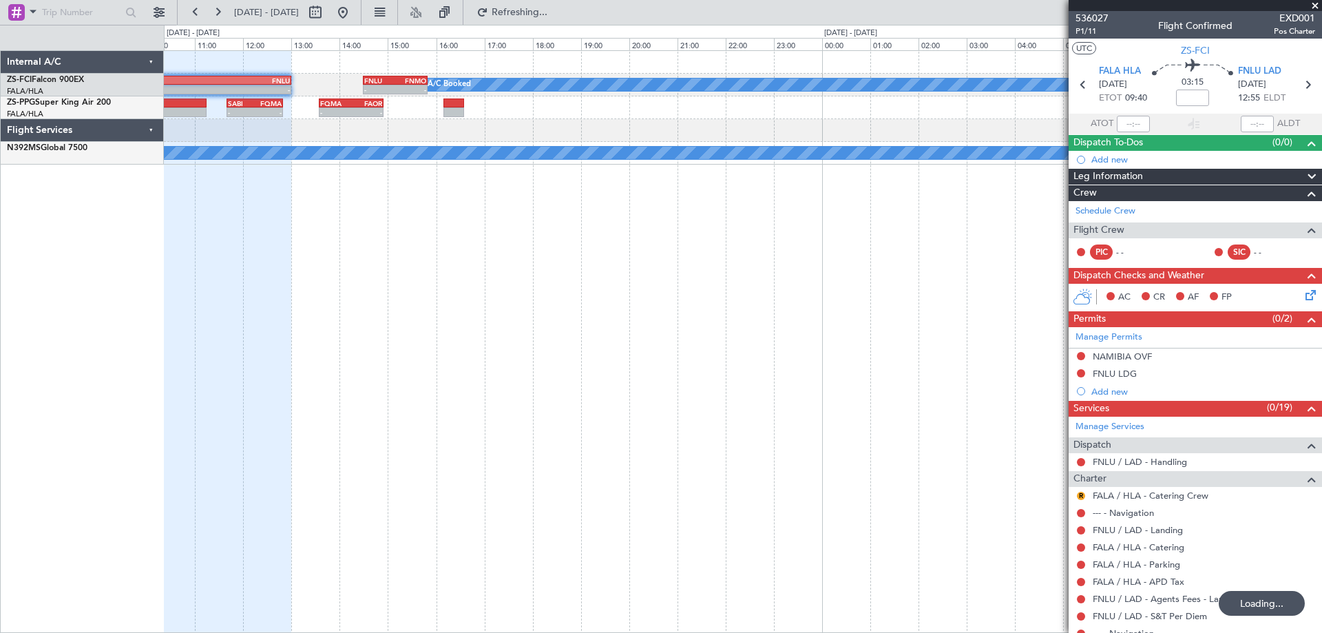
click at [376, 355] on div "A/C Booked A/C Booked - - FALA 09:40 Z FNLU 13:00 Z - - FNLU 14:30 Z FNMO 15:50…" at bounding box center [743, 341] width 1158 height 583
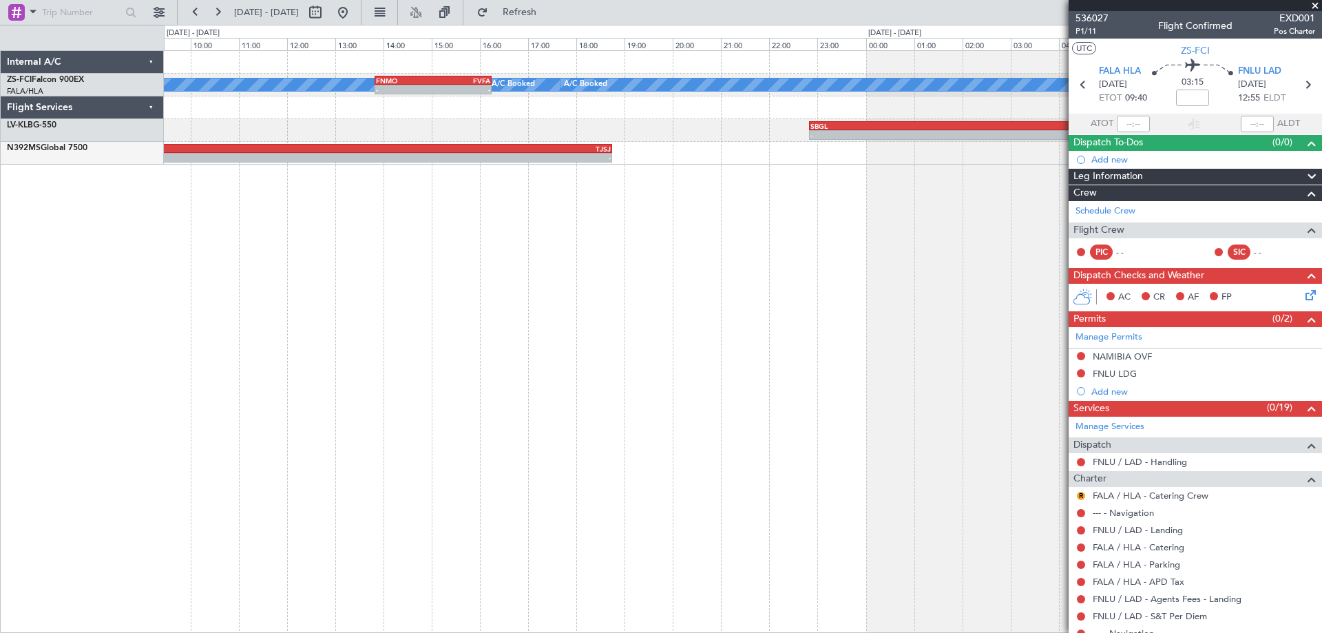
click at [262, 347] on div "A/C Booked A/C Booked - - FNMO 13:50 Z FVFA 16:15 Z A/C Booked A/C Booked - - S…" at bounding box center [743, 341] width 1158 height 583
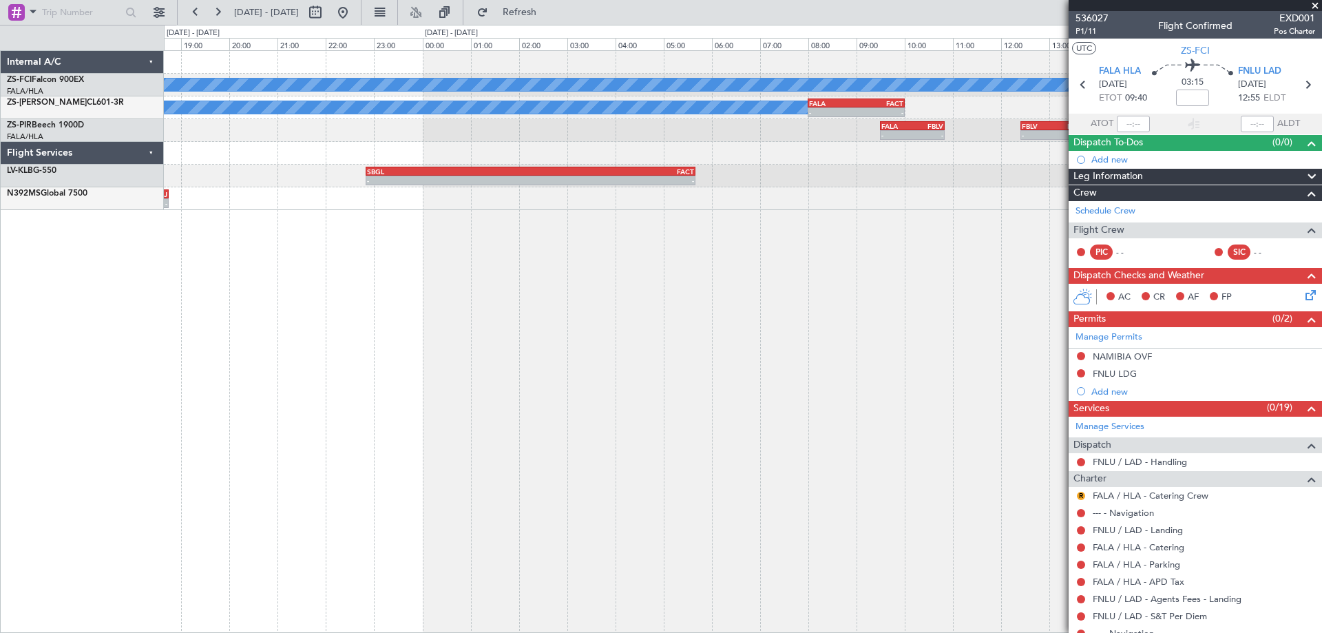
click at [412, 378] on div "A/C Booked A/C Booked FNMO 13:50 Z FVFA 16:15 Z - - A/C Booked A/C Booked A/C B…" at bounding box center [743, 341] width 1158 height 583
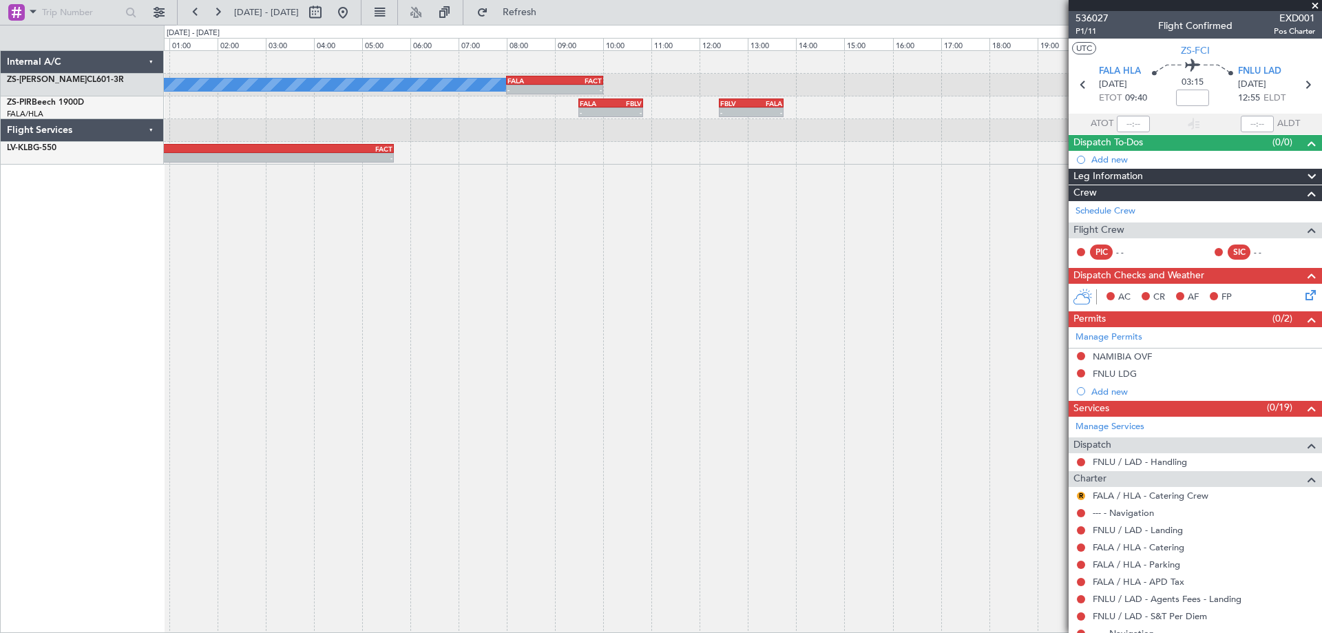
click at [578, 412] on div "A/C Booked - - FALA 08:00 Z FACT 10:00 Z - - FALA 09:30 Z FBLV 10:50 Z - - FBLV…" at bounding box center [743, 341] width 1158 height 583
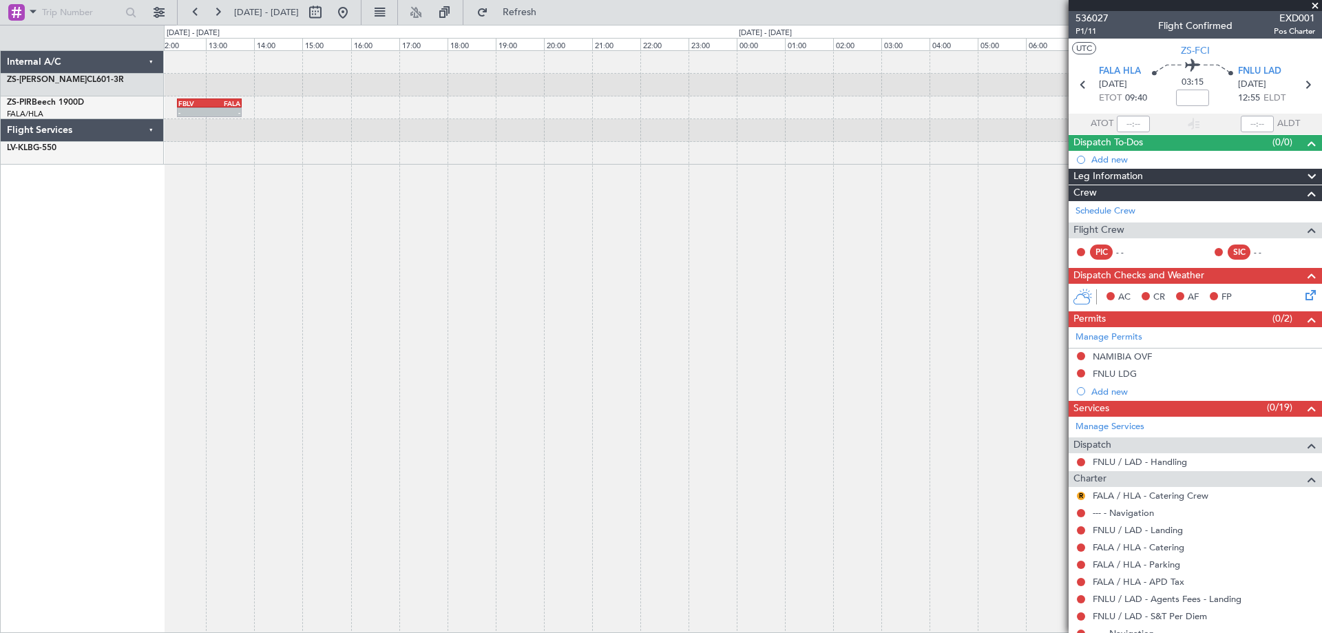
click at [149, 446] on div "- - FALA 08:00 Z FACT 10:00 Z A/C Booked - - FBLV 12:25 Z FALA 13:45 Z - - FALA…" at bounding box center [661, 329] width 1322 height 608
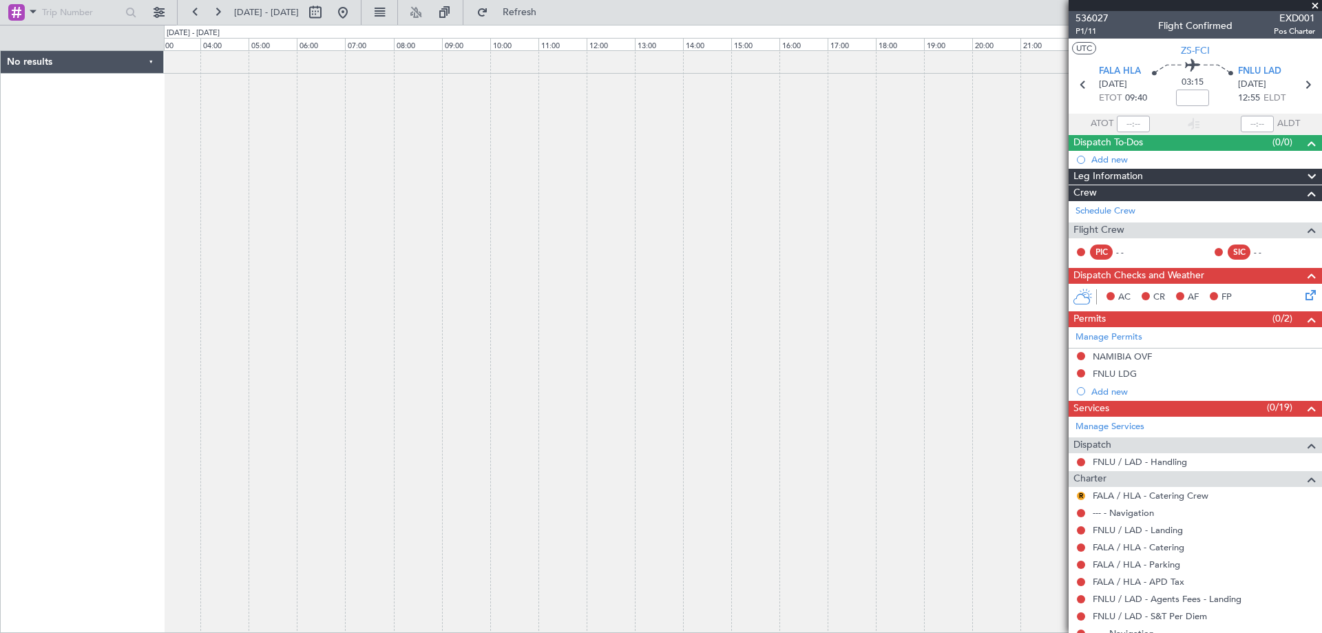
click at [292, 348] on div at bounding box center [743, 341] width 1158 height 583
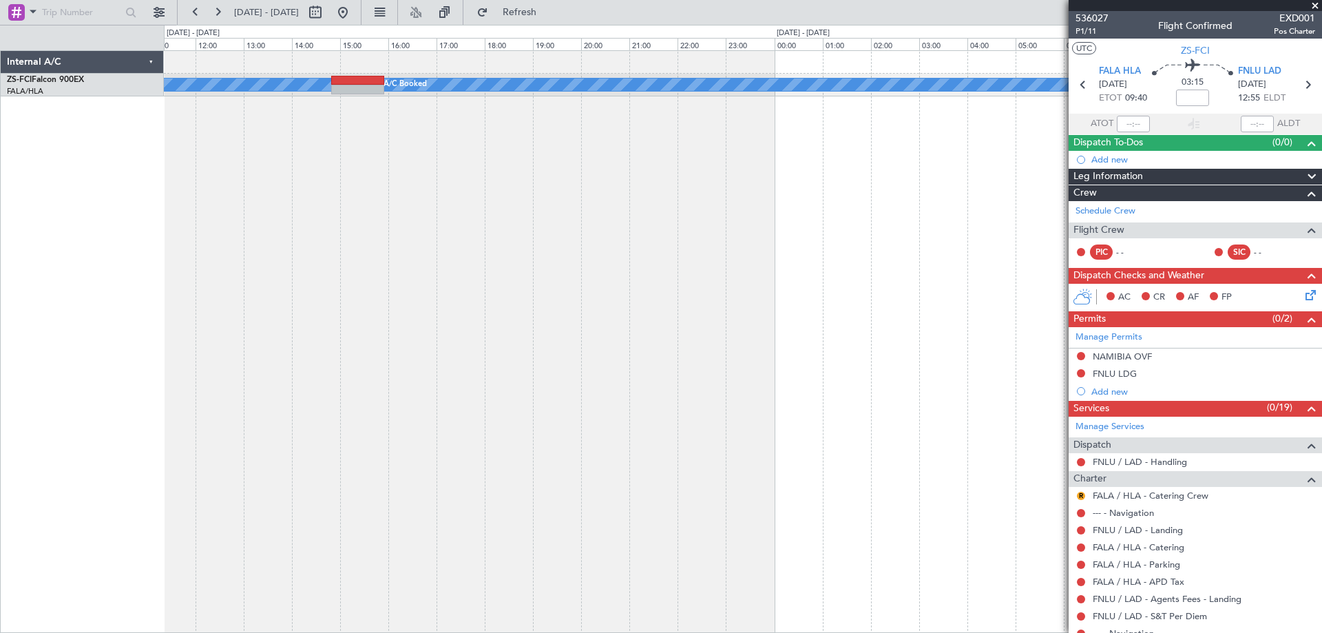
click at [444, 351] on div "A/C Booked A/C Booked A/C Booked A/C Booked A/C Booked FLKK 14:50 Z FWCL 16:15 …" at bounding box center [743, 341] width 1158 height 583
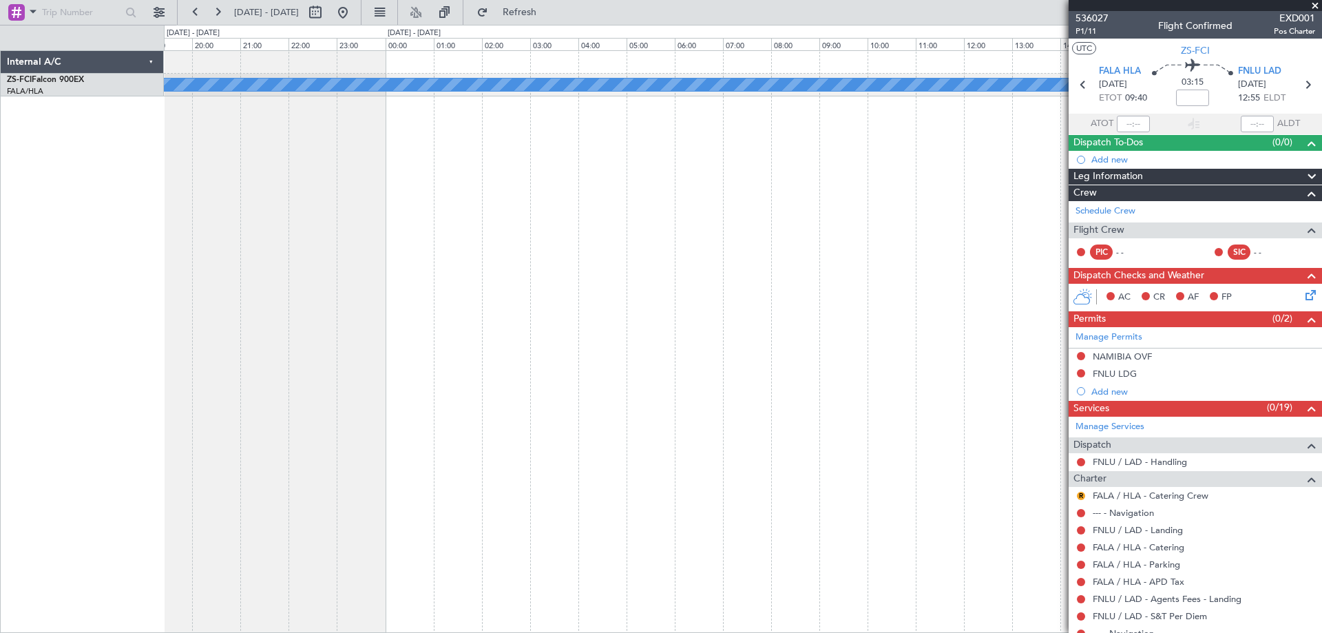
click at [264, 344] on div "A/C Booked A/C Booked A/C Booked FLKK 14:50 Z FWCL 16:15 Z - - A/C Booked A/C B…" at bounding box center [743, 341] width 1158 height 583
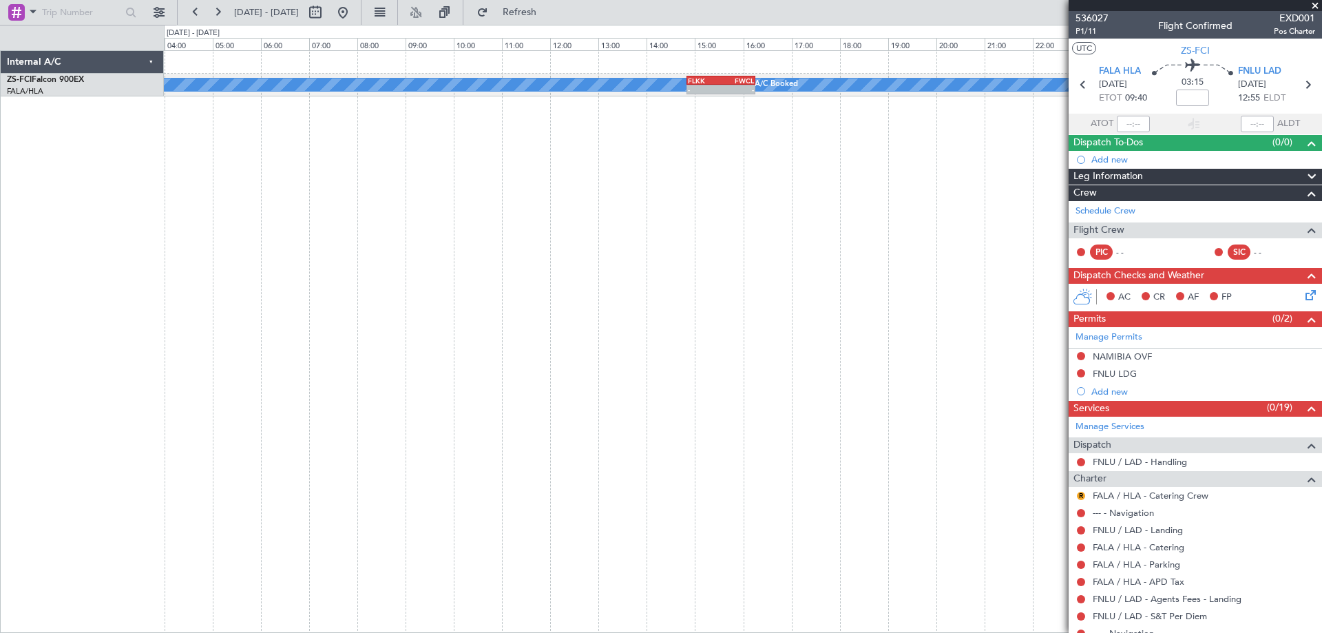
click at [525, 432] on div "A/C Booked A/C Booked A/C Booked FLKK 14:50 Z FWCL 16:15 Z - - A/C Booked A/C B…" at bounding box center [743, 341] width 1158 height 583
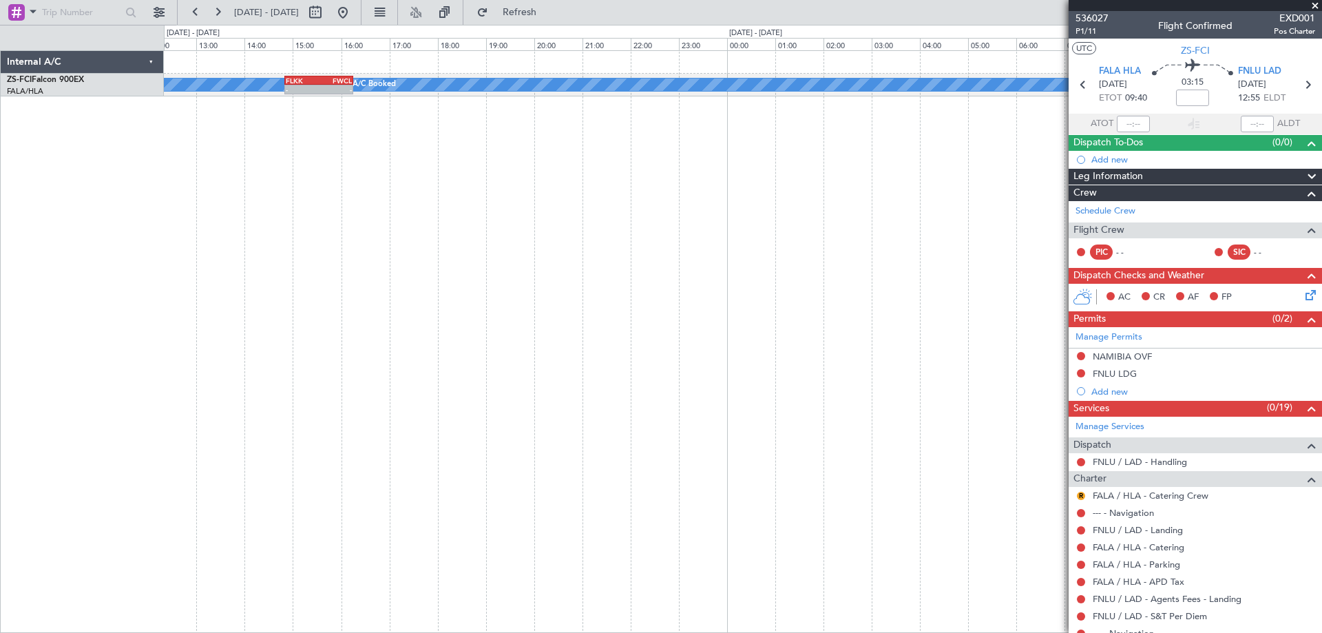
click at [261, 414] on div "A/C Booked A/C Booked A/C Booked FLKK 14:50 Z FWCL 16:15 Z - - A/C Booked A/C B…" at bounding box center [743, 341] width 1158 height 583
click at [258, 366] on div "A/C Booked A/C Booked A/C Booked - - FWCL 08:20 Z FVRG 09:30 Z - - FVRG 15:20 Z…" at bounding box center [743, 341] width 1158 height 583
click at [325, 404] on div "A/C Booked - - FVRG 15:20 Z FALE 17:25 Z A/C Booked A/C Booked FWCL 08:20 Z FVR…" at bounding box center [743, 341] width 1158 height 583
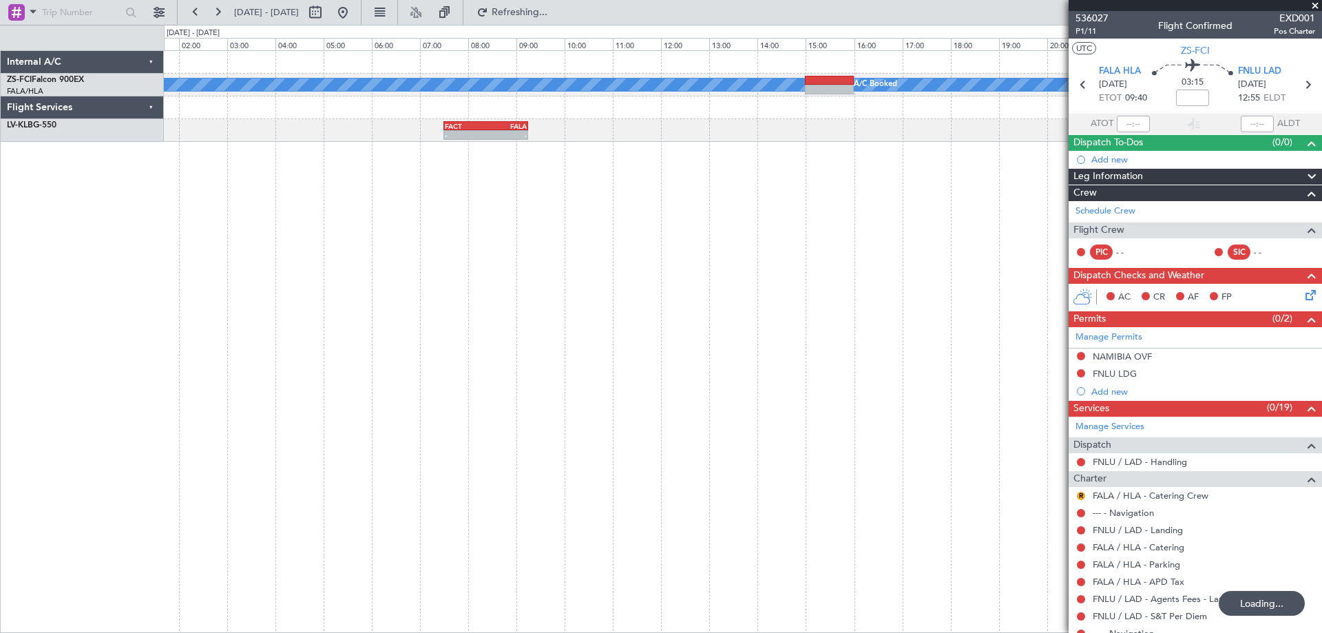
click at [231, 393] on div "A/C Booked A/C Booked A/C Booked A/C Booked A/C Booked - - FACT 07:30 Z FALA 09…" at bounding box center [743, 341] width 1158 height 583
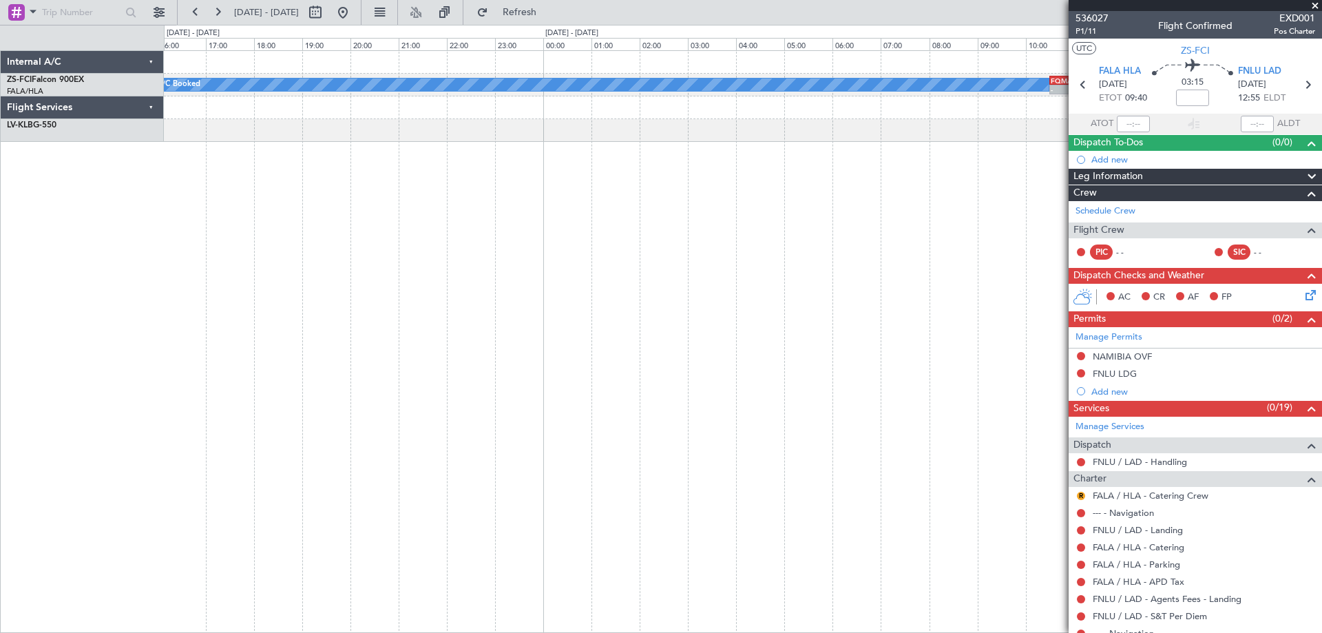
click at [235, 359] on div "A/C Booked A/C Booked A/C Booked - - FQMA 10:30 Z FMMT 13:15 Z A/C Booked A/C B…" at bounding box center [743, 341] width 1158 height 583
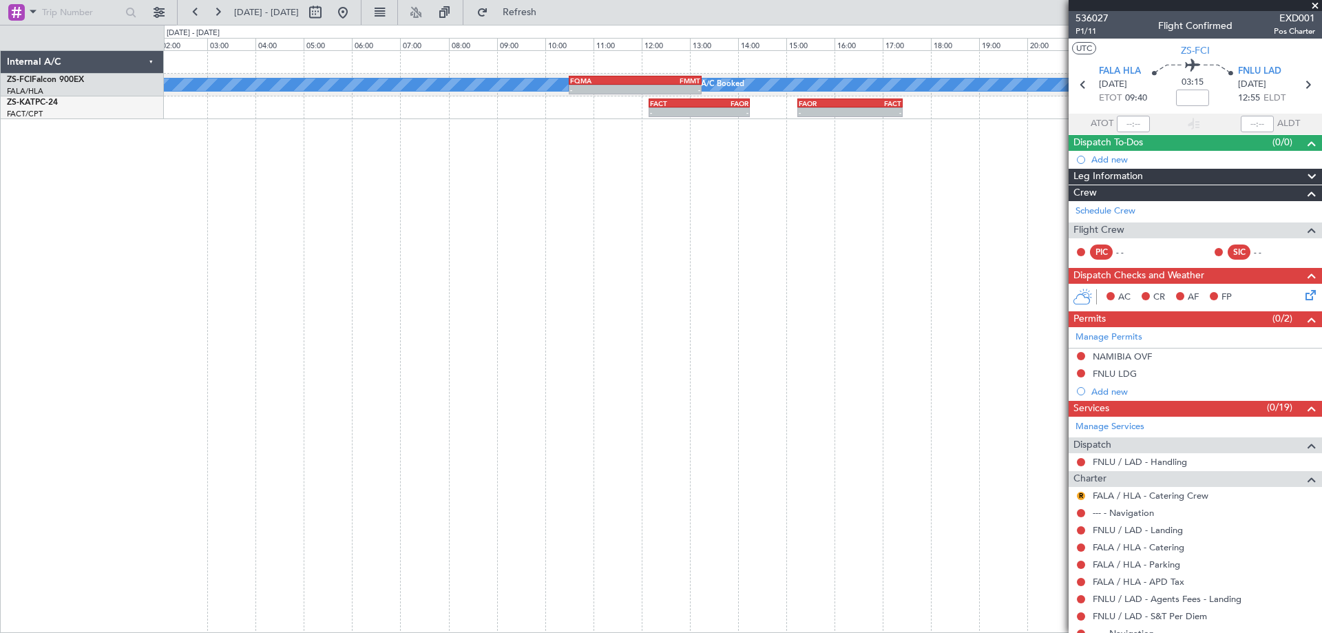
click at [317, 317] on div "A/C Booked A/C Booked A/C Booked A/C Booked A/C Booked - - FQMA 10:30 Z FMMT 13…" at bounding box center [743, 341] width 1158 height 583
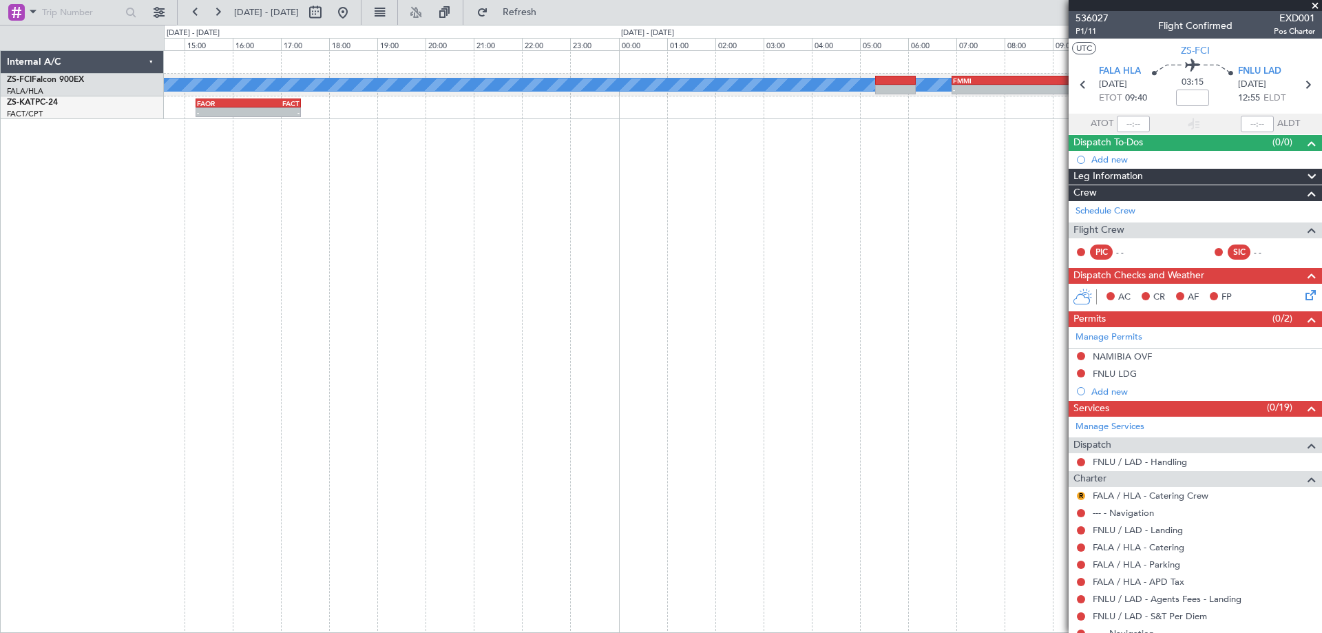
click at [304, 321] on div "A/C Booked A/C Booked A/C Booked - - FMMI 06:55 Z FALA 10:00 Z FQMA 10:30 Z FMM…" at bounding box center [743, 341] width 1158 height 583
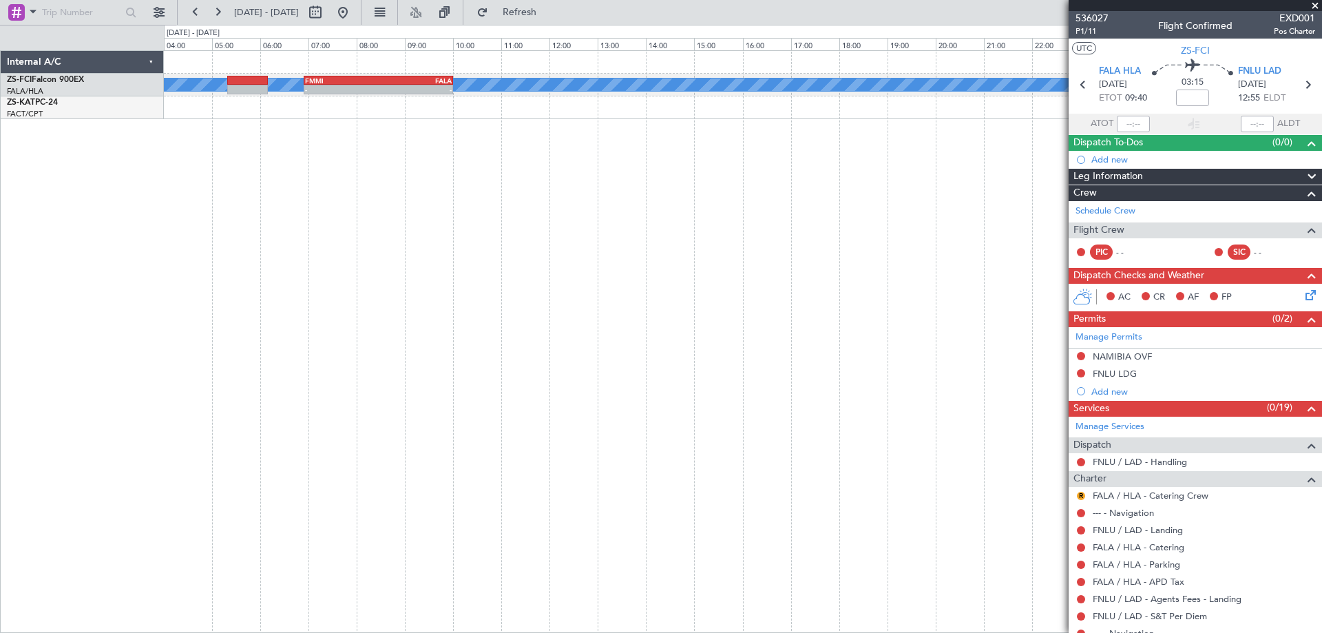
click at [355, 294] on div "A/C Booked A/C Booked A/C Booked - - FMMI 06:55 Z FALA 10:00 Z" at bounding box center [743, 341] width 1158 height 583
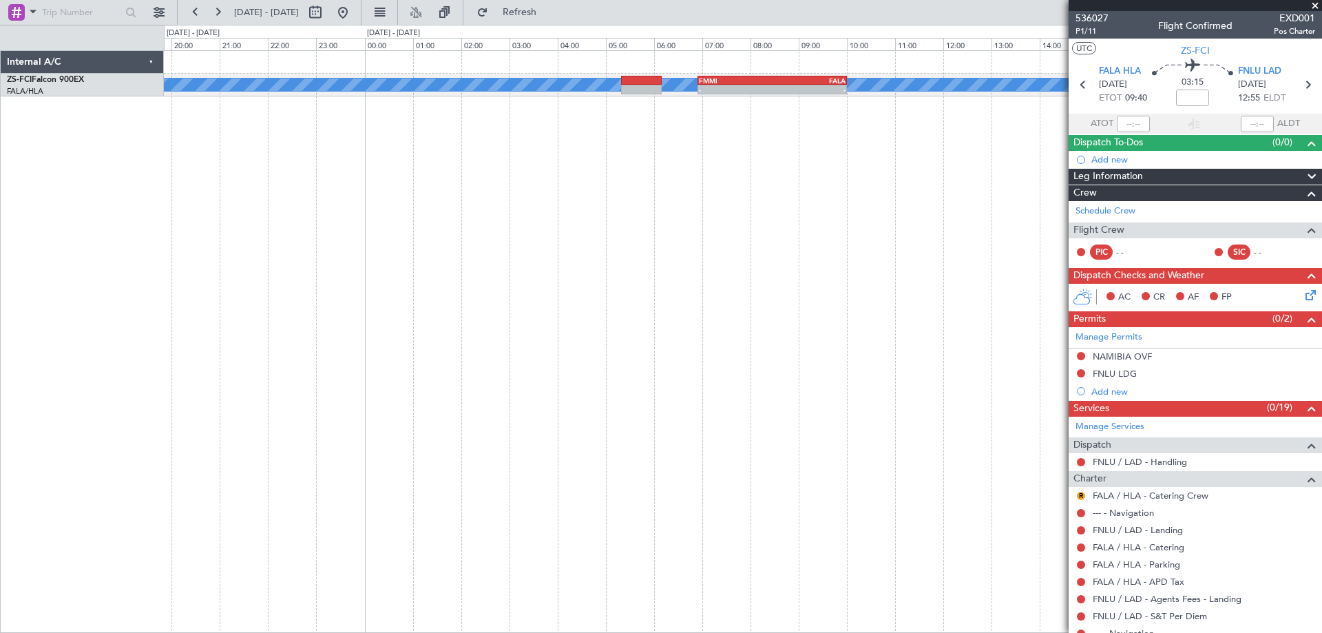
click at [236, 260] on div "A/C Booked A/C Booked A/C Booked - - FMMI 06:55 Z FALA 10:00 Z" at bounding box center [743, 341] width 1158 height 583
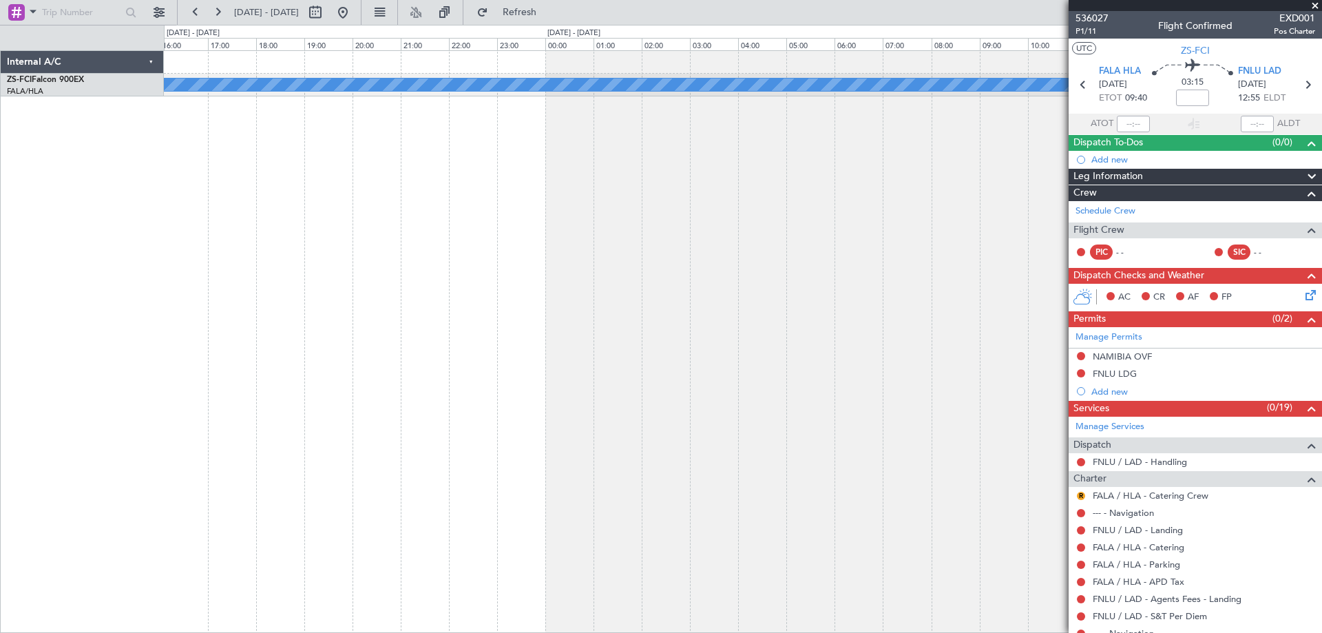
click at [284, 233] on div "A/C Booked" at bounding box center [743, 341] width 1158 height 583
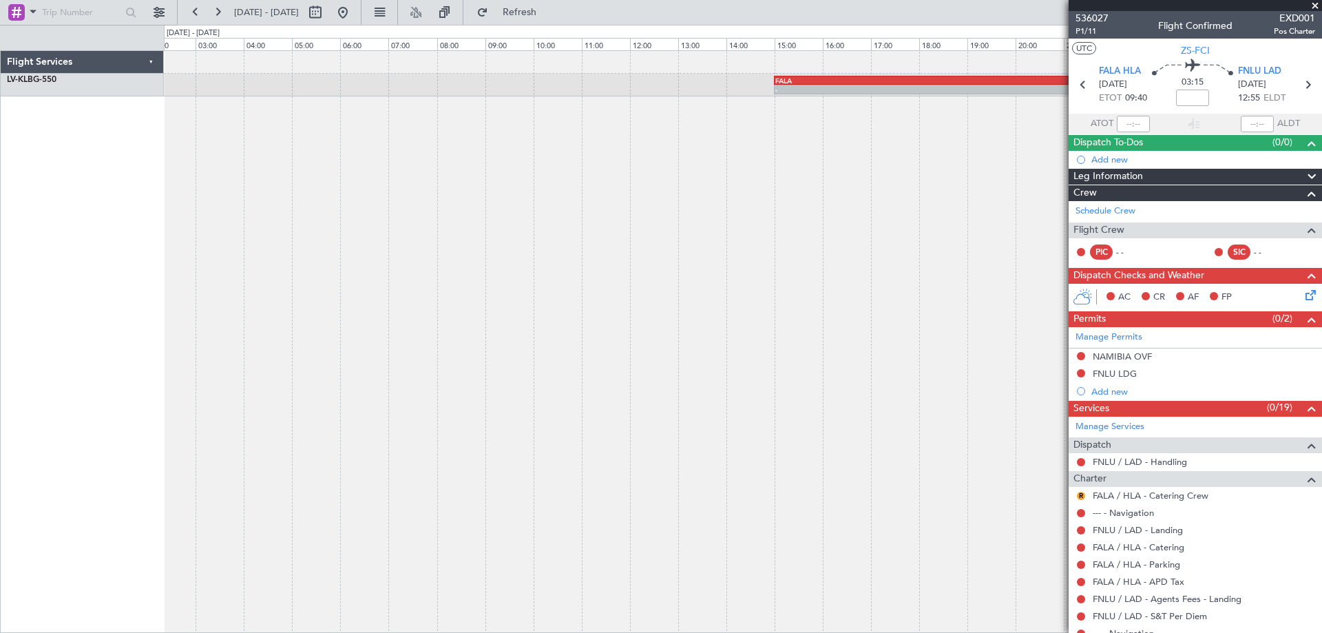
click at [248, 260] on div "- - FALA 15:00 Z SBGL 23:35 Z" at bounding box center [743, 341] width 1158 height 583
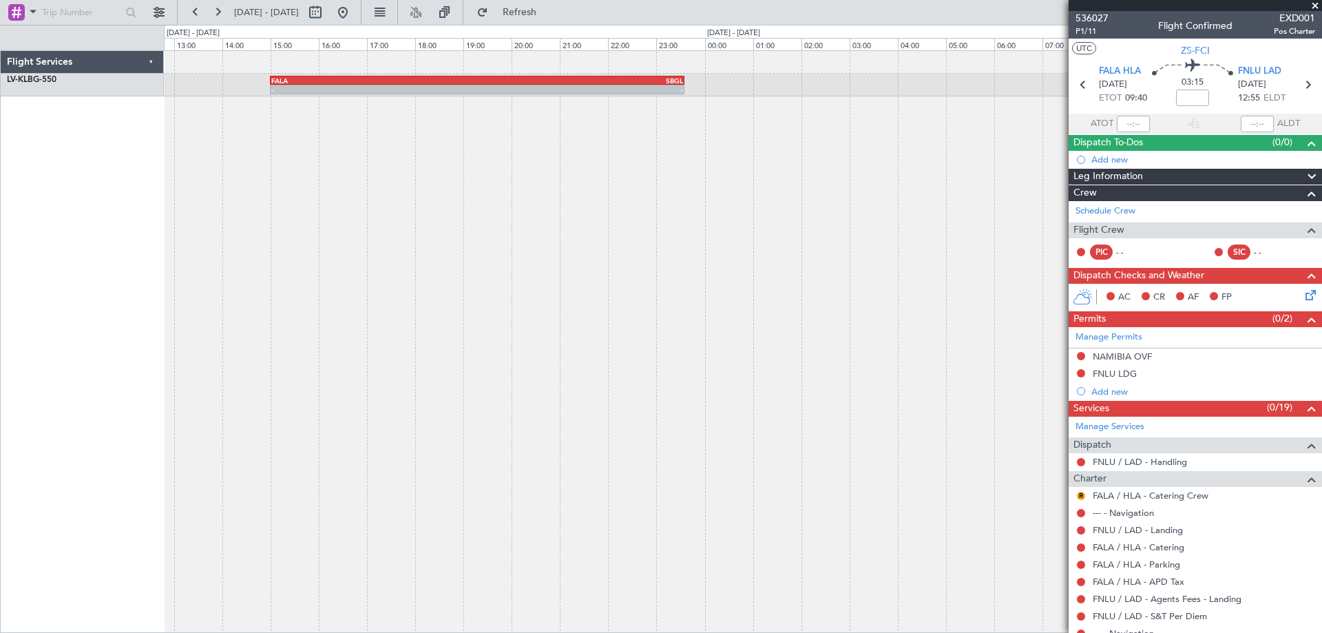
click at [160, 281] on div "- - FALA 15:00 Z SBGL 23:35 Z Flight Services LV-KLB G-550 0 0 12:00 13:00 14:0…" at bounding box center [661, 329] width 1322 height 608
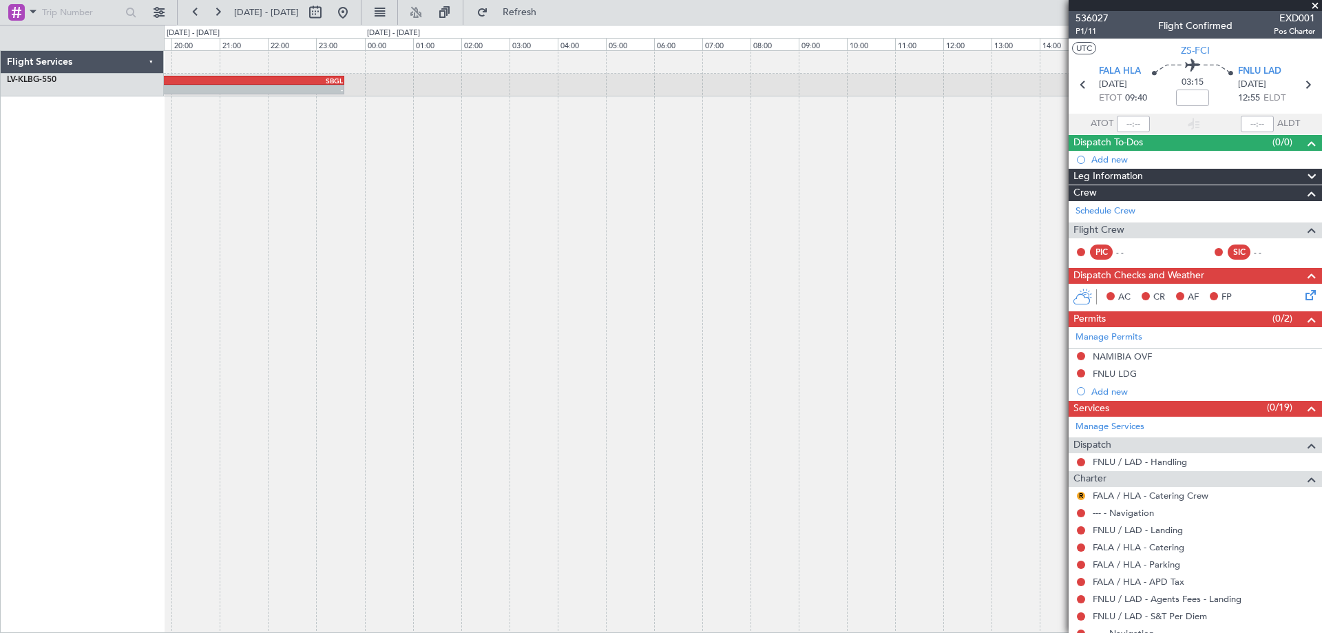
click at [348, 308] on div "- - FALA 15:00 Z SBGL 23:35 Z" at bounding box center [743, 341] width 1158 height 583
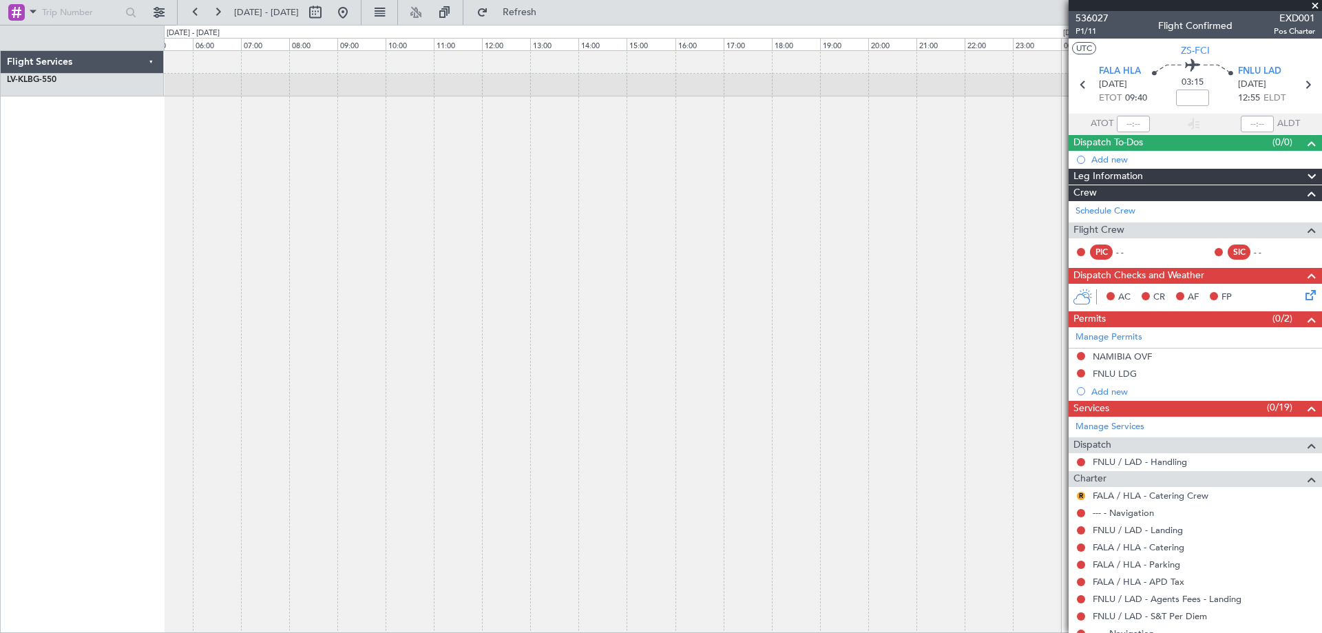
click at [315, 269] on div "- - FALA 15:00 Z SBGL 23:35 Z" at bounding box center [743, 341] width 1158 height 583
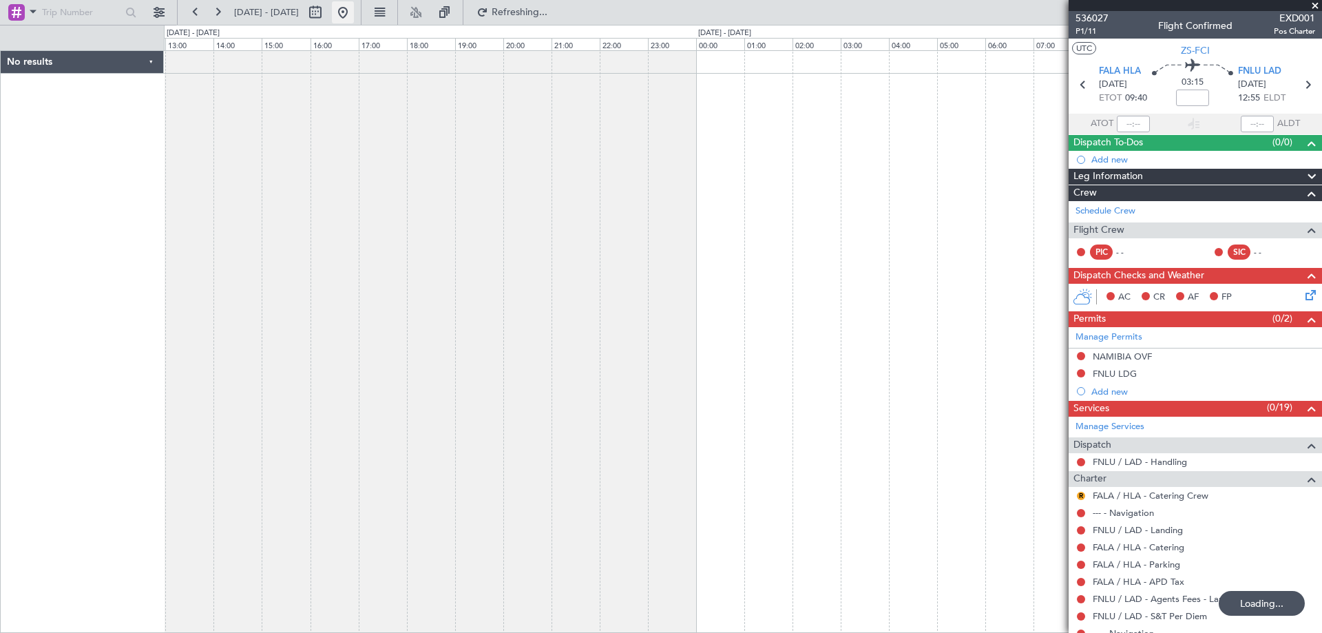
click at [354, 17] on button at bounding box center [343, 12] width 22 height 22
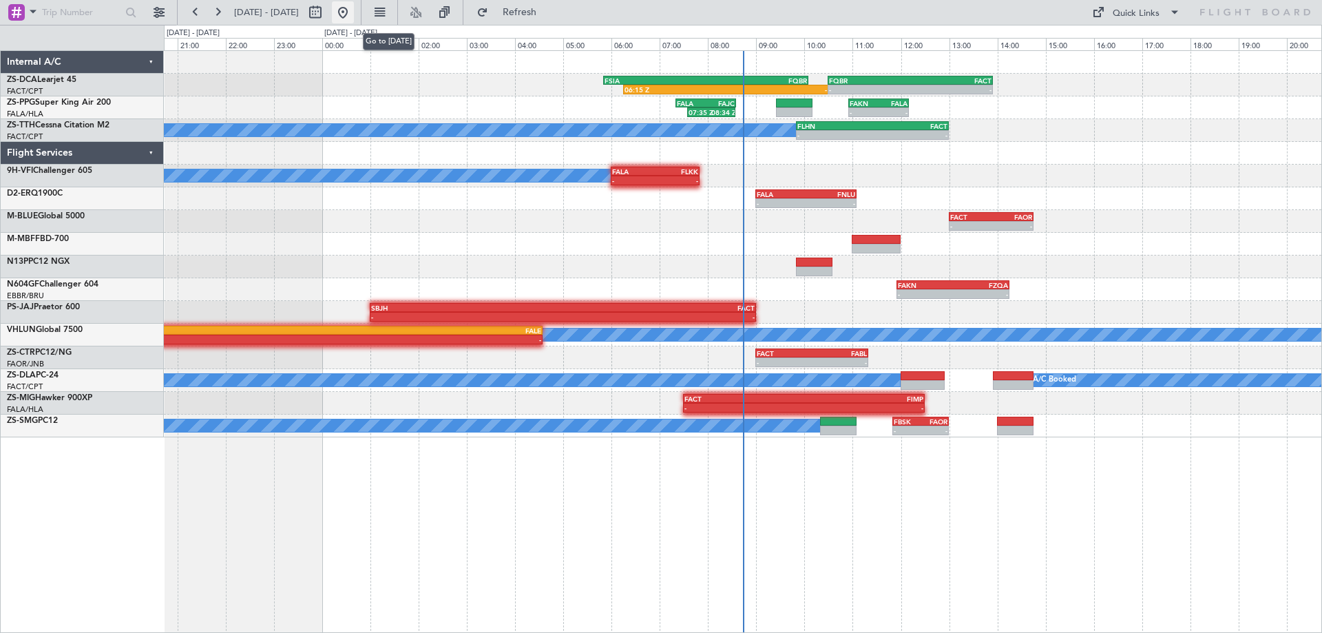
click at [354, 17] on button at bounding box center [343, 12] width 22 height 22
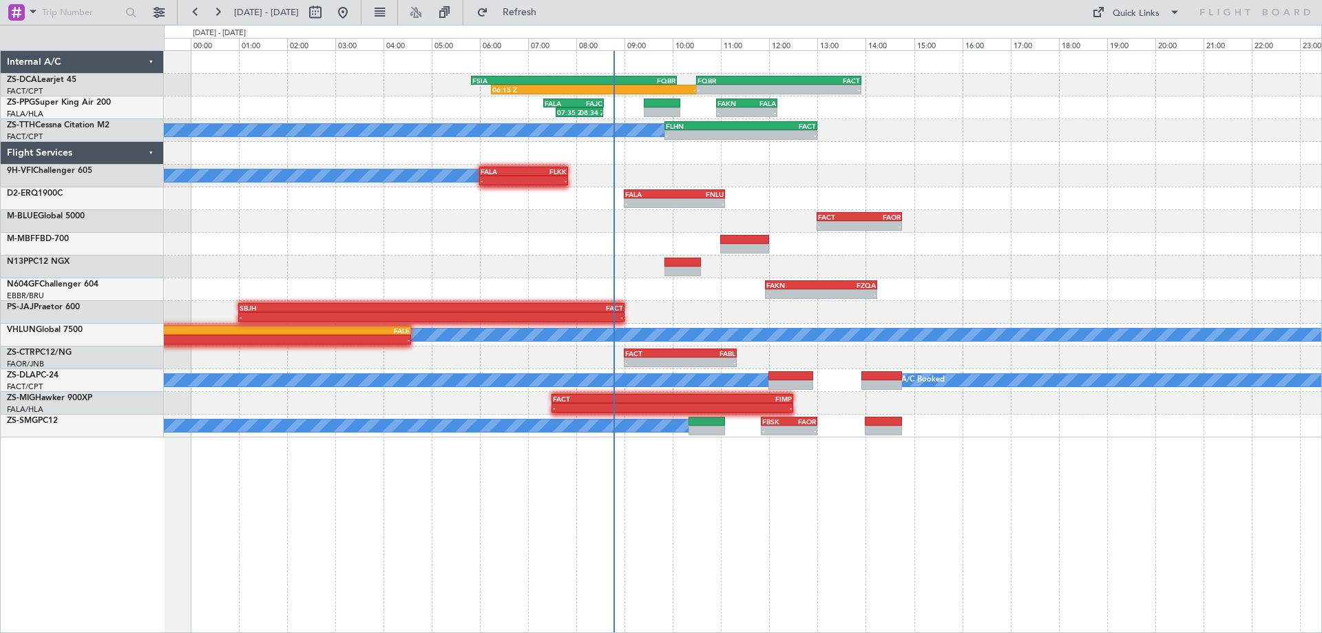
click at [1108, 223] on div "06:15 Z - FSIA 05:50 Z FQBR 10:05 Z - - FQBR 10:30 Z FACT 13:55 Z 07:35 Z 08:34…" at bounding box center [743, 244] width 1158 height 386
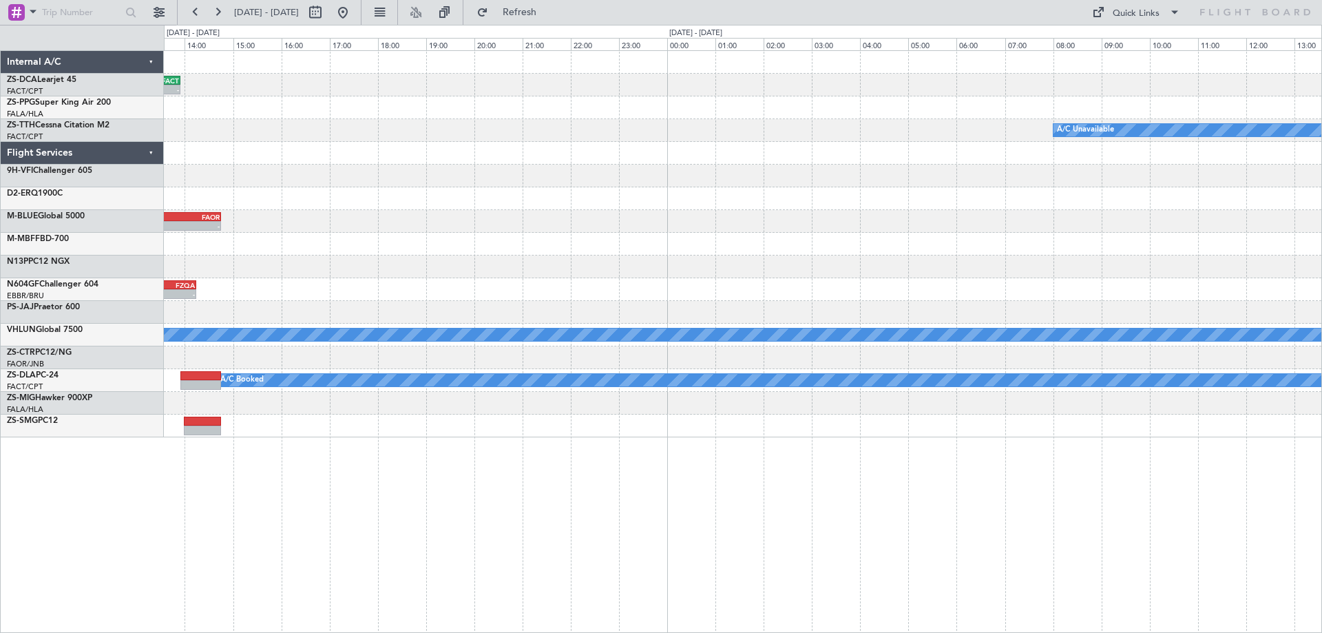
click at [414, 289] on div "- - FQBR 10:30 Z FACT 13:55 Z 06:15 Z - FSIA 05:50 Z FQBR 10:05 Z FAKN 10:55 Z …" at bounding box center [743, 244] width 1158 height 386
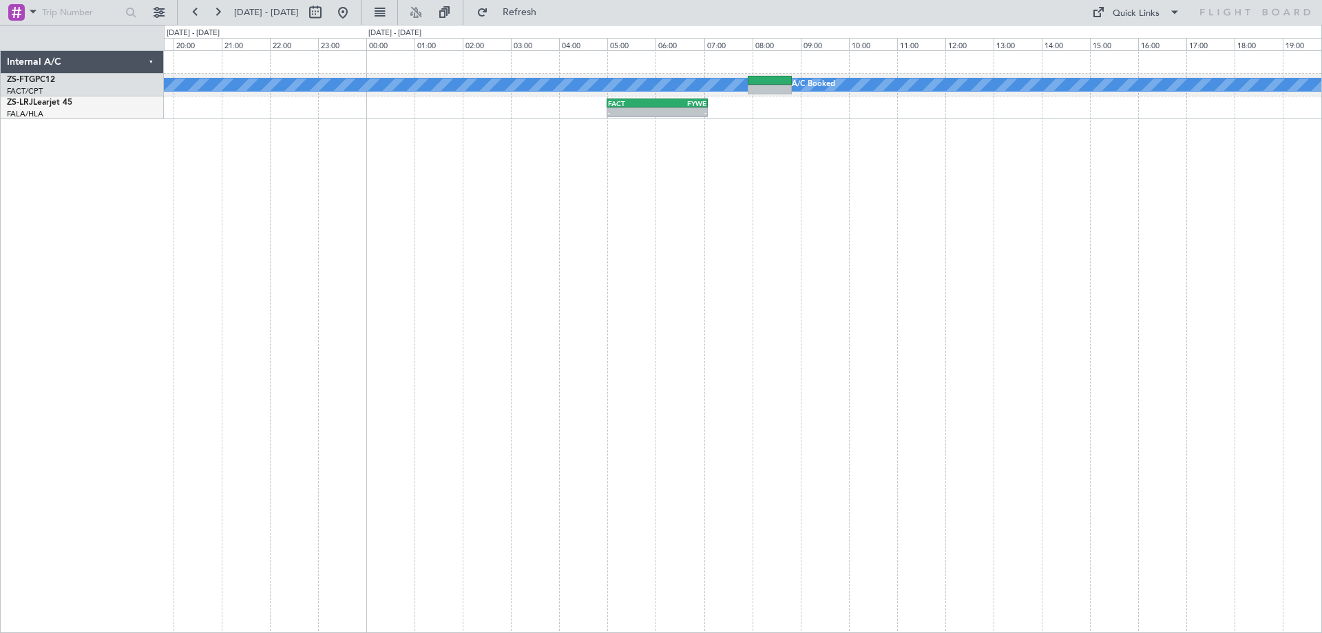
click at [839, 285] on div "A/C Booked A/C Booked - - FACT 05:00 Z FYWE 07:05 Z" at bounding box center [743, 341] width 1158 height 583
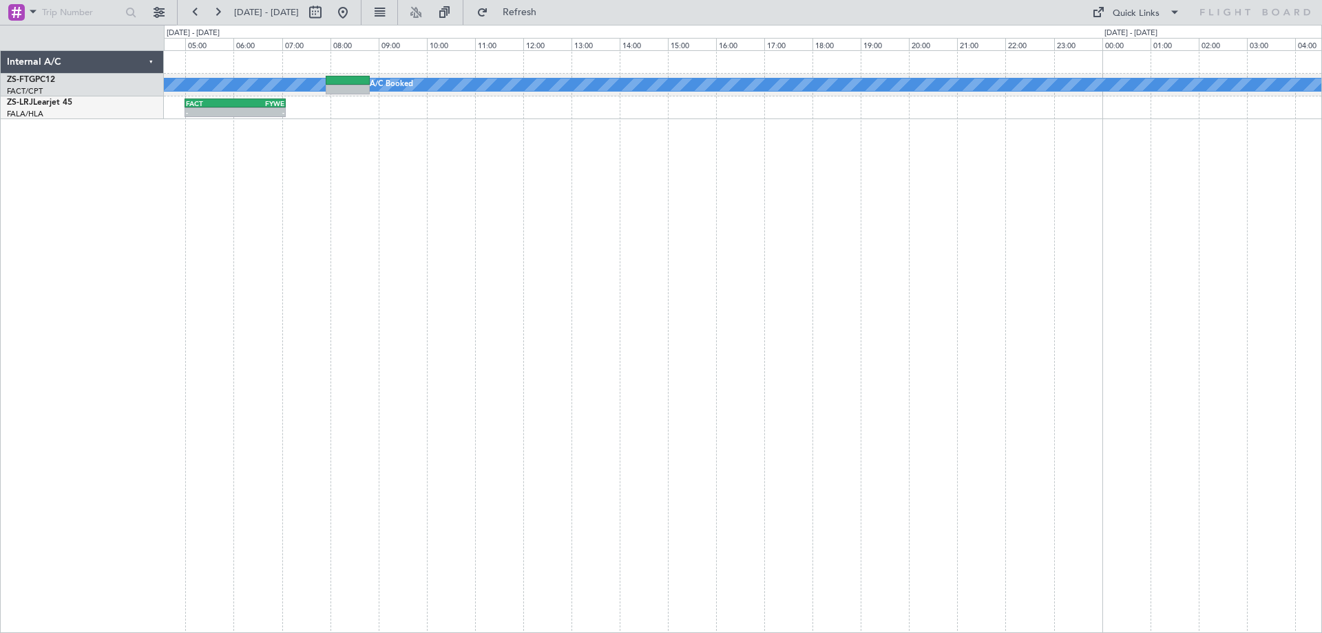
click at [532, 323] on div "A/C Booked A/C Booked - - FACT 05:00 Z FYWE 07:05 Z - - FYWE 05:00 Z FBSK 06:40…" at bounding box center [743, 341] width 1158 height 583
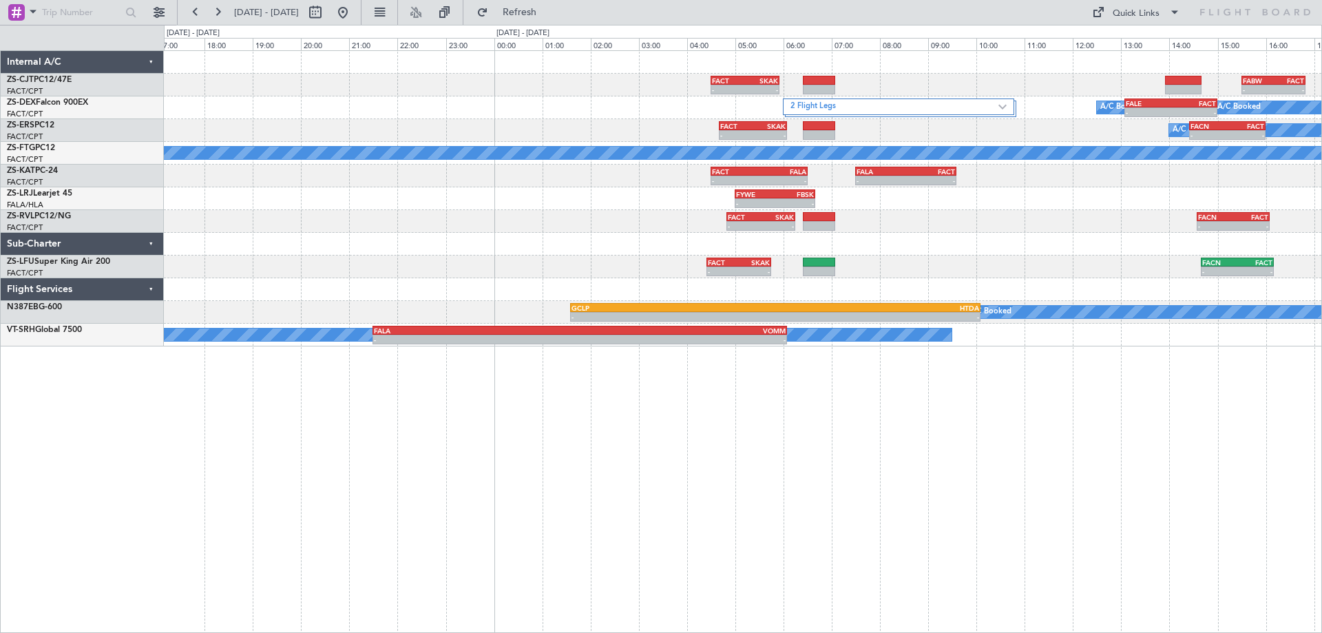
click at [618, 351] on div "- - FACT 04:30 Z SKAK 05:55 Z - - FABW 15:30 Z FACT 16:50 Z 2 Flight Legs A/C B…" at bounding box center [743, 341] width 1158 height 583
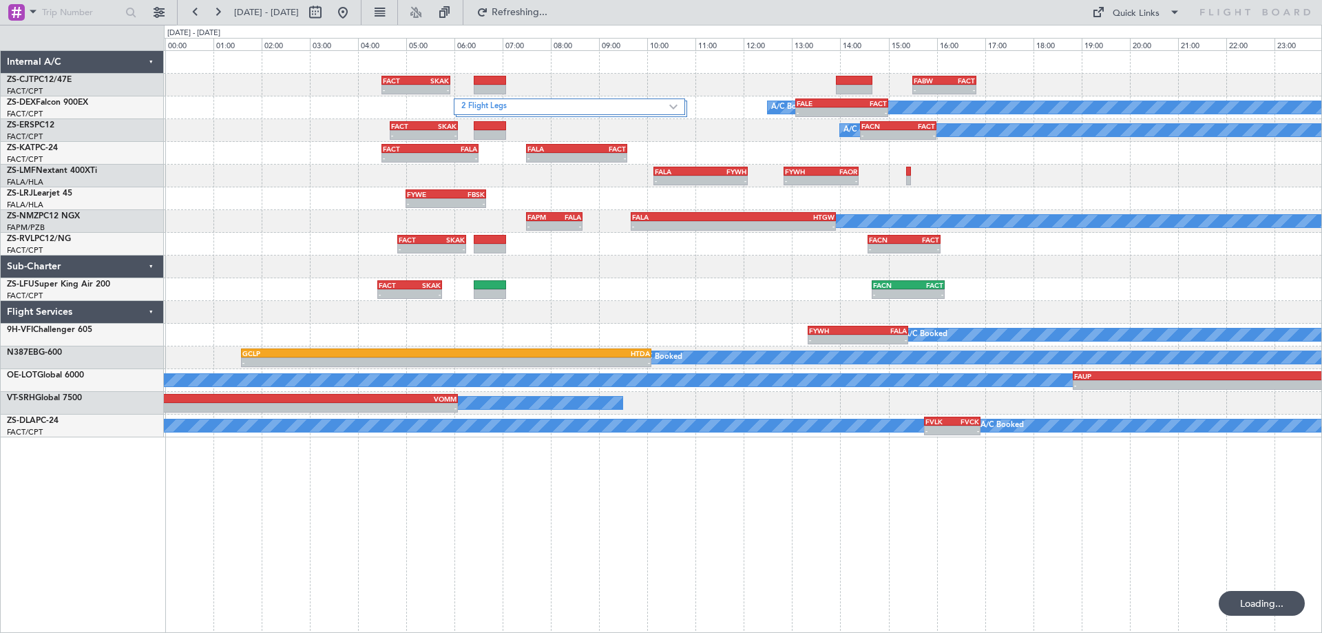
click at [1237, 531] on div "- - FACT 04:30 Z SKAK 05:55 Z - - FABW 15:30 Z FACT 16:50 Z 2 Flight Legs A/C B…" at bounding box center [743, 341] width 1158 height 583
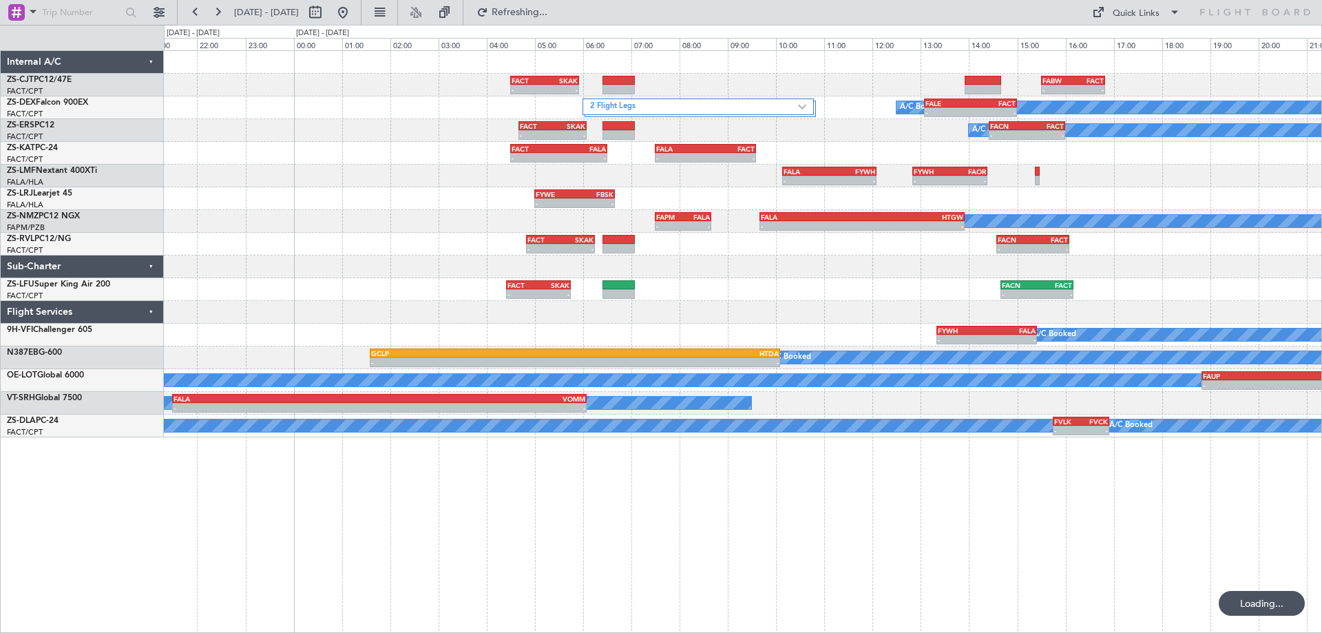
click at [1153, 494] on div "- - FACT 04:30 Z SKAK 05:55 Z - - FABW 15:30 Z FACT 16:50 Z 2 Flight Legs A/C B…" at bounding box center [743, 341] width 1158 height 583
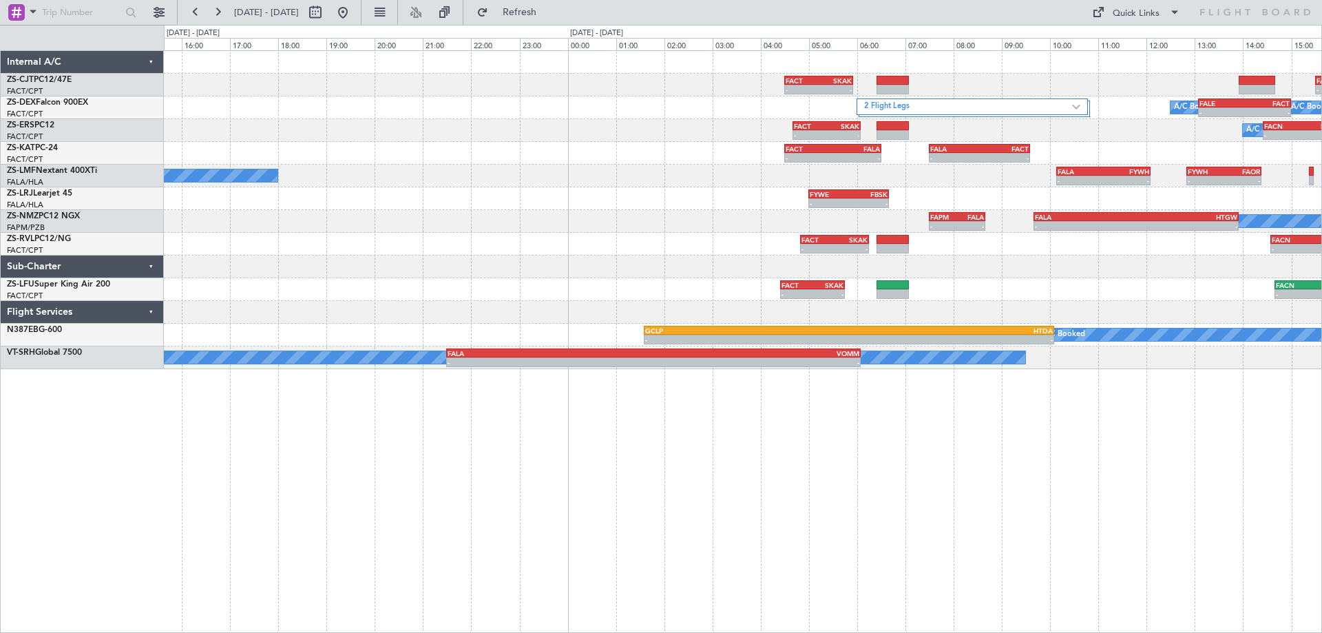
click at [227, 570] on div "- - FACT 04:30 Z SKAK 05:55 Z - - FABW 15:30 Z FACT 16:50 Z 2 Flight Legs - - A…" at bounding box center [743, 341] width 1158 height 583
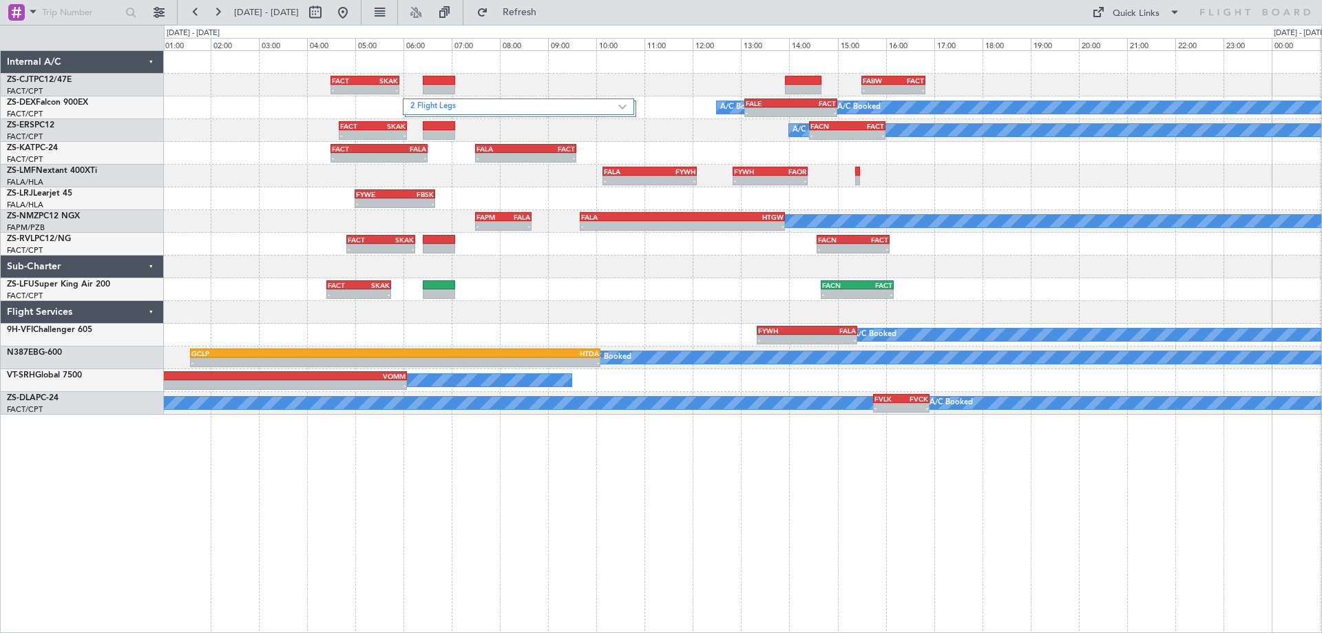
click at [706, 502] on div "- - FACT 04:30 Z SKAK 05:55 Z - - FABW 15:30 Z FACT 16:50 Z 2 Flight Legs A/C B…" at bounding box center [743, 341] width 1158 height 583
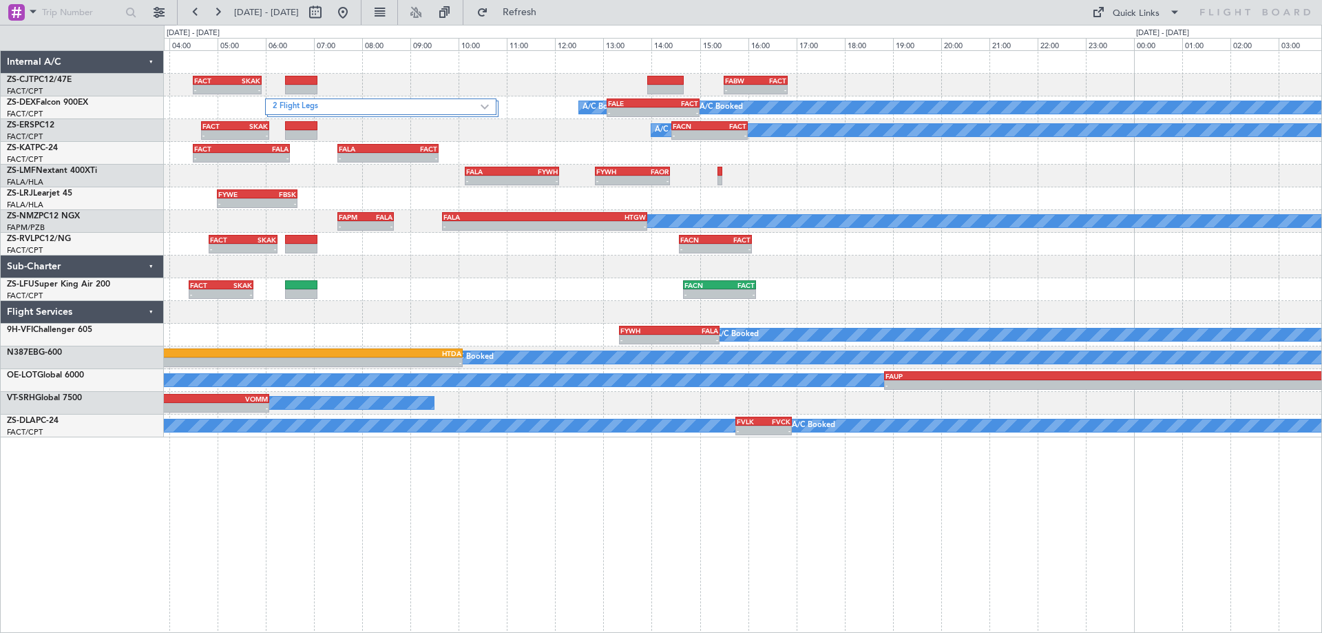
click at [996, 467] on div "- - FACT 04:30 Z SKAK 05:55 Z - - FABW 15:30 Z FACT 16:50 Z 2 Flight Legs A/C B…" at bounding box center [743, 341] width 1158 height 583
